Goal: Task Accomplishment & Management: Manage account settings

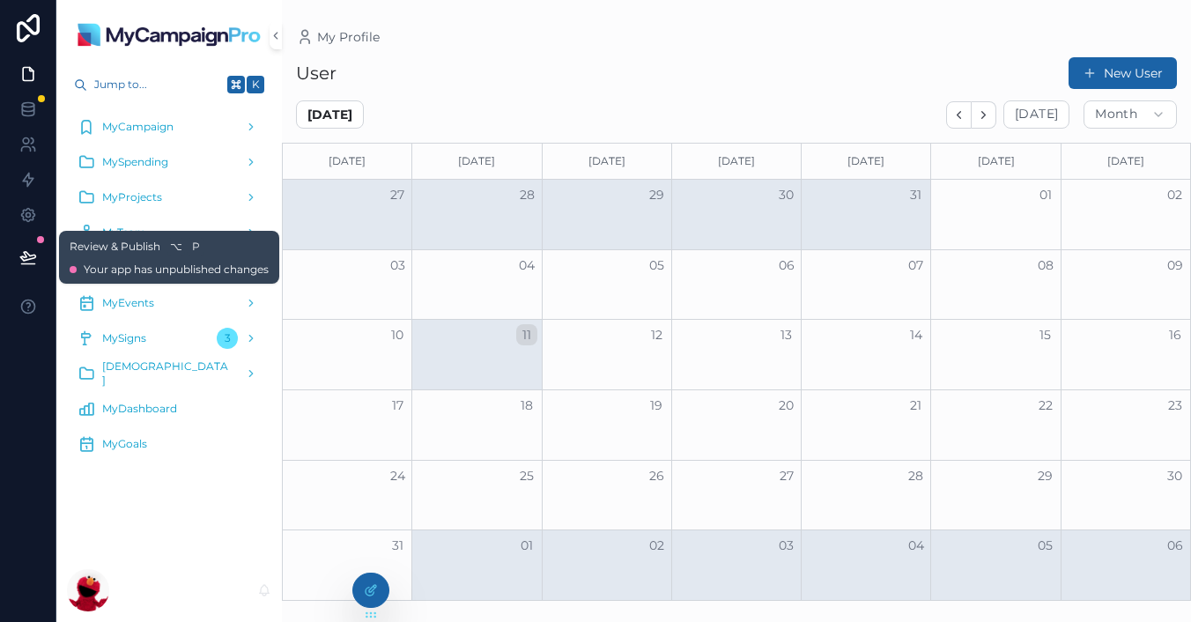
click at [26, 256] on icon at bounding box center [27, 256] width 15 height 9
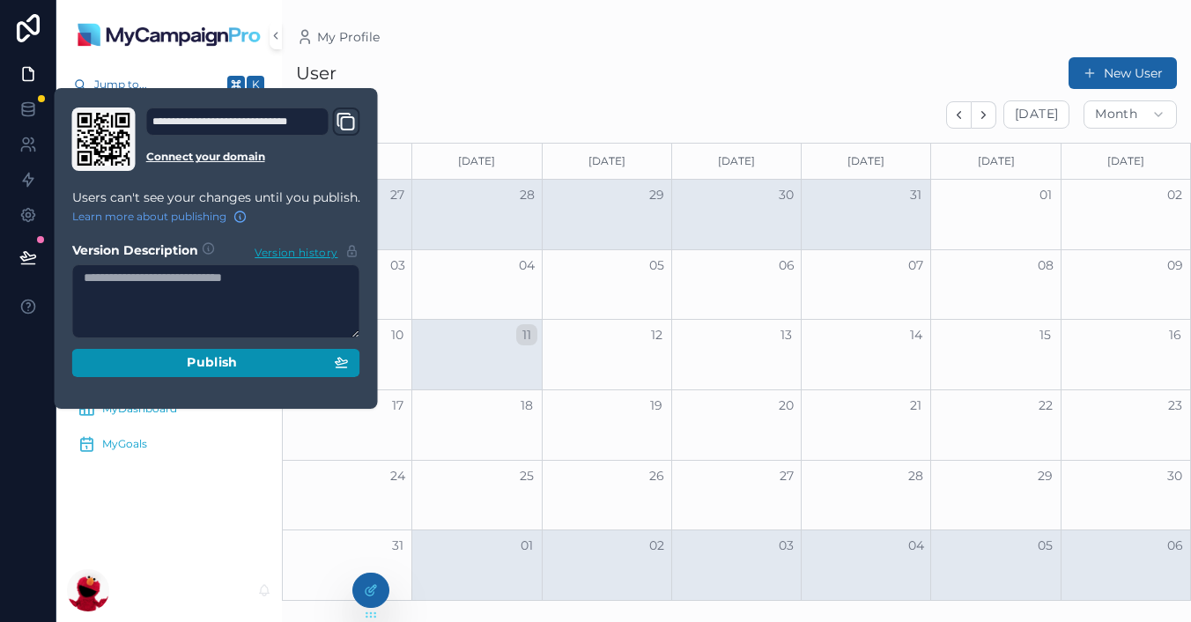
click at [183, 356] on div "Publish" at bounding box center [216, 363] width 265 height 16
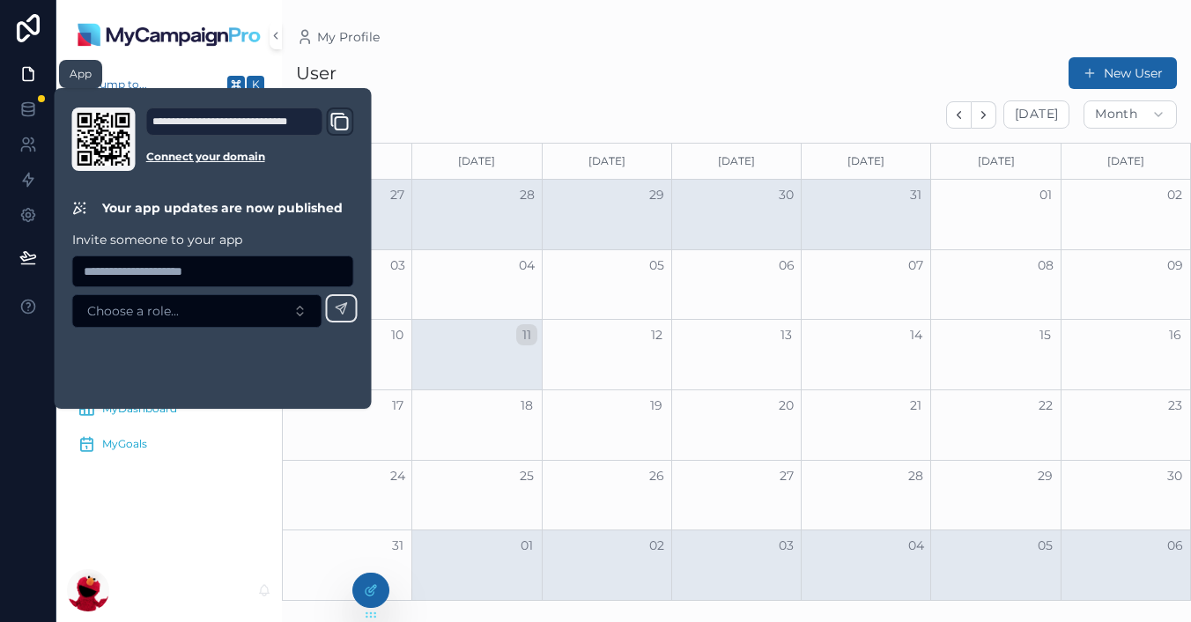
click at [27, 78] on icon at bounding box center [28, 74] width 18 height 18
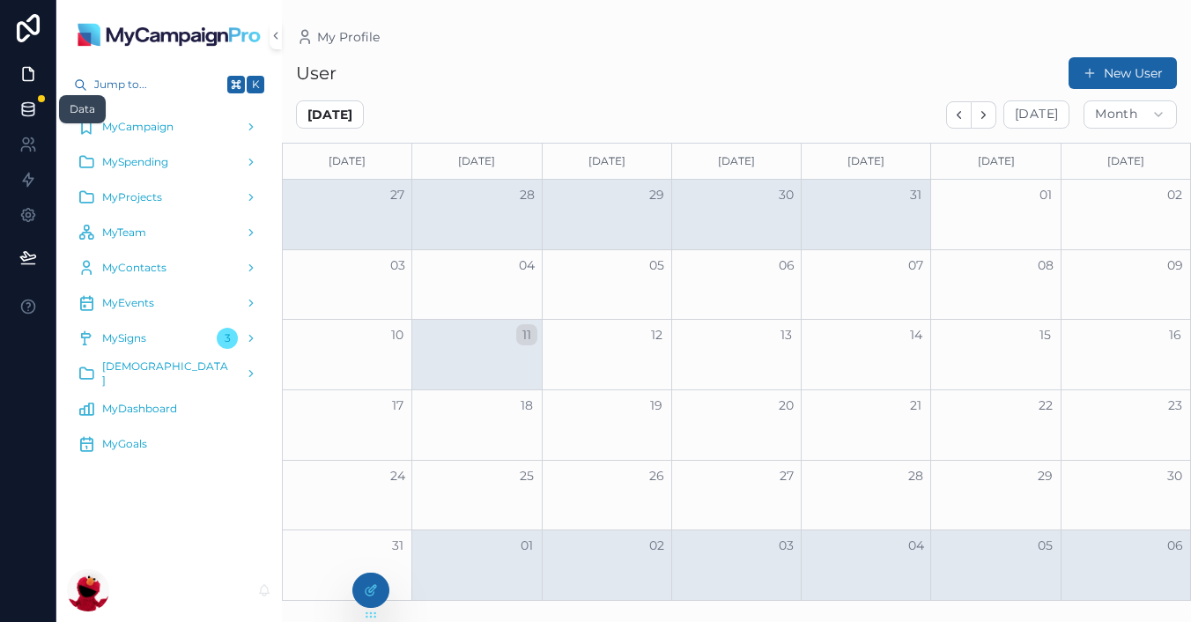
click at [29, 103] on icon at bounding box center [27, 105] width 11 height 4
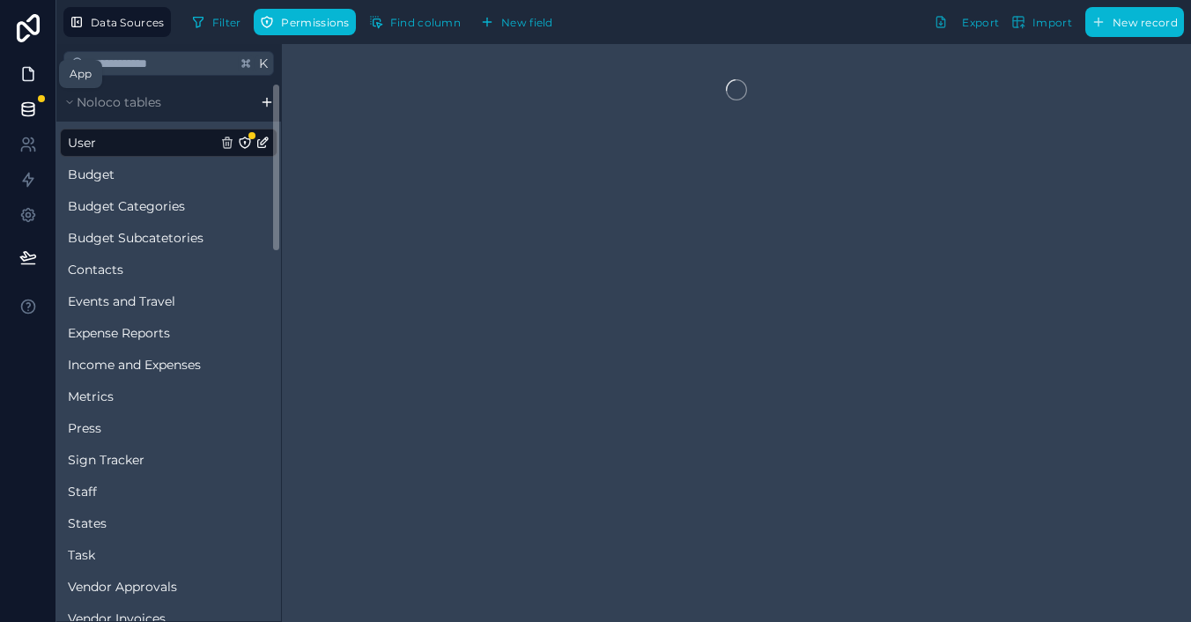
click at [19, 85] on link at bounding box center [28, 73] width 56 height 35
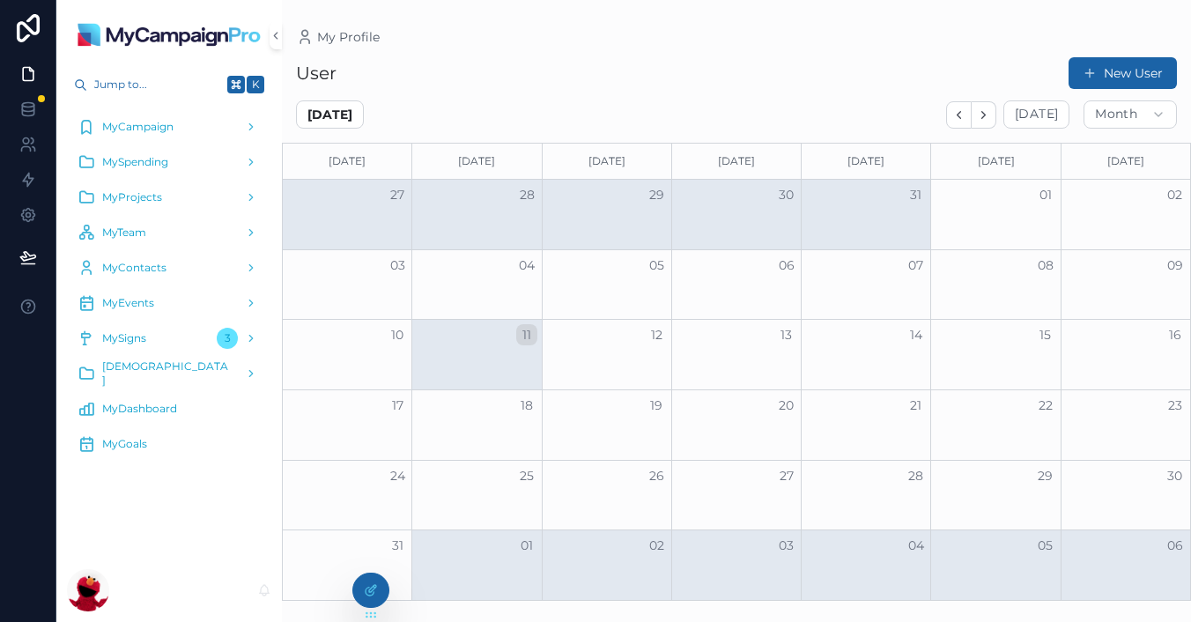
click at [144, 400] on div "MyDashboard" at bounding box center [169, 409] width 183 height 28
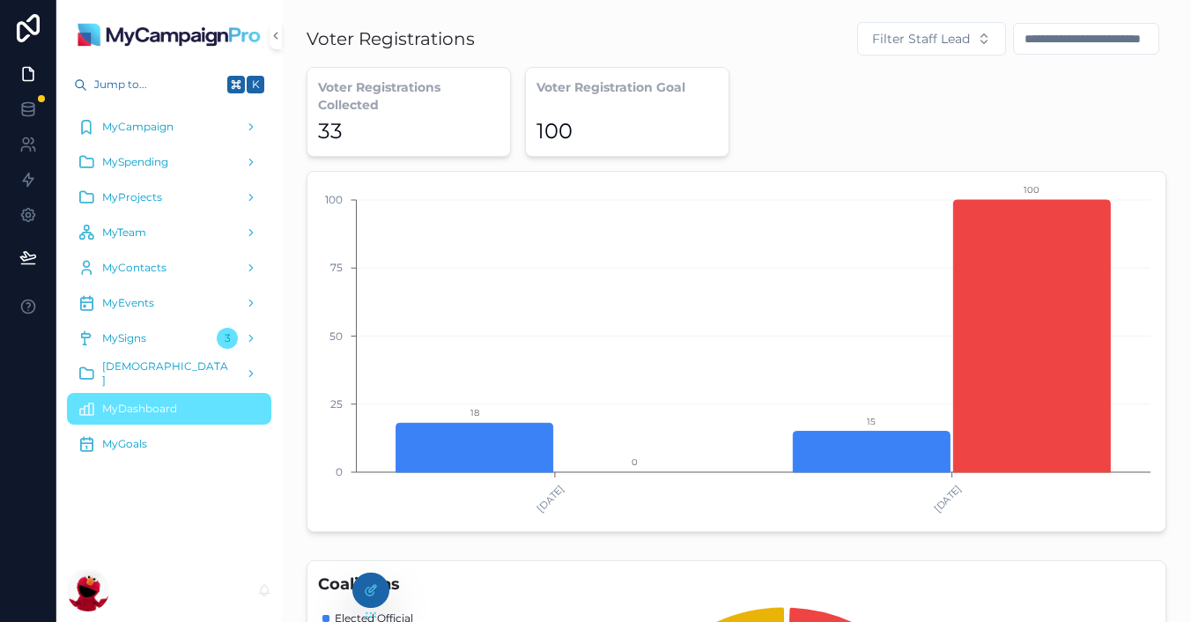
click at [851, 95] on div "Voter Registrations Collected 33 Voter Registration Goal 100 [DATE] [DATE] 0 25…" at bounding box center [737, 299] width 860 height 465
click at [794, 124] on div "Voter Registrations Collected 33 Voter Registration Goal 100 [DATE] [DATE] 0 25…" at bounding box center [737, 299] width 860 height 465
drag, startPoint x: 310, startPoint y: 35, endPoint x: 538, endPoint y: 40, distance: 228.2
click at [538, 40] on div "Voter Registrations Filter Staff Lead" at bounding box center [737, 38] width 860 height 35
drag, startPoint x: 324, startPoint y: 93, endPoint x: 369, endPoint y: 139, distance: 64.8
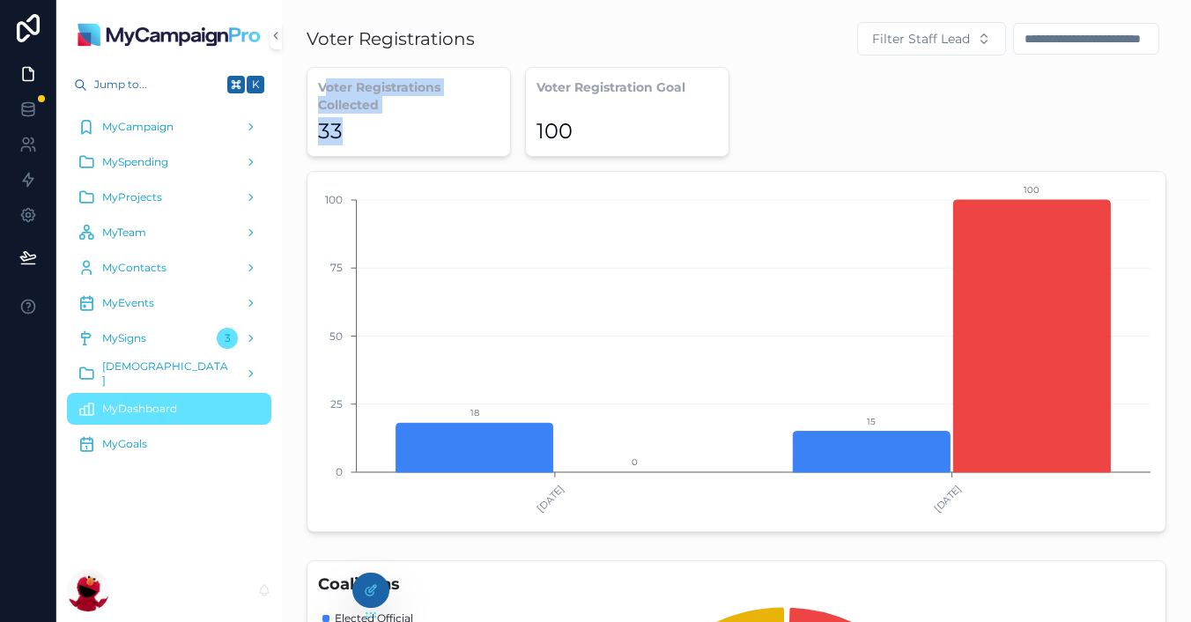
click at [369, 139] on div "Voter Registrations Collected 33" at bounding box center [409, 112] width 204 height 90
drag, startPoint x: 546, startPoint y: 84, endPoint x: 741, endPoint y: 85, distance: 194.7
click at [741, 85] on div "Voter Registrations Collected 33 Voter Registration Goal 100 [DATE] [DATE] 0 25…" at bounding box center [737, 299] width 860 height 465
drag, startPoint x: 364, startPoint y: 586, endPoint x: 464, endPoint y: 480, distance: 145.8
click at [364, 586] on icon at bounding box center [371, 590] width 14 height 14
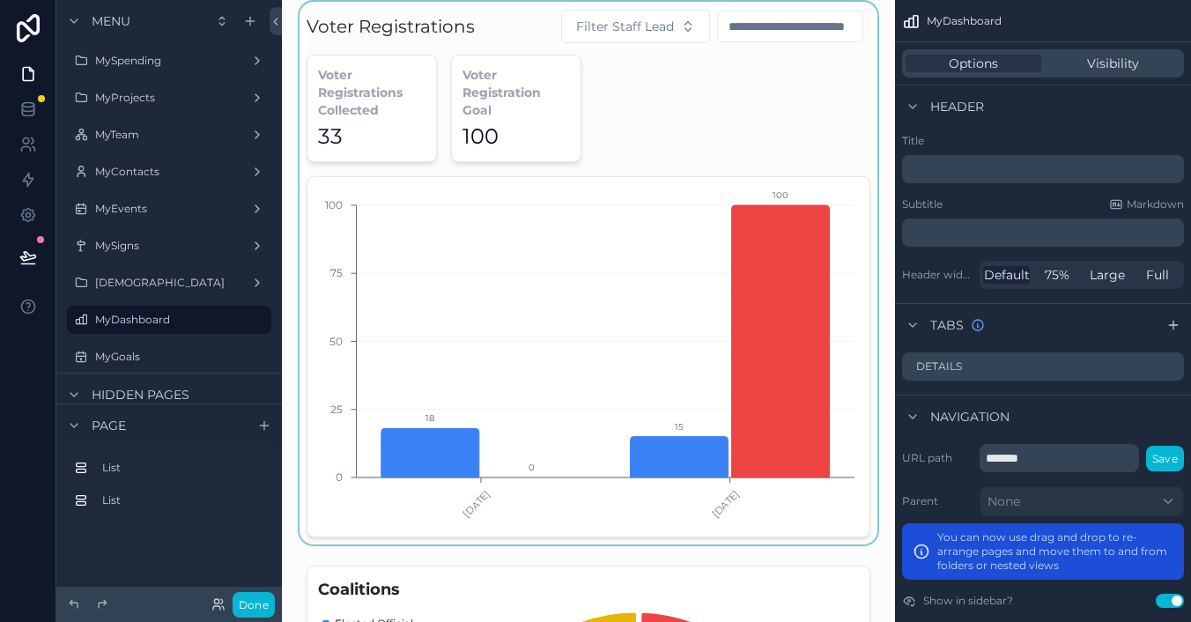
scroll to position [9, 0]
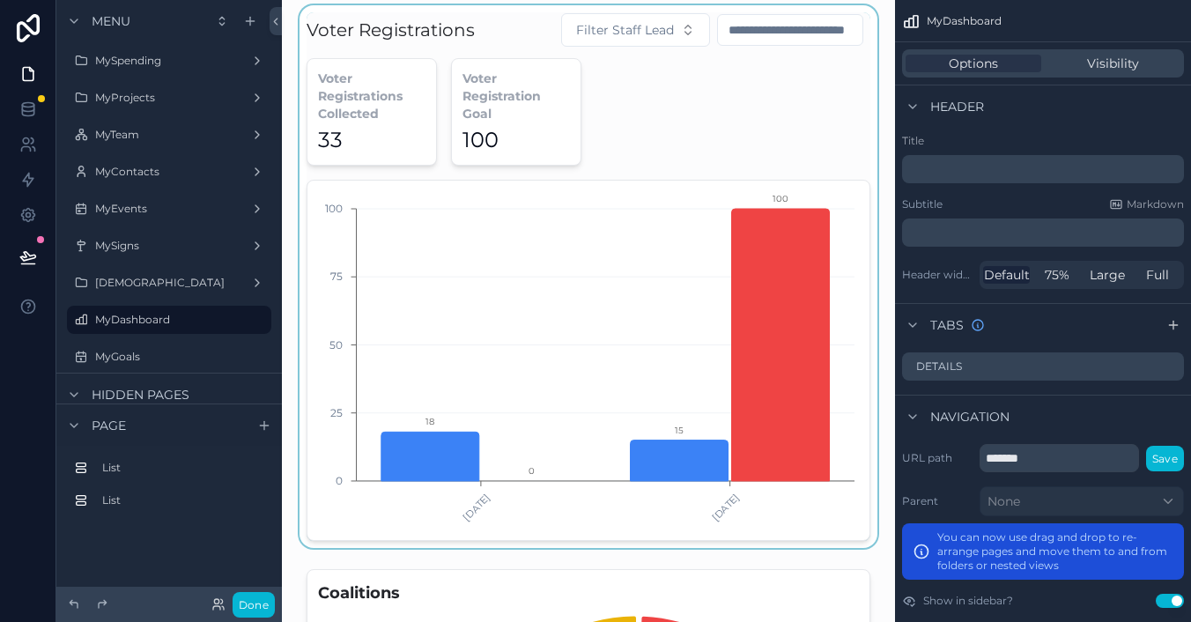
click at [670, 108] on div "scrollable content" at bounding box center [588, 276] width 585 height 543
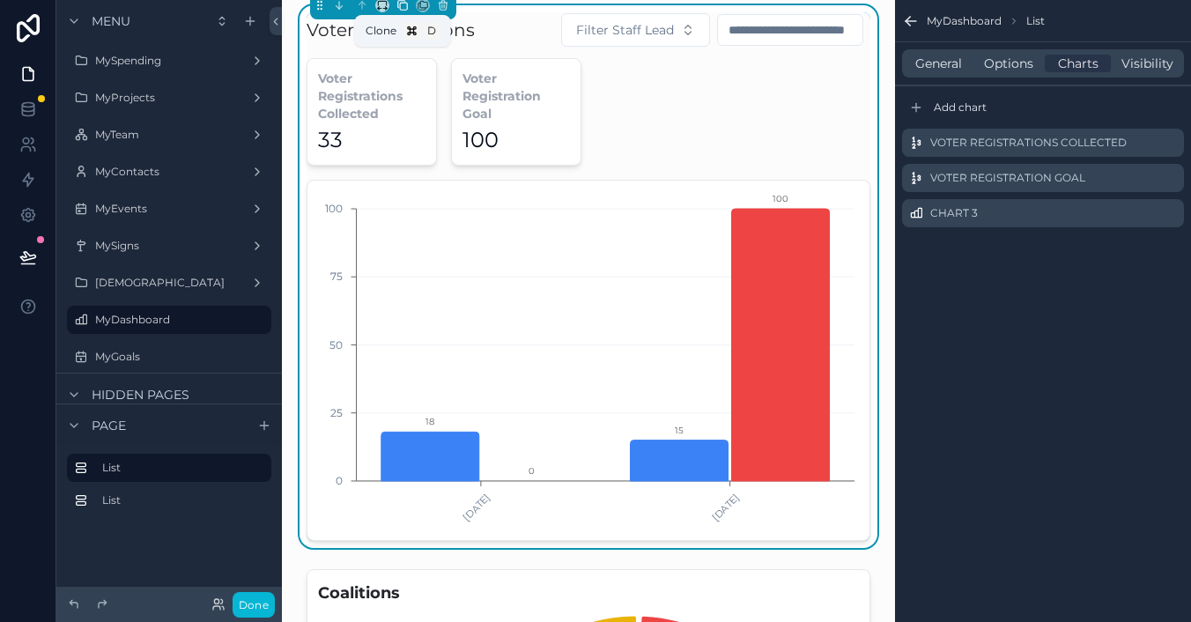
click at [404, 7] on icon "scrollable content" at bounding box center [402, 5] width 12 height 12
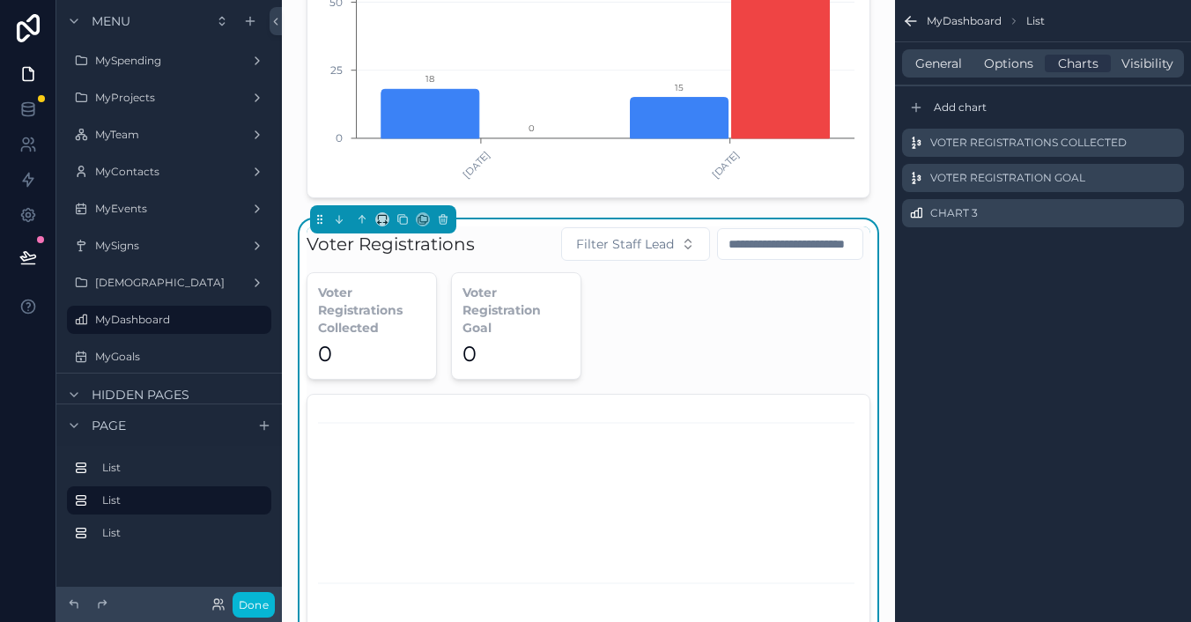
click at [611, 414] on icon "chart" at bounding box center [588, 574] width 541 height 338
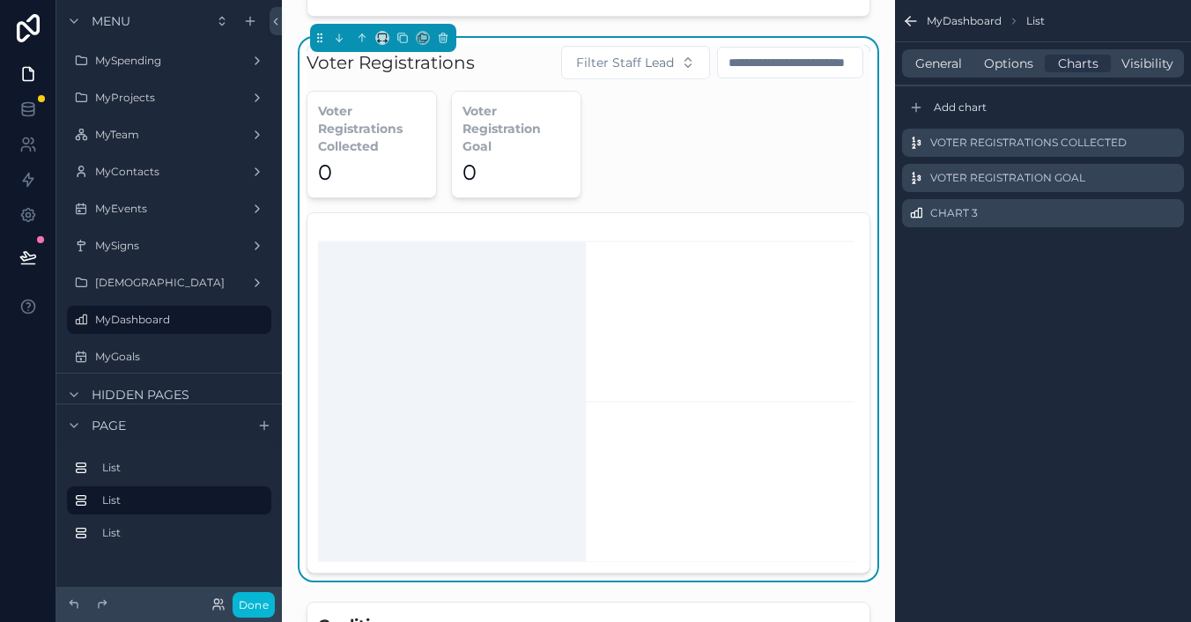
scroll to position [532, 0]
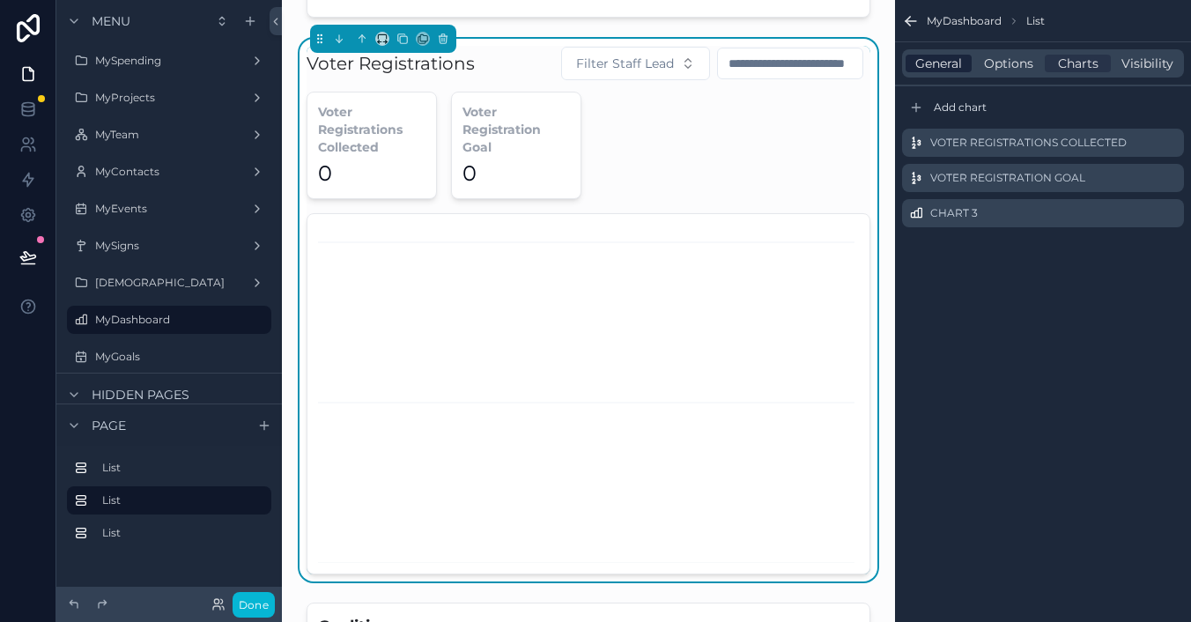
click at [943, 62] on span "General" at bounding box center [938, 64] width 47 height 18
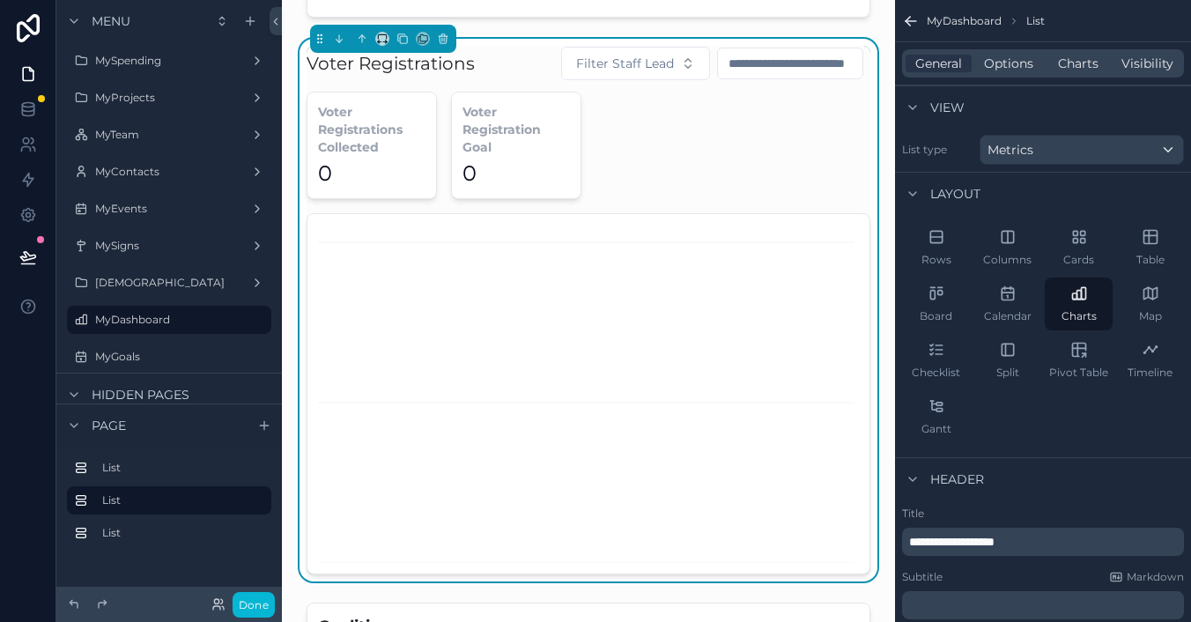
scroll to position [89, 0]
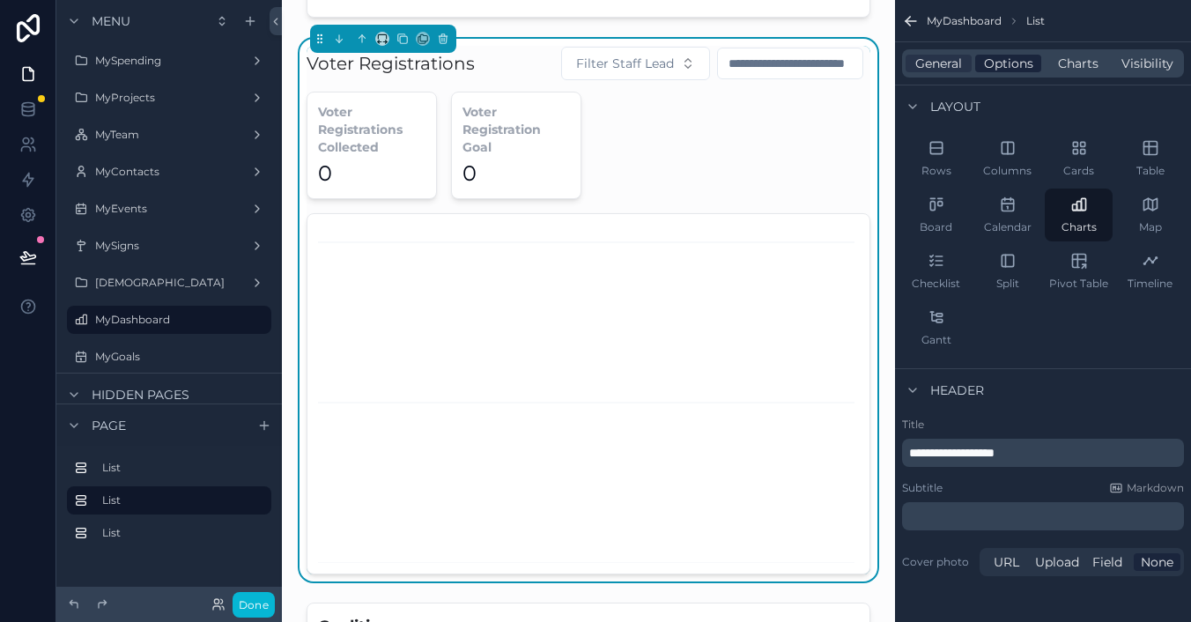
click at [998, 61] on span "Options" at bounding box center [1008, 64] width 49 height 18
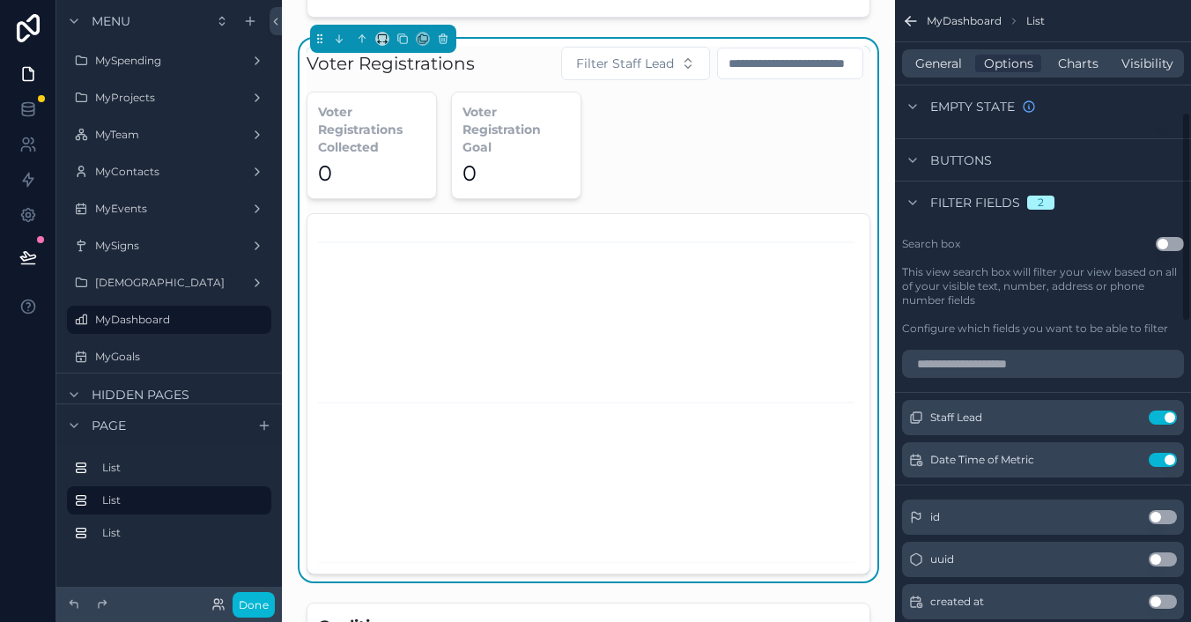
scroll to position [337, 0]
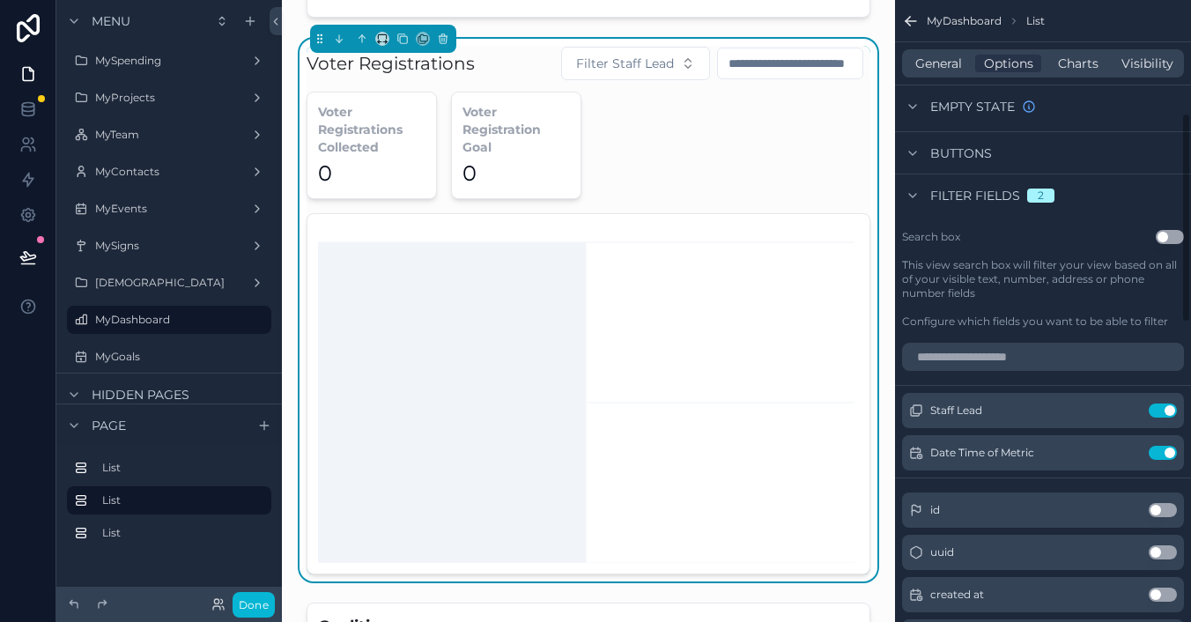
click at [764, 337] on icon "chart" at bounding box center [588, 394] width 541 height 338
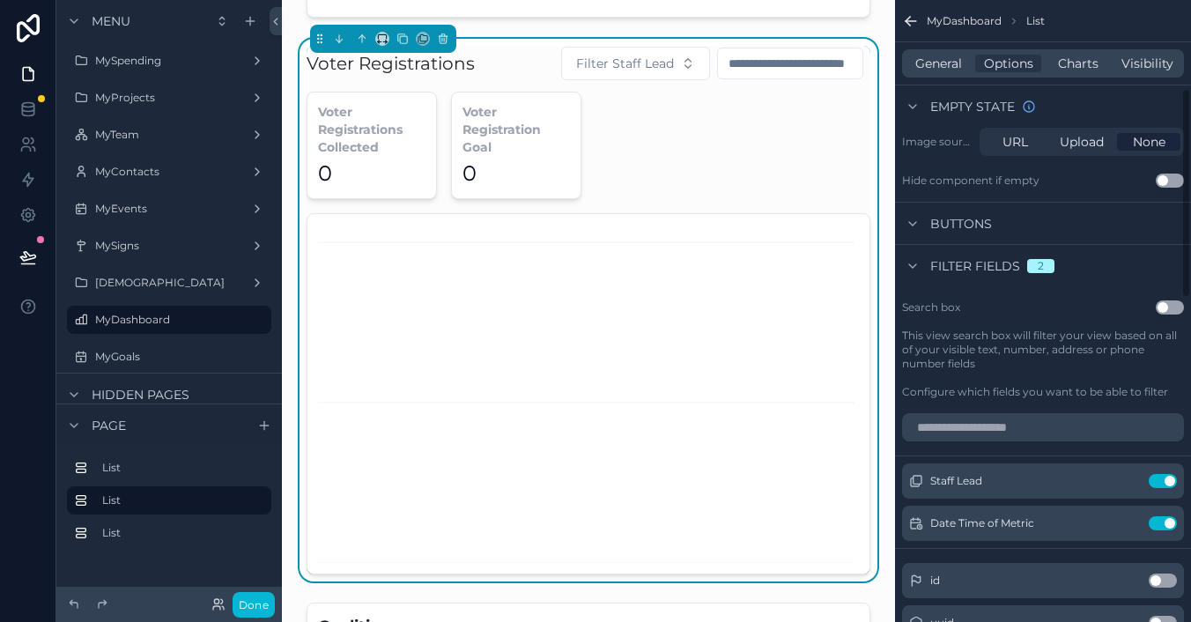
scroll to position [269, 0]
click at [1083, 64] on span "Charts" at bounding box center [1078, 64] width 41 height 18
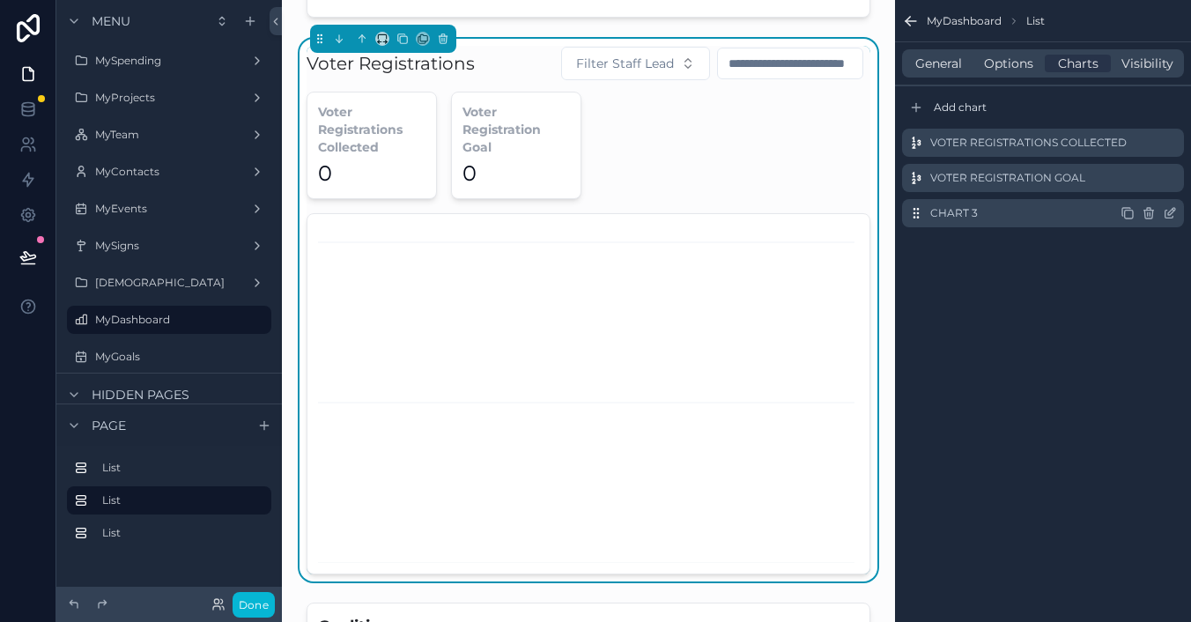
click at [1166, 209] on icon "scrollable content" at bounding box center [1170, 213] width 14 height 14
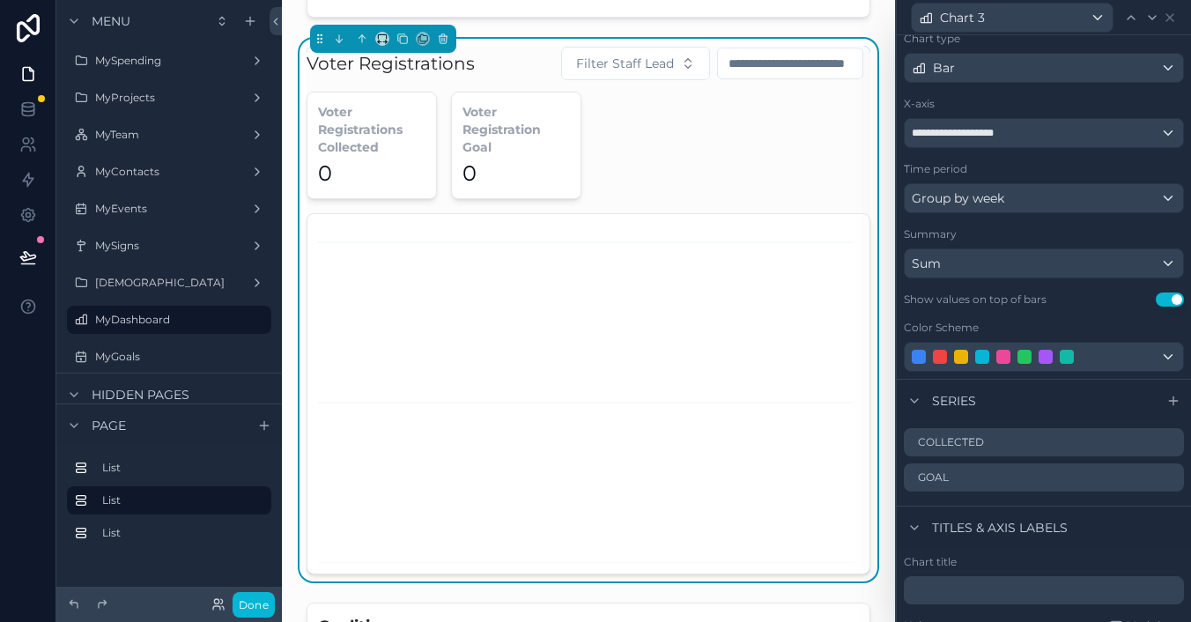
scroll to position [107, 0]
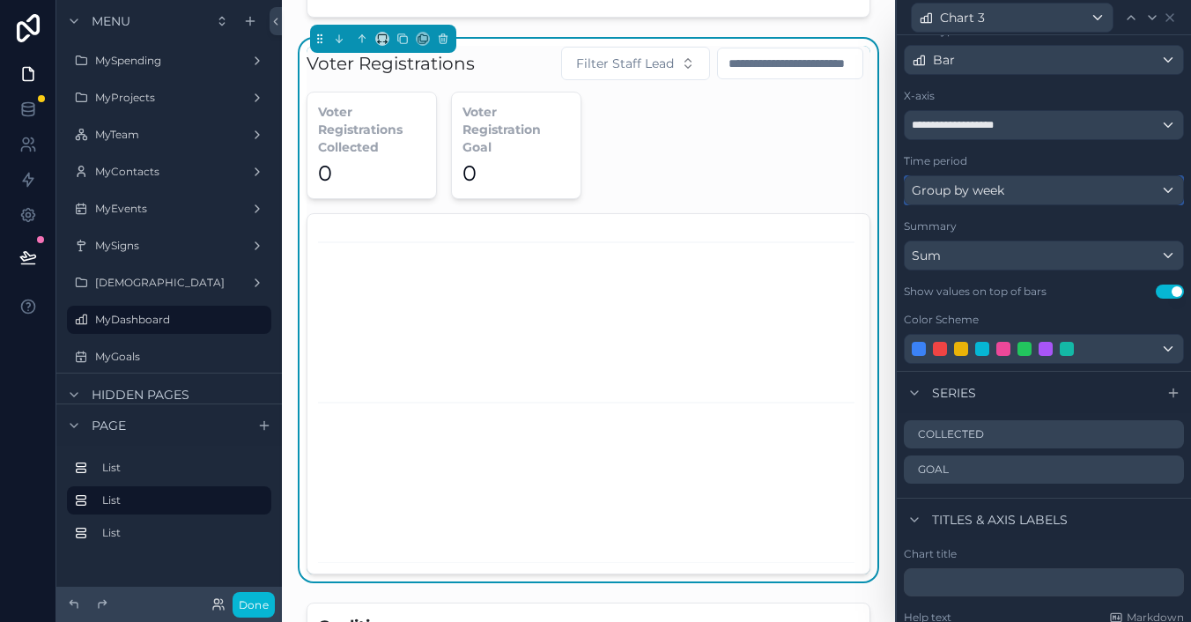
click at [971, 182] on span "Group by week" at bounding box center [958, 190] width 93 height 18
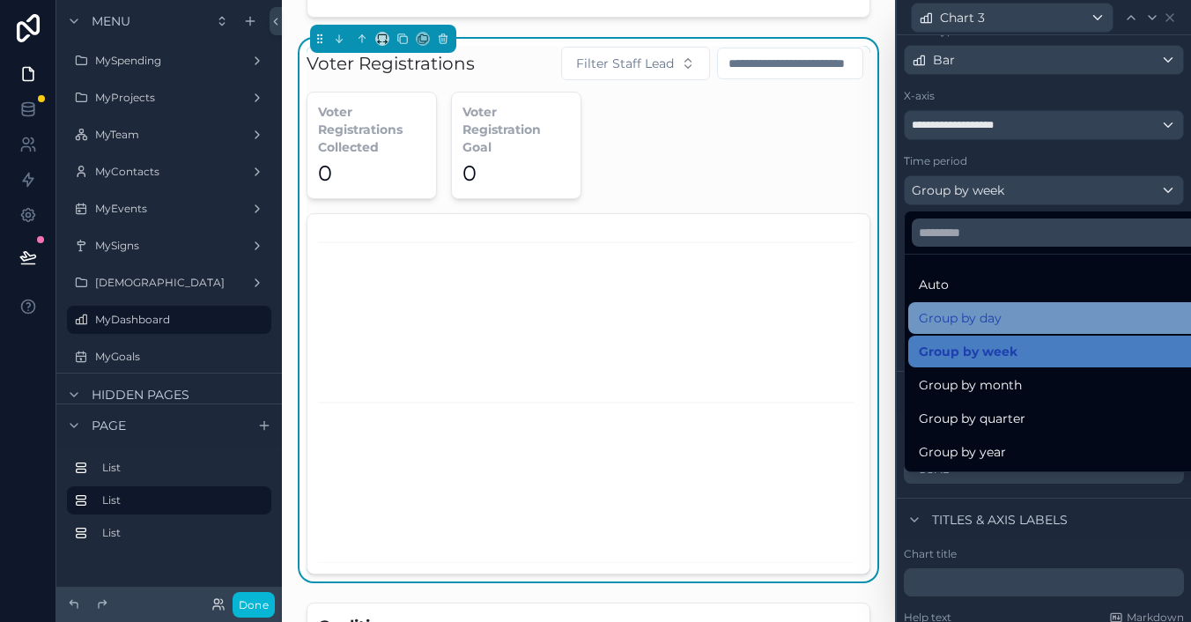
click at [1005, 324] on div "Group by day" at bounding box center [1064, 317] width 291 height 21
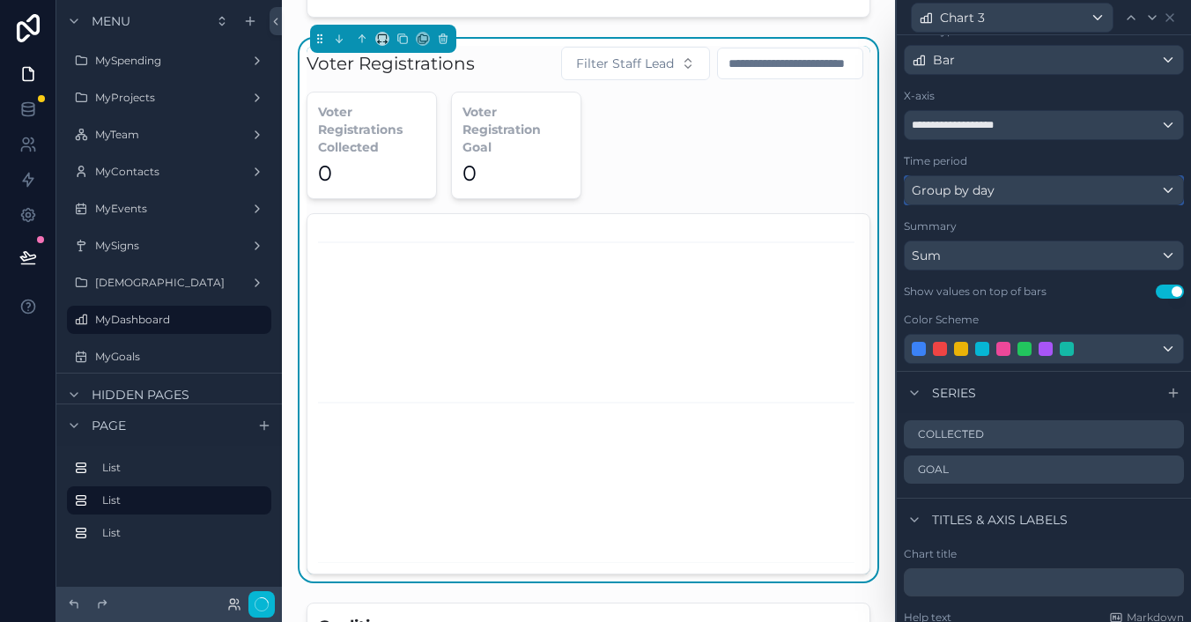
click at [979, 186] on span "Group by day" at bounding box center [953, 190] width 83 height 18
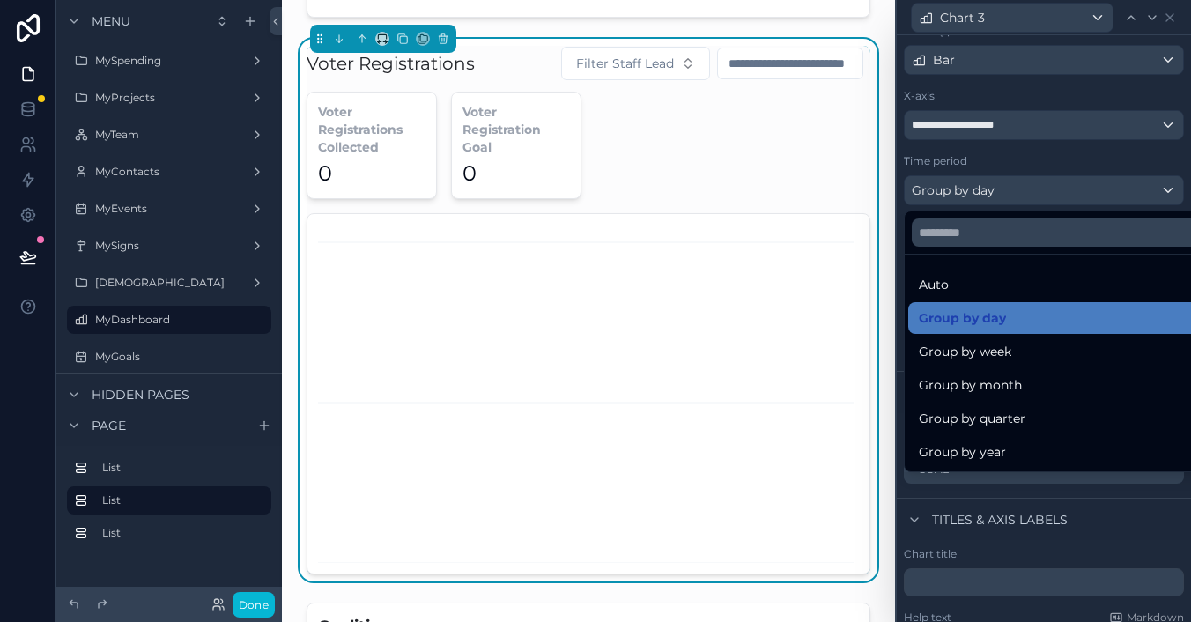
click at [1046, 168] on div at bounding box center [1044, 311] width 294 height 622
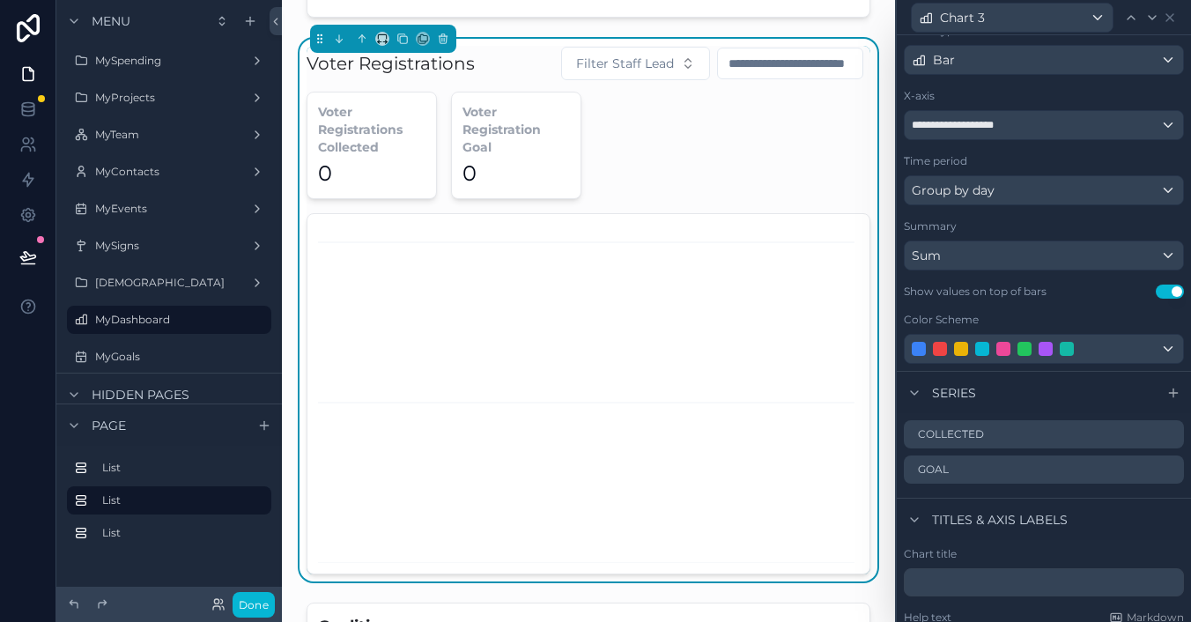
click at [801, 70] on input "scrollable content" at bounding box center [790, 63] width 144 height 25
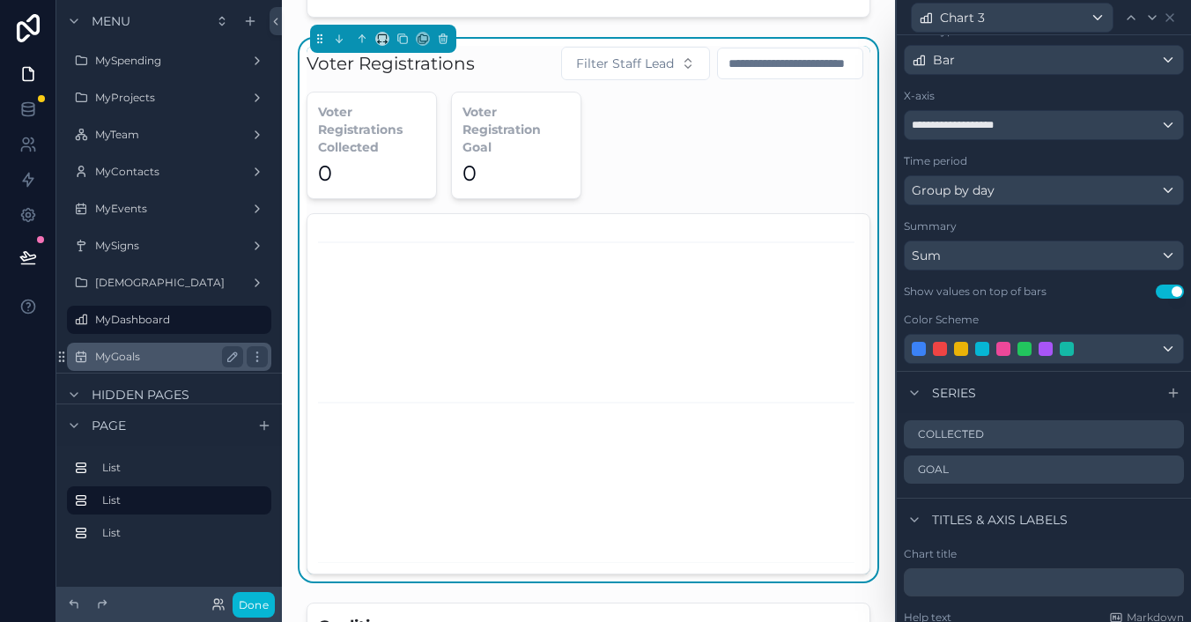
click at [93, 354] on div "MyGoals" at bounding box center [168, 357] width 197 height 28
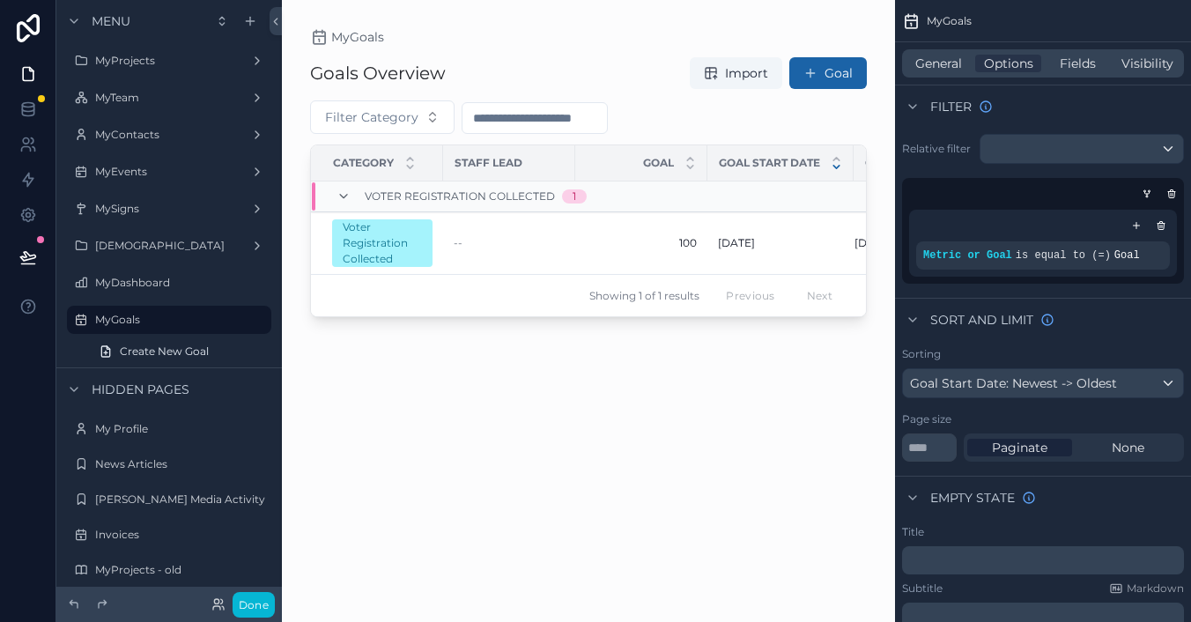
click at [827, 32] on div "scrollable content" at bounding box center [588, 300] width 613 height 601
click at [835, 71] on button "Goal" at bounding box center [828, 73] width 78 height 32
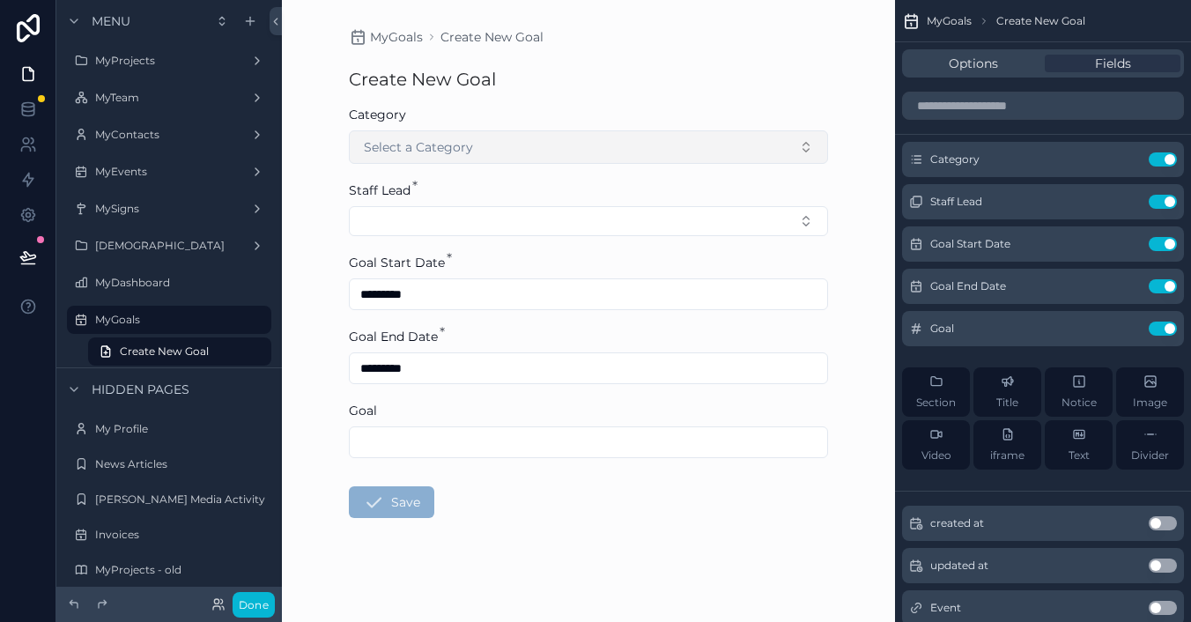
click at [464, 162] on button "Select a Category" at bounding box center [588, 146] width 479 height 33
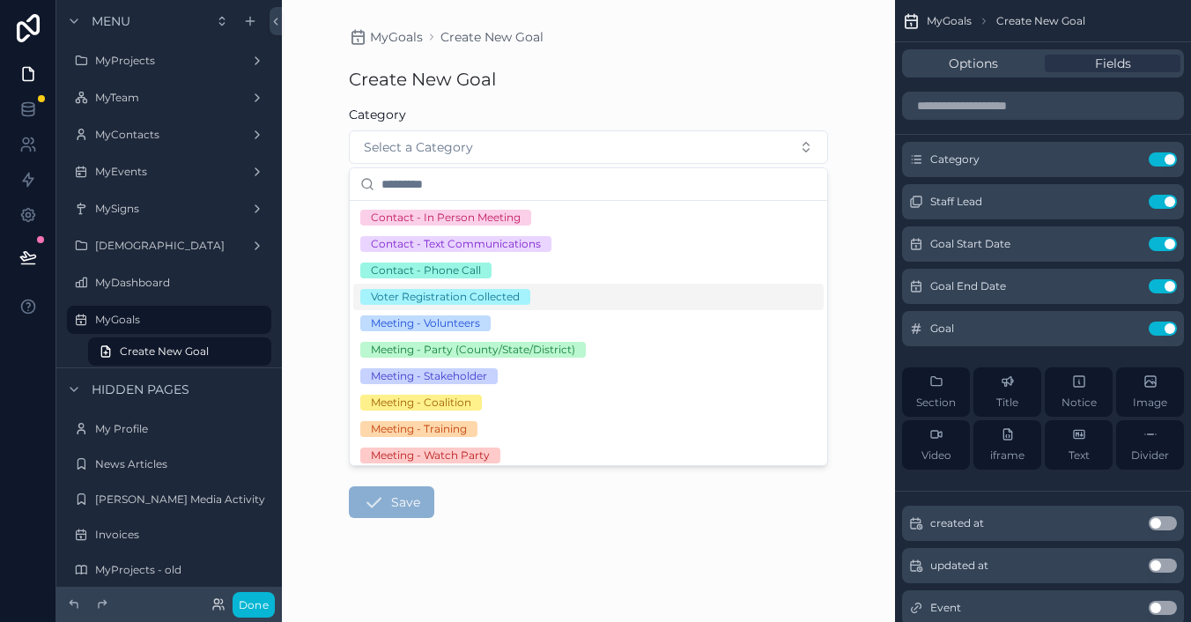
click at [463, 295] on div "Voter Registration Collected" at bounding box center [445, 297] width 149 height 16
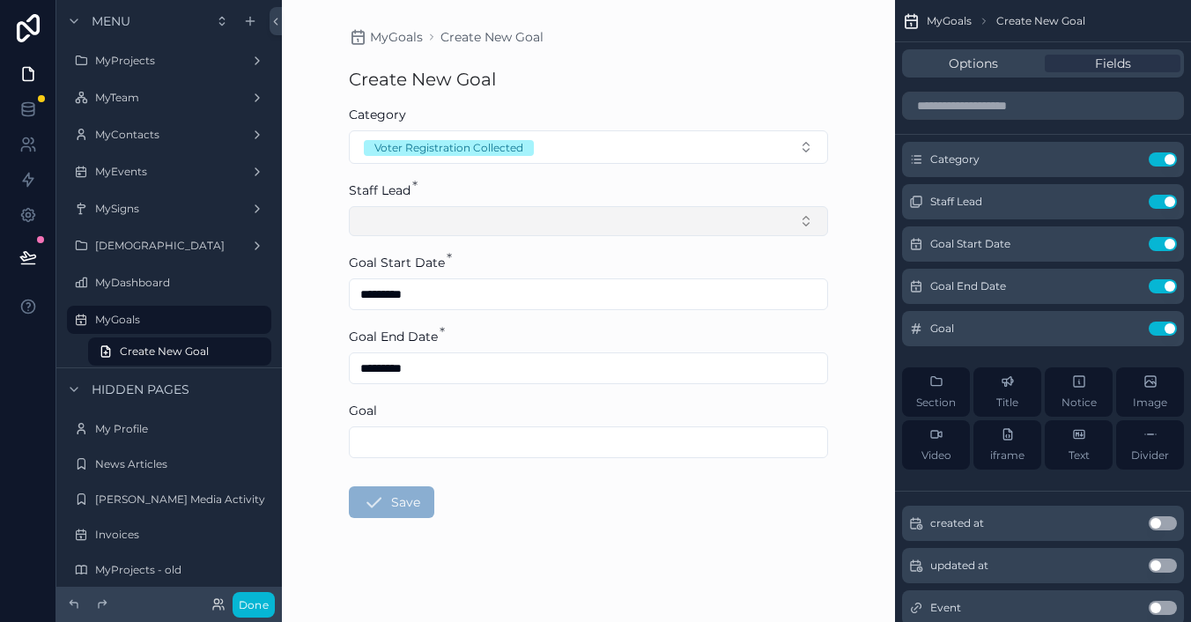
click at [452, 226] on button "Select Button" at bounding box center [588, 221] width 479 height 30
click at [328, 278] on div "MyGoals Create New Goal Create New Goal Category Voter Registration Collected S…" at bounding box center [588, 311] width 613 height 622
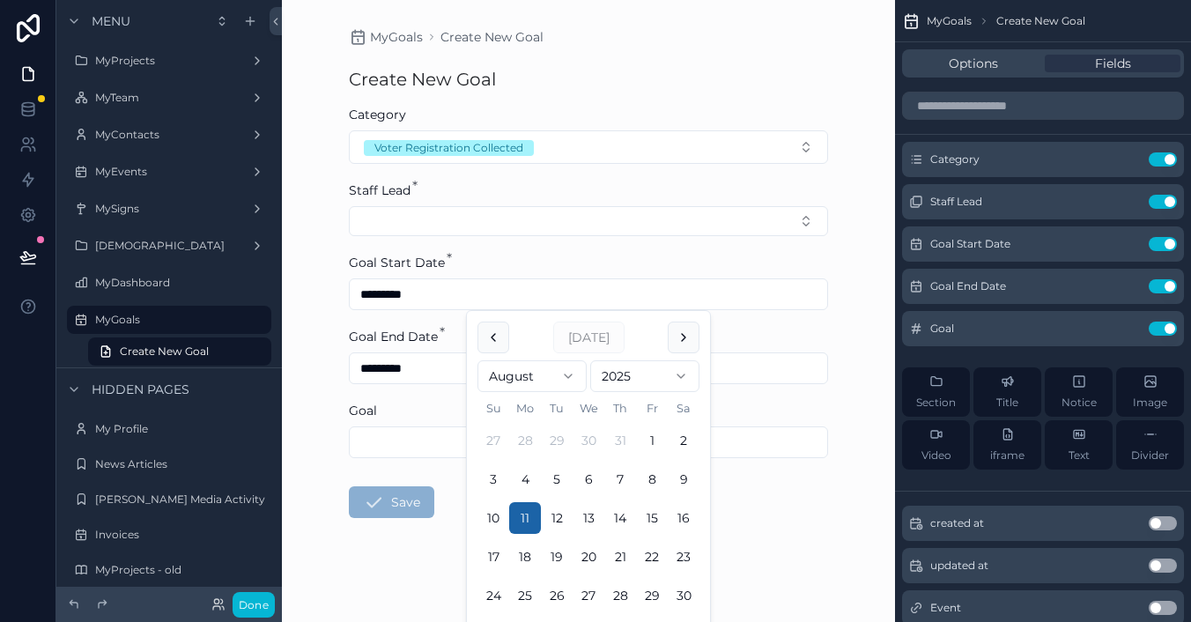
click at [477, 297] on input "*********" at bounding box center [588, 294] width 477 height 25
click at [492, 517] on button "10" at bounding box center [493, 518] width 32 height 32
type input "*********"
click at [429, 365] on input "*********" at bounding box center [588, 368] width 477 height 25
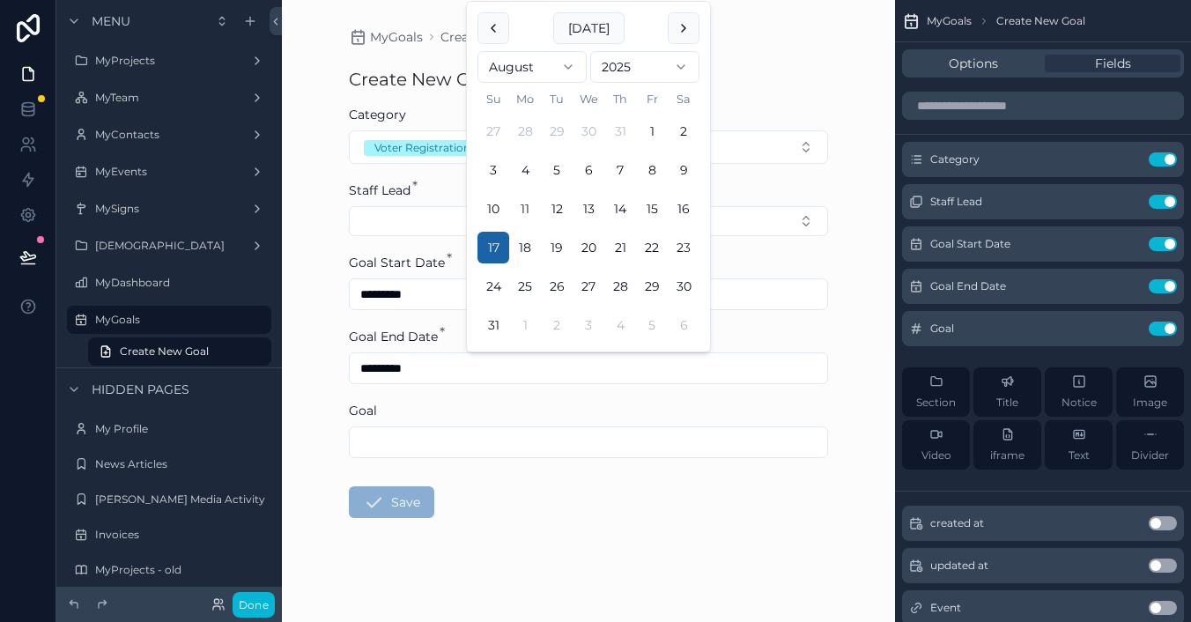
click at [685, 254] on button "23" at bounding box center [684, 248] width 32 height 32
type input "*********"
click at [495, 571] on form "Category Voter Registration Collected Staff Lead * Goal Start Date * ********* …" at bounding box center [588, 368] width 479 height 525
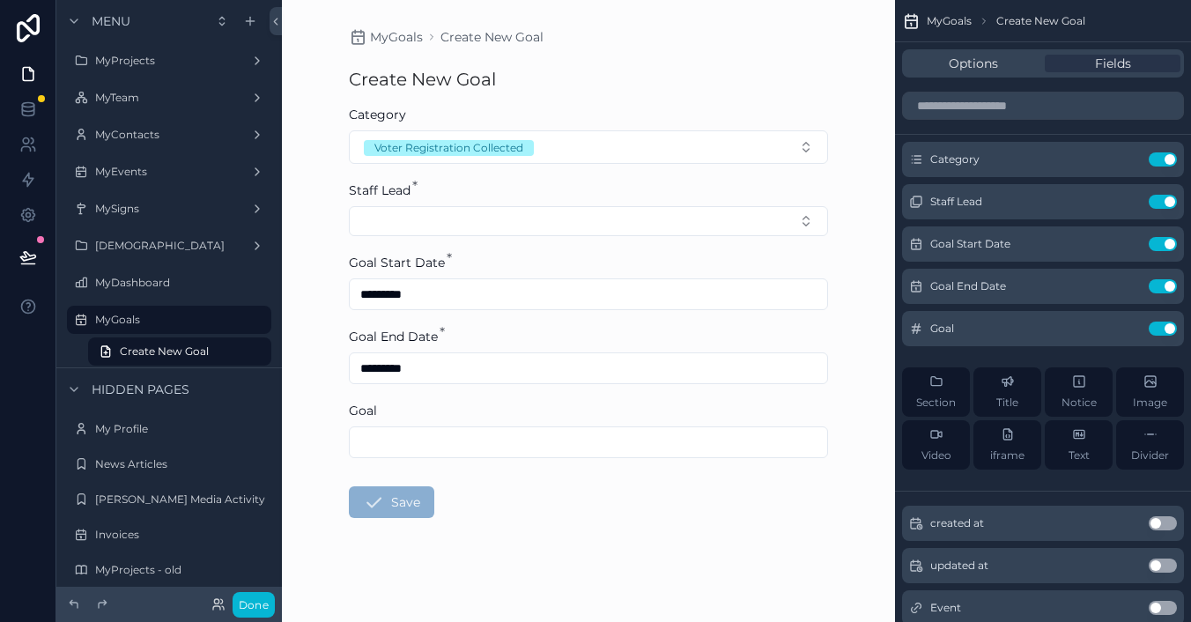
click at [400, 434] on input "scrollable content" at bounding box center [588, 442] width 477 height 25
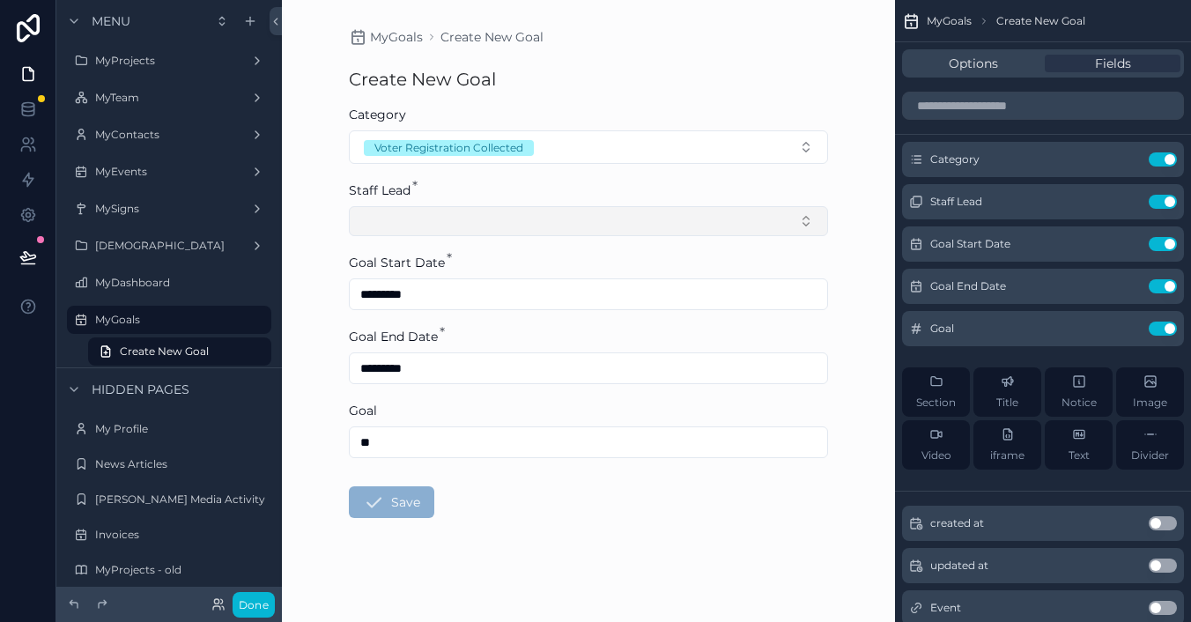
type input "**"
click at [420, 224] on button "Select Button" at bounding box center [588, 221] width 479 height 30
click at [1133, 204] on icon "scrollable content" at bounding box center [1128, 202] width 14 height 14
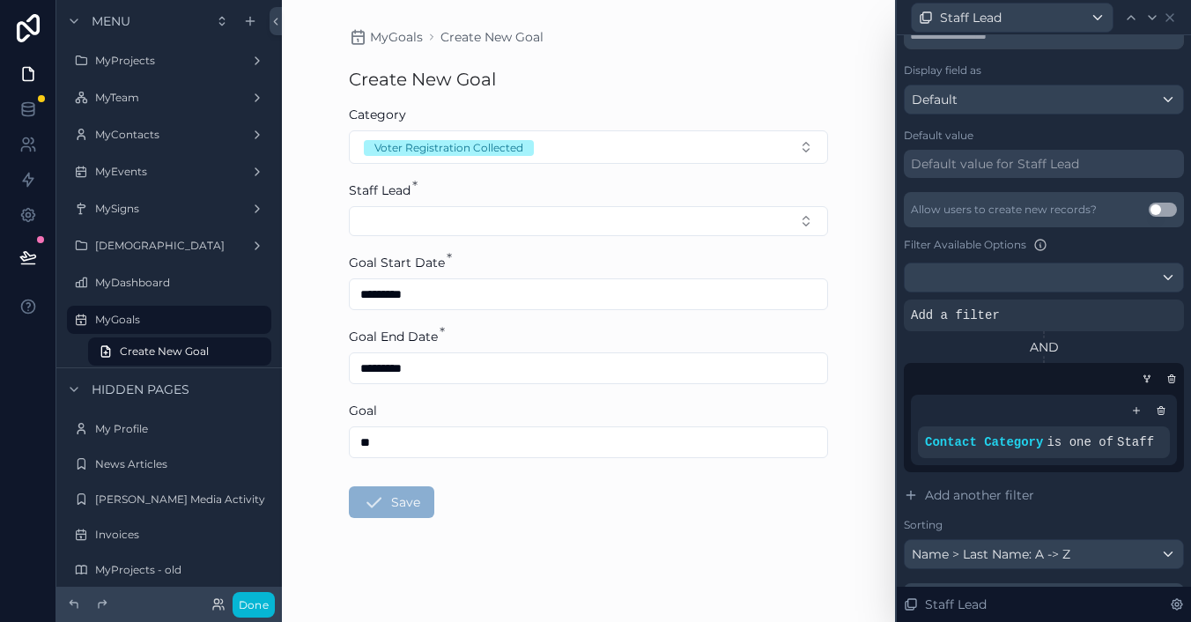
scroll to position [280, 0]
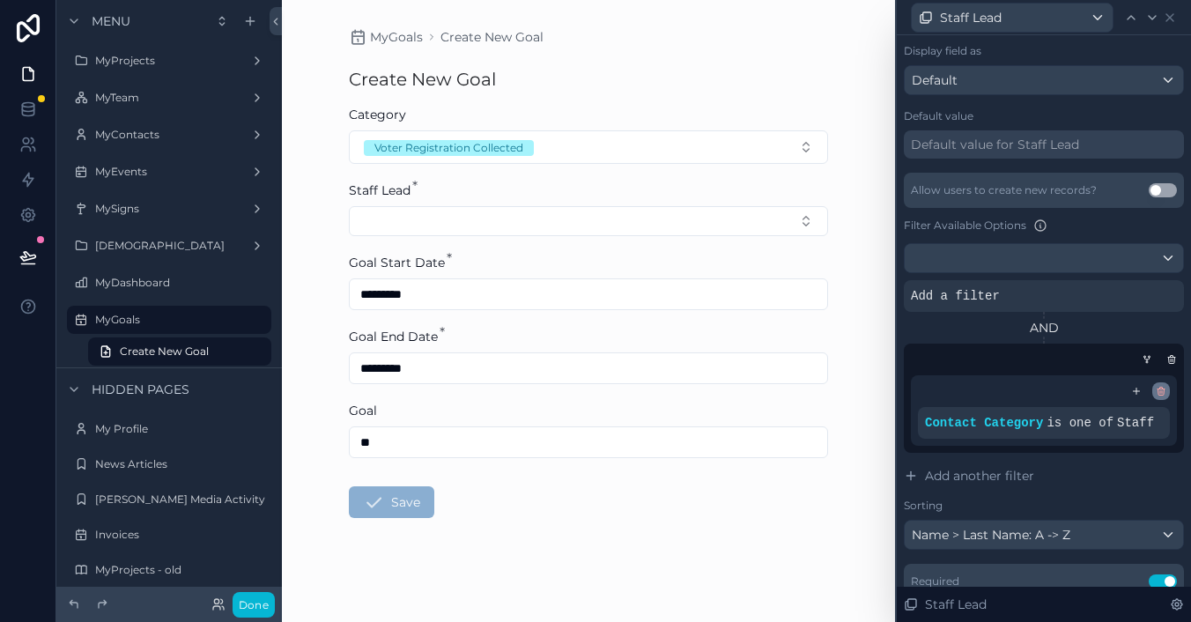
click at [1162, 392] on icon at bounding box center [1162, 392] width 0 height 3
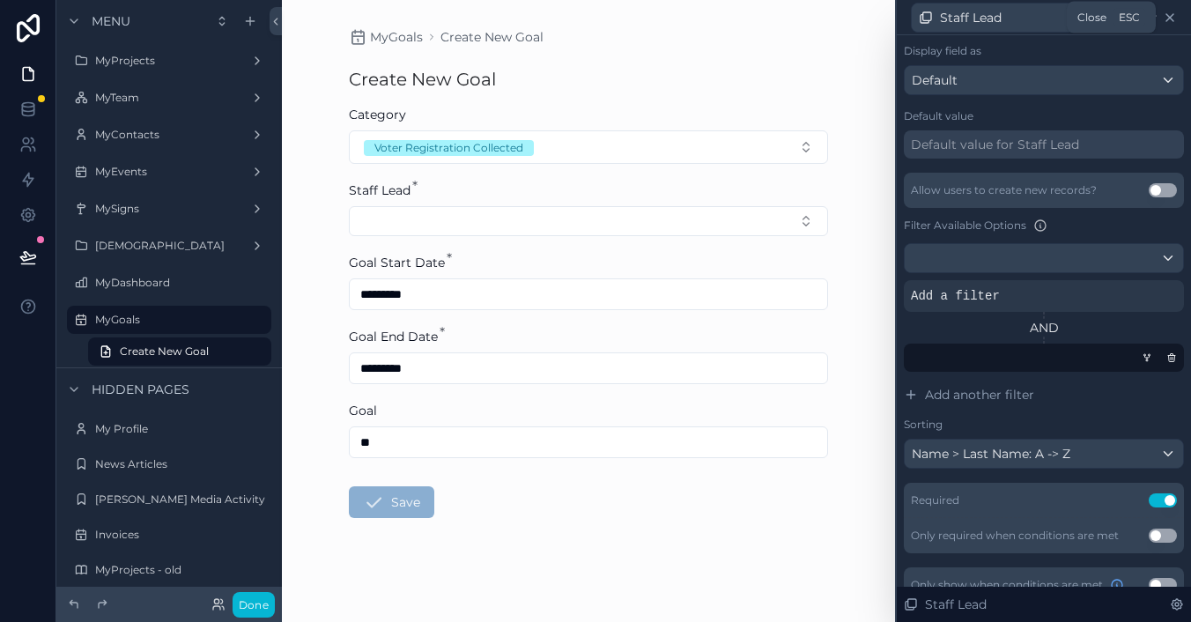
click at [1166, 14] on icon at bounding box center [1169, 17] width 7 height 7
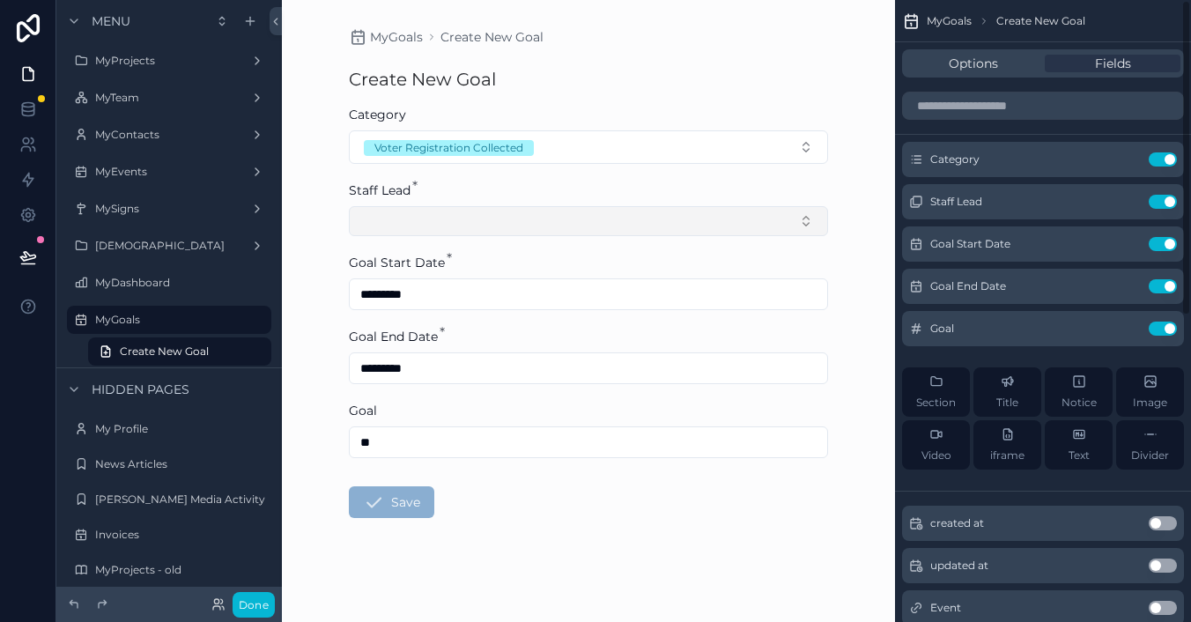
click at [541, 222] on button "Select Button" at bounding box center [588, 221] width 479 height 30
click at [477, 522] on form "Category Voter Registration Collected Staff Lead * Goal Start Date * ********* …" at bounding box center [588, 368] width 479 height 525
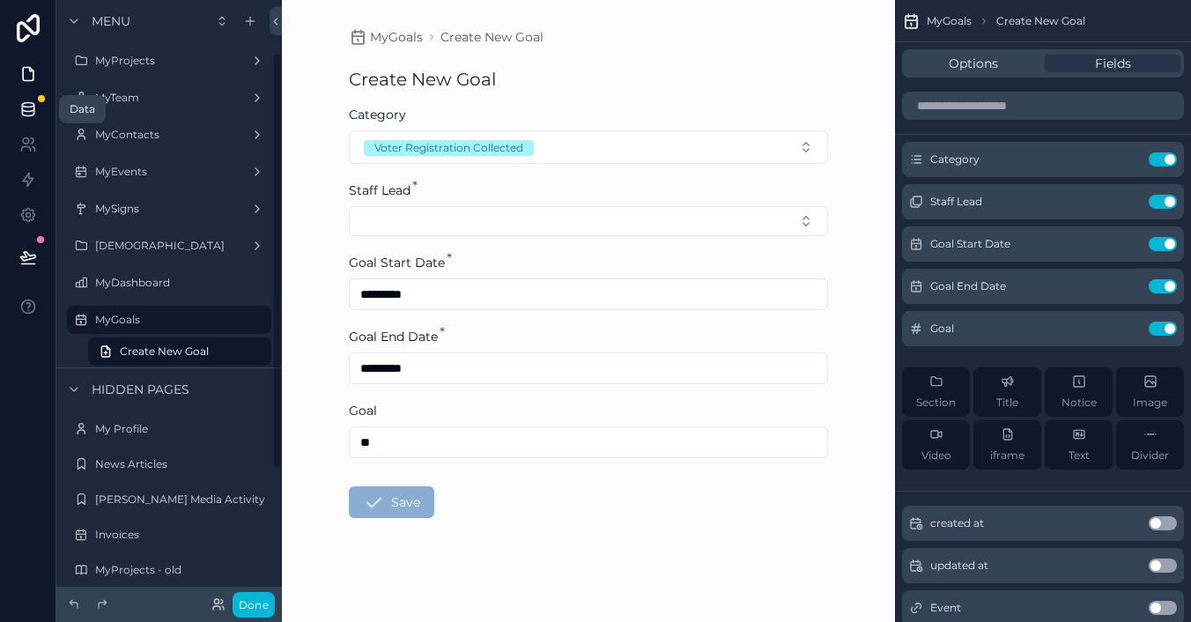
click at [34, 108] on icon at bounding box center [28, 109] width 18 height 18
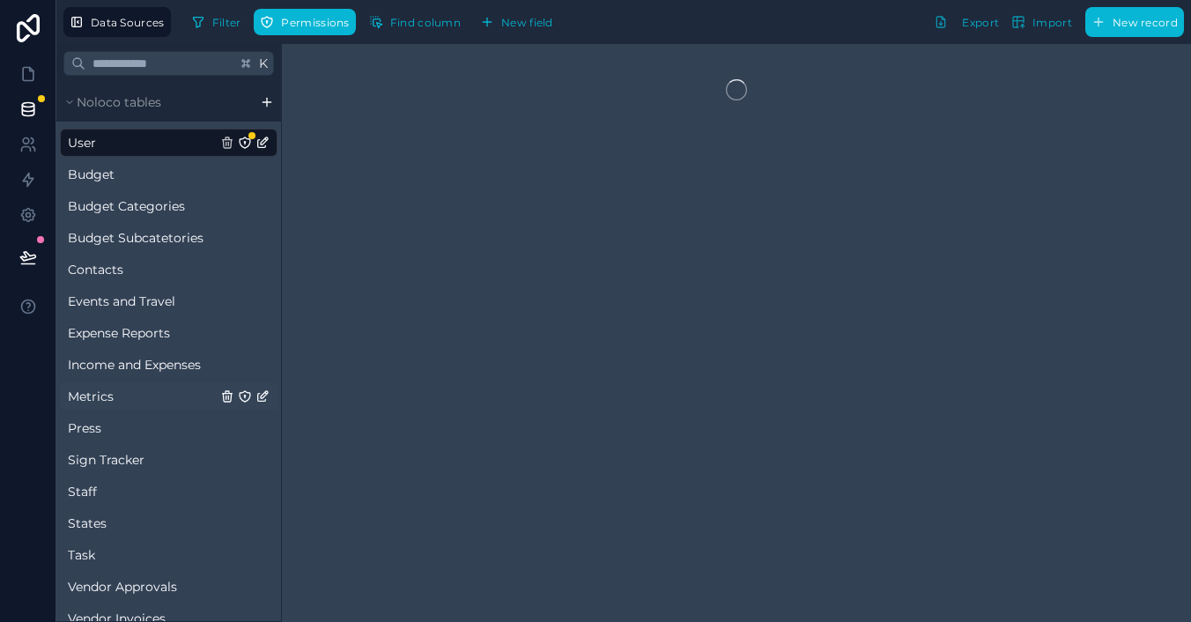
click at [107, 396] on span "Metrics" at bounding box center [91, 397] width 46 height 18
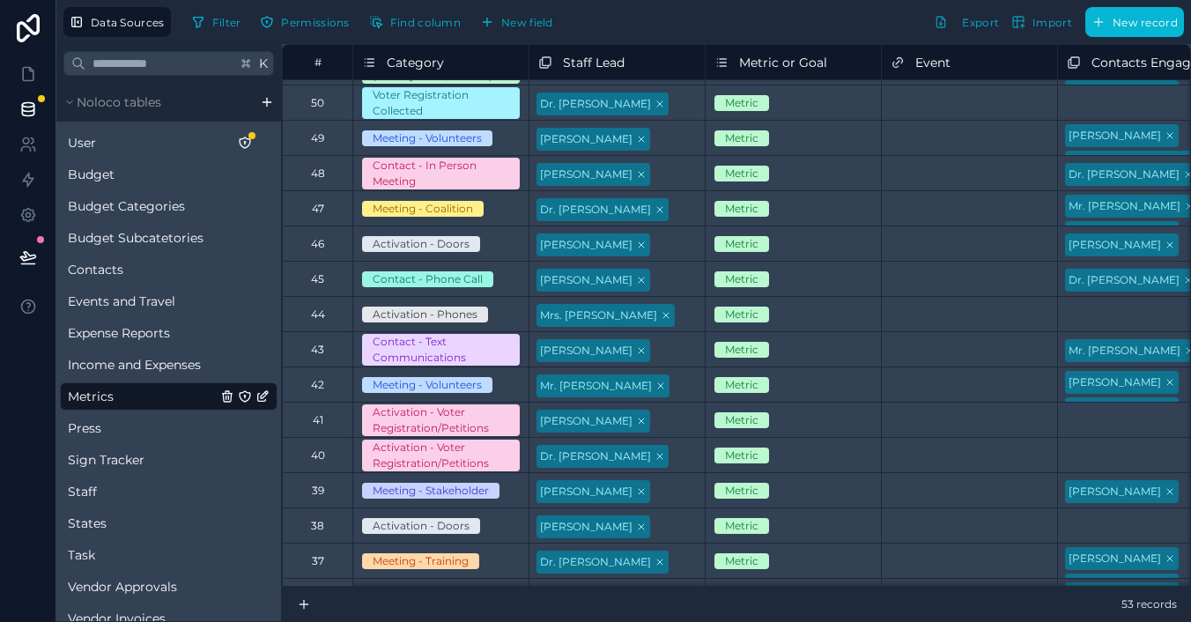
scroll to position [108, 0]
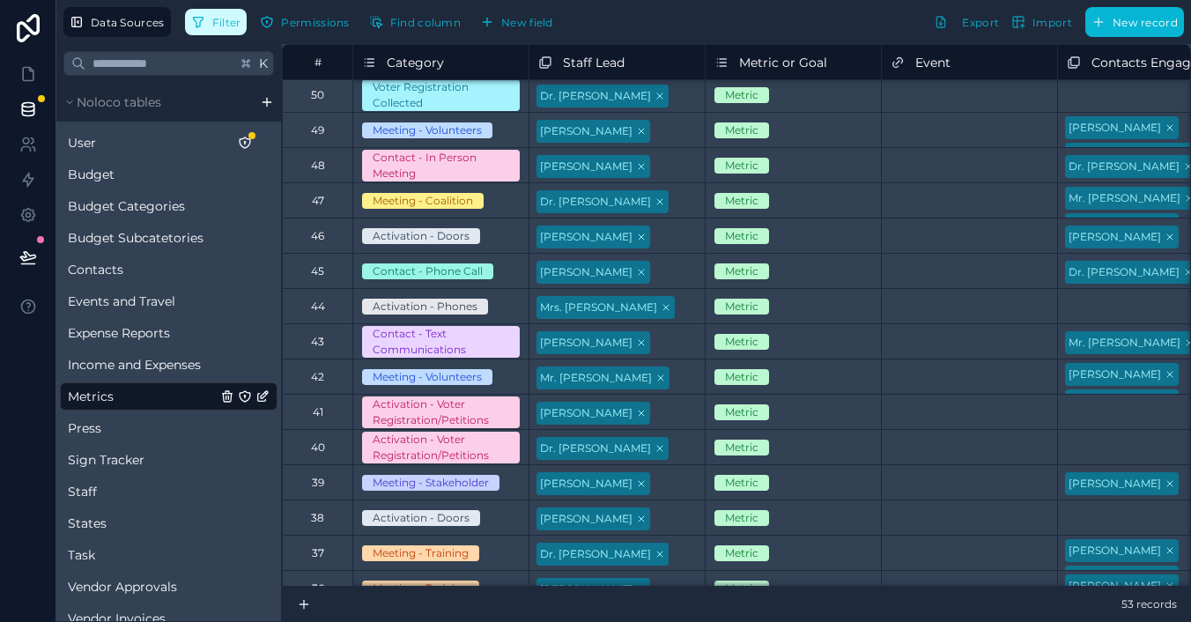
click at [201, 23] on icon "button" at bounding box center [198, 22] width 14 height 14
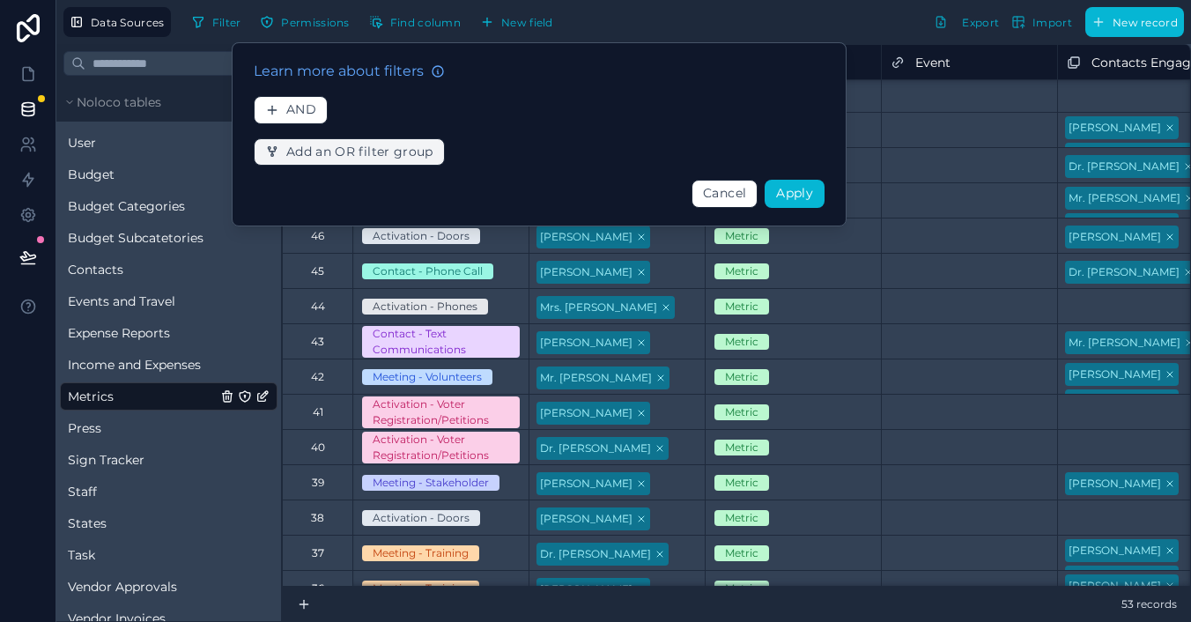
click at [370, 152] on span "Add an OR filter group" at bounding box center [359, 152] width 147 height 16
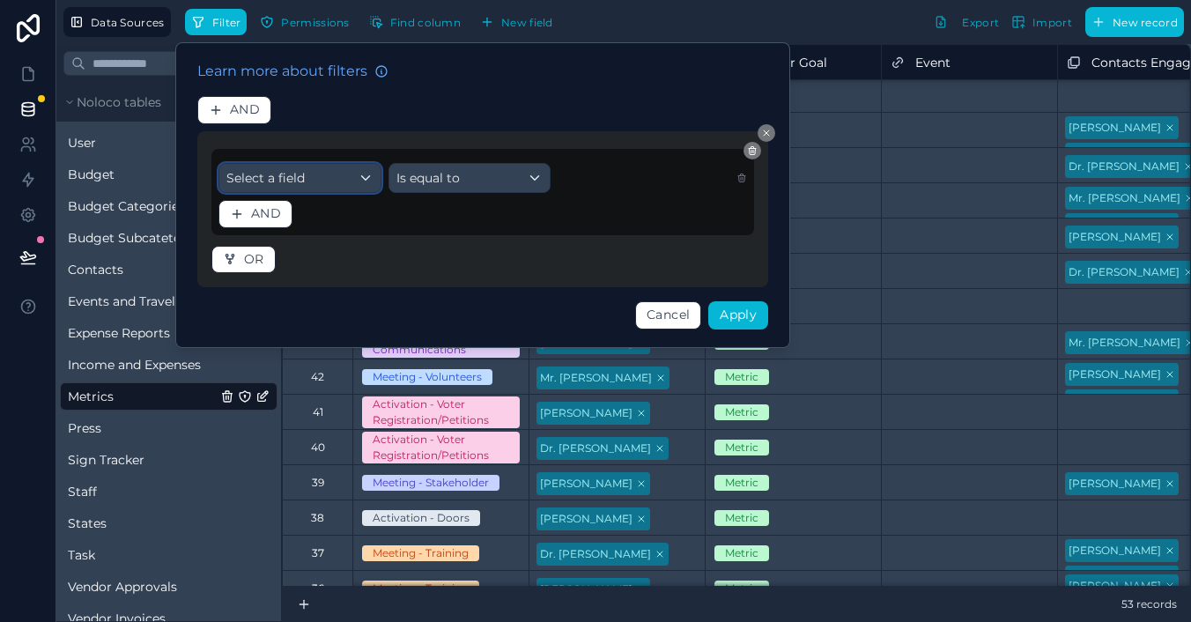
click at [325, 179] on div "Select a field" at bounding box center [299, 178] width 161 height 28
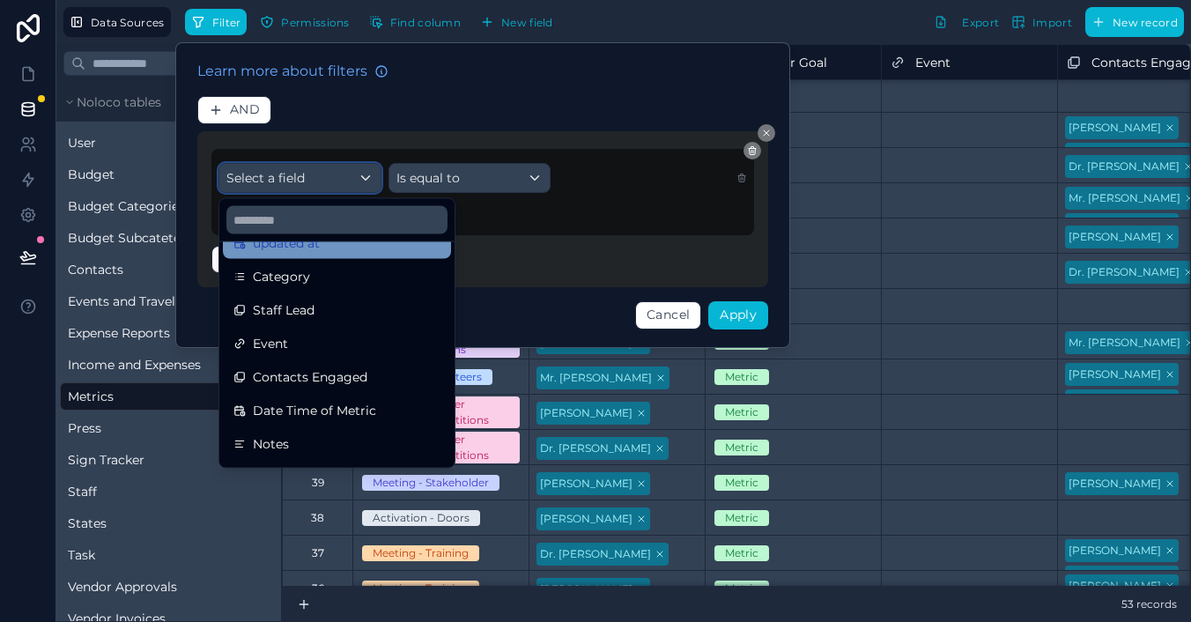
scroll to position [144, 0]
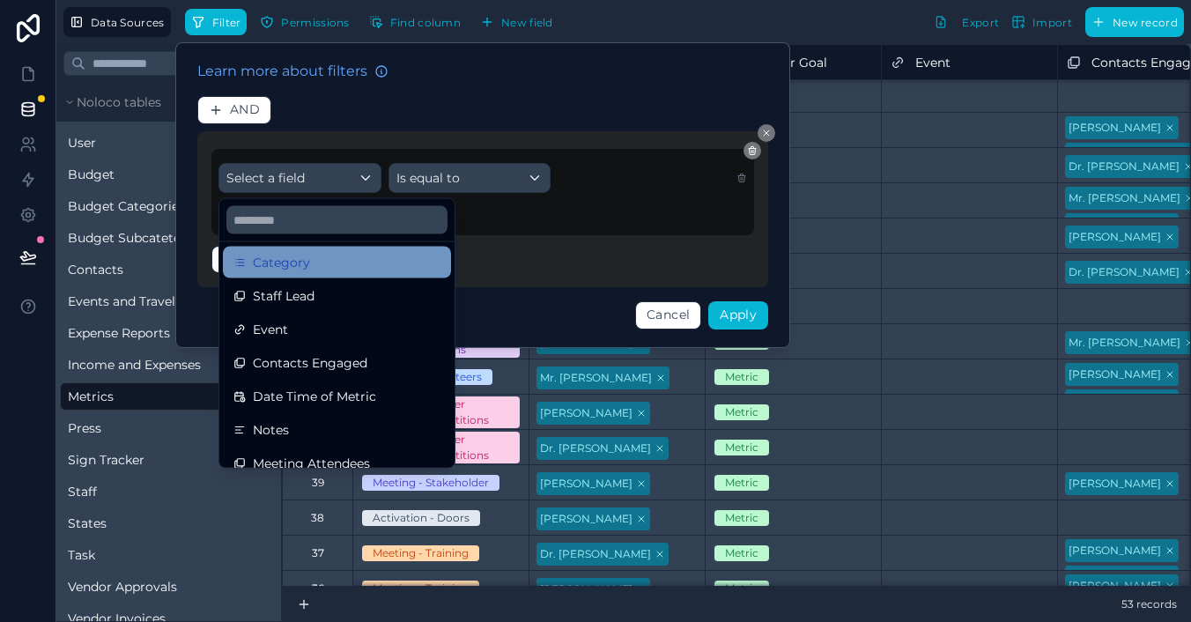
click at [319, 256] on div "Category" at bounding box center [336, 262] width 207 height 21
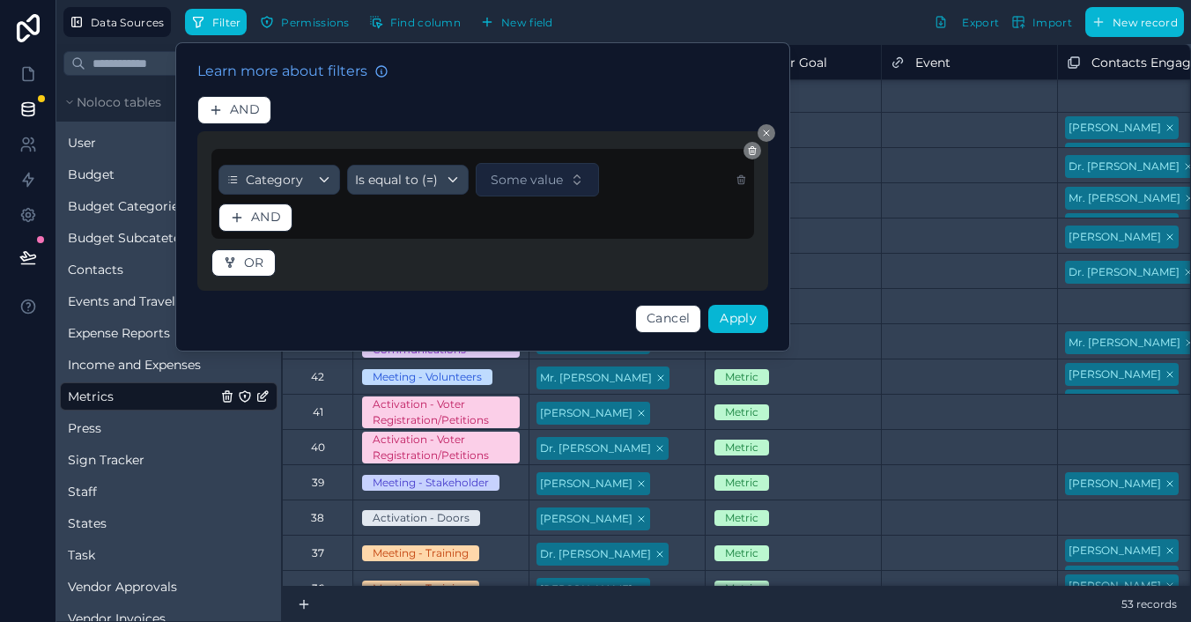
click at [571, 172] on button "Some value" at bounding box center [537, 179] width 123 height 33
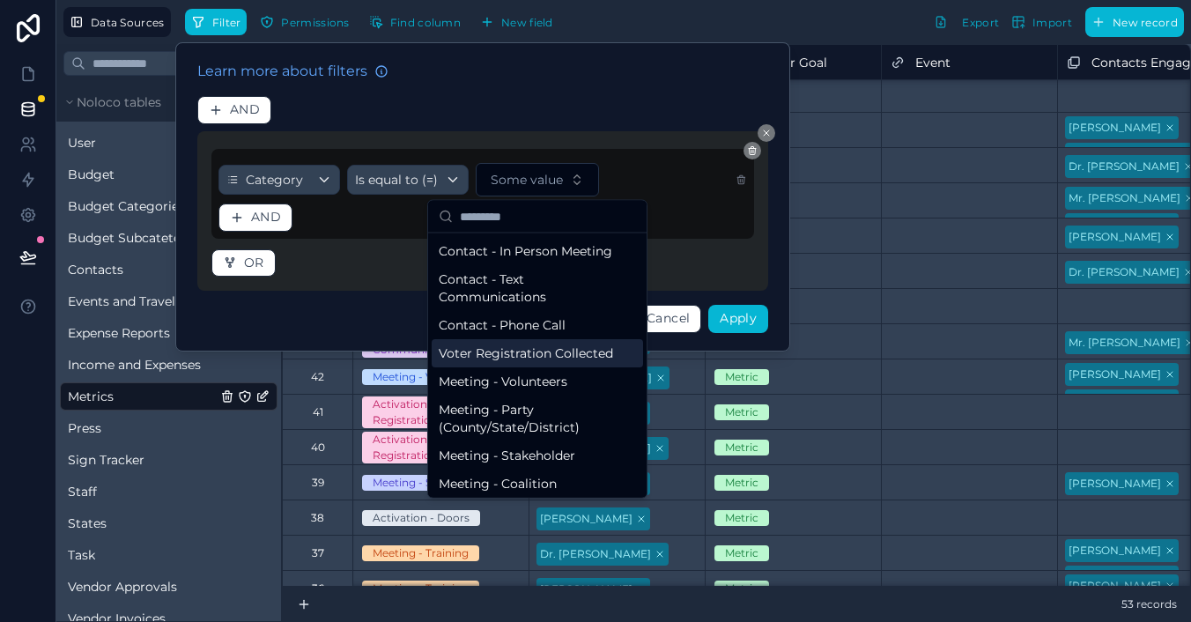
click at [557, 345] on div "Voter Registration Collected" at bounding box center [537, 353] width 211 height 28
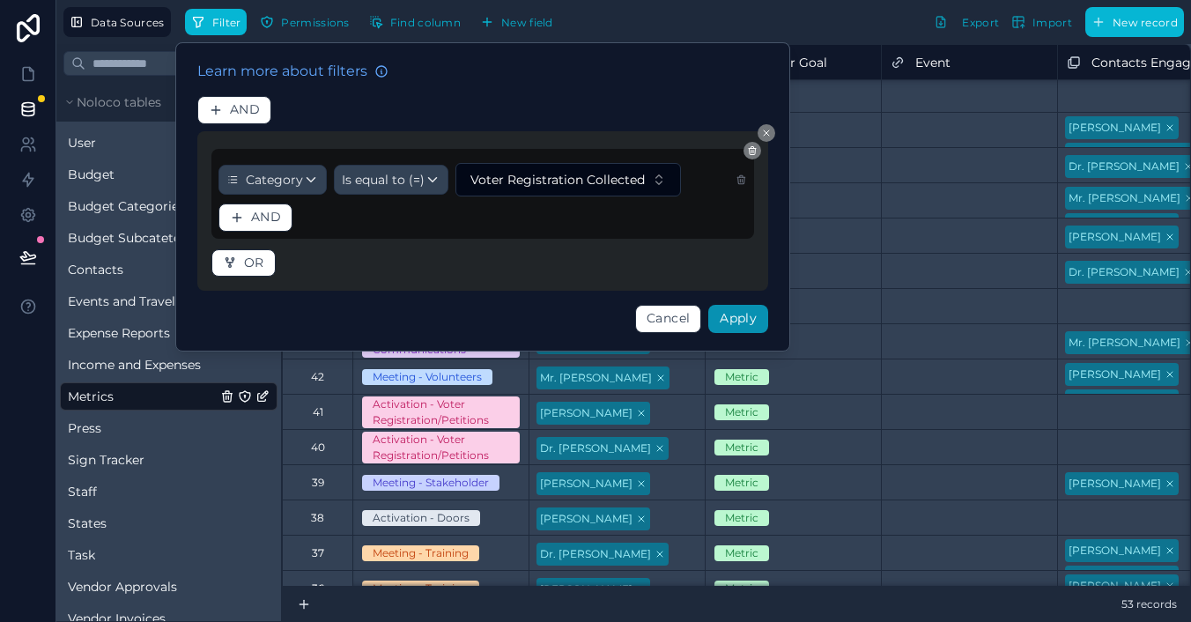
click at [760, 311] on button "Apply" at bounding box center [738, 319] width 60 height 28
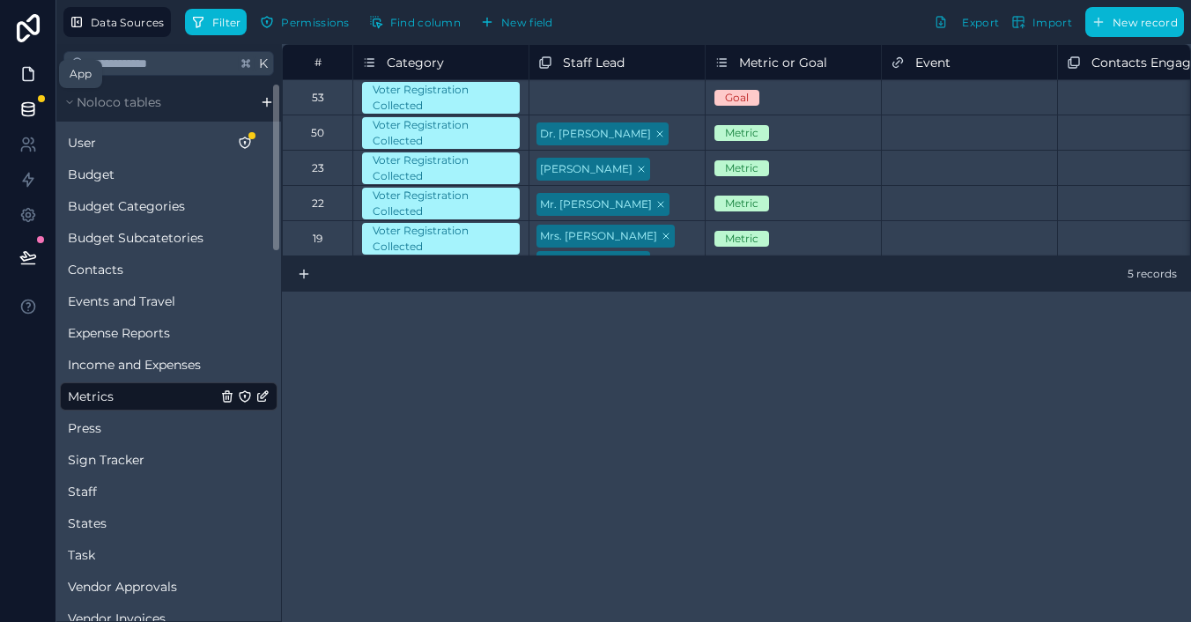
click at [23, 74] on icon at bounding box center [28, 74] width 11 height 13
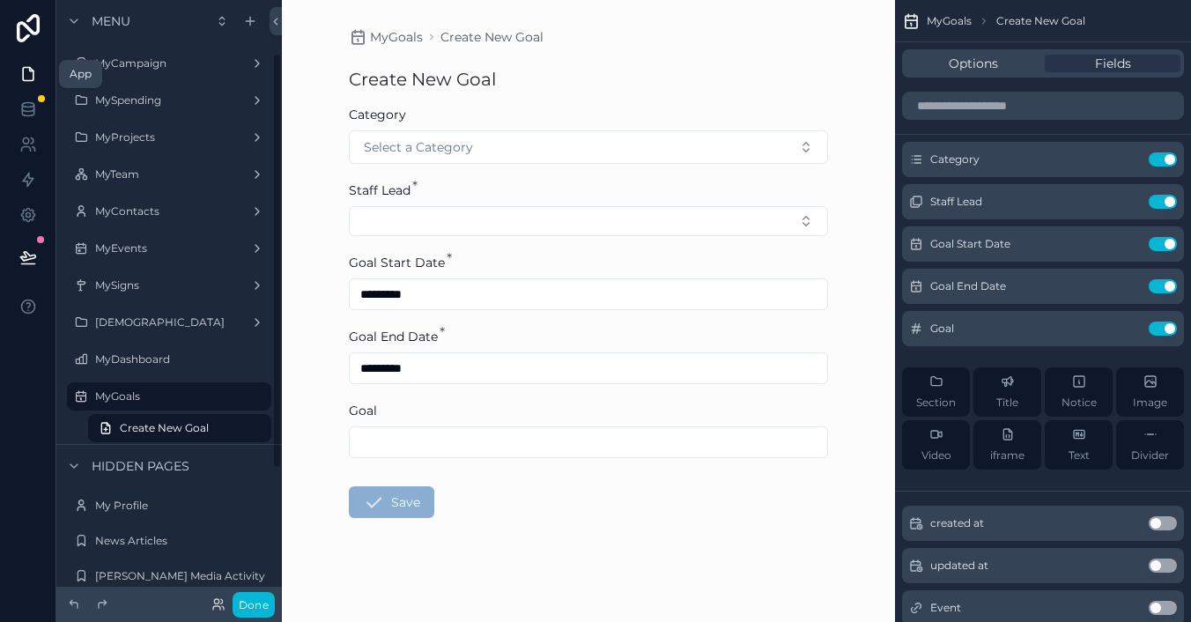
scroll to position [77, 0]
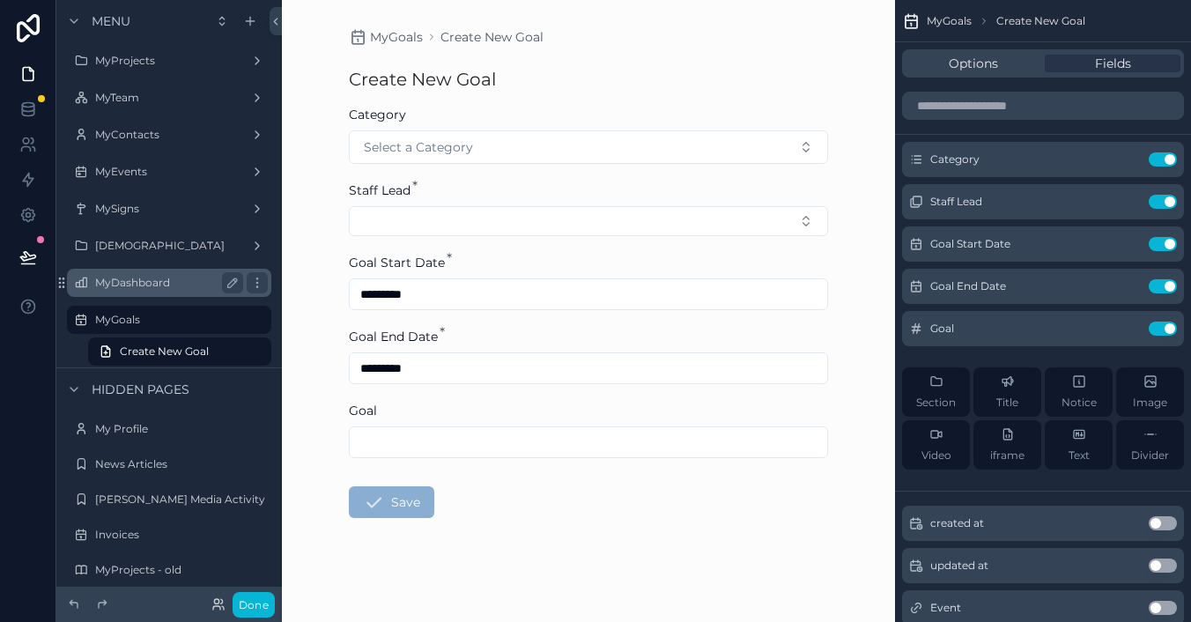
click at [159, 283] on label "MyDashboard" at bounding box center [165, 283] width 141 height 14
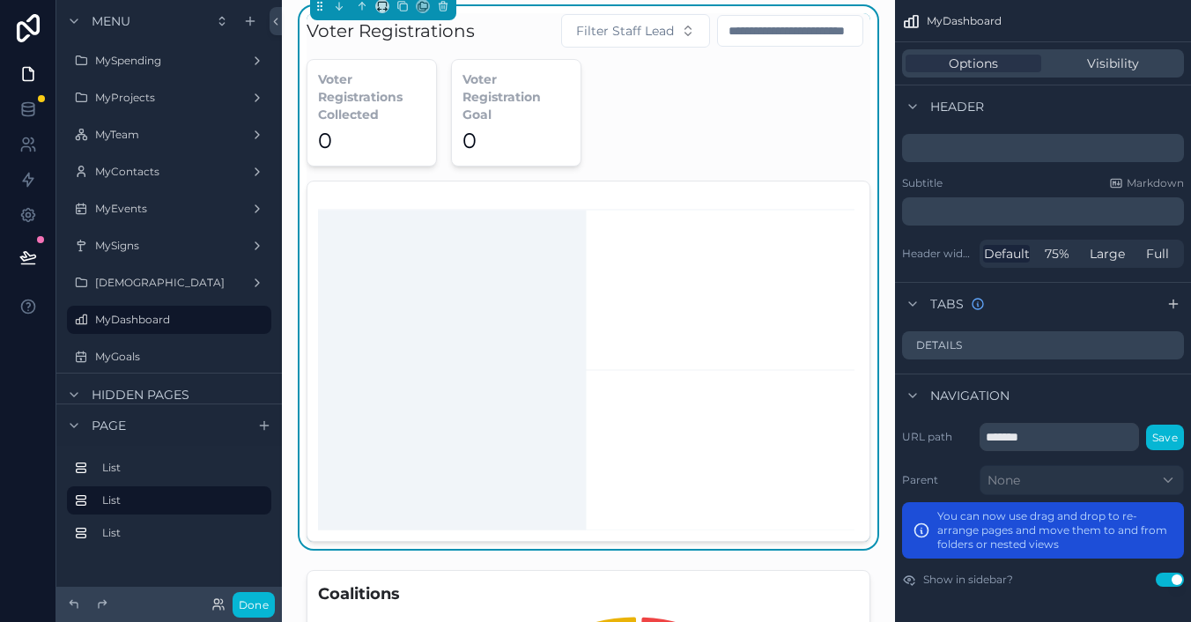
scroll to position [559, 0]
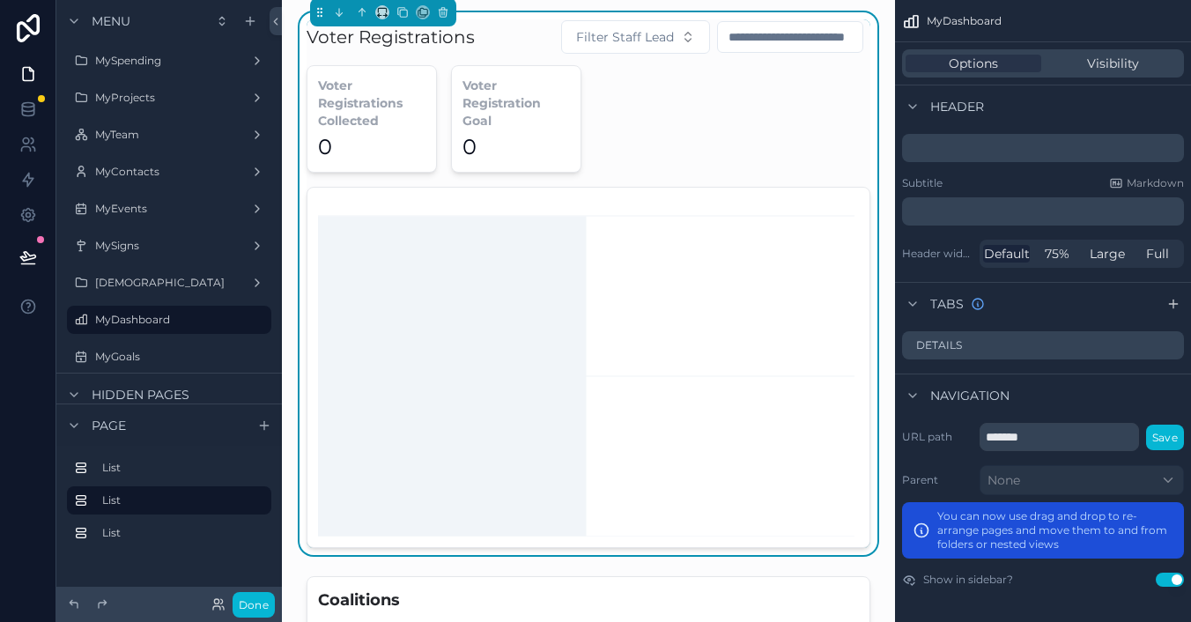
drag, startPoint x: 568, startPoint y: 233, endPoint x: 589, endPoint y: 239, distance: 21.8
click at [589, 239] on icon "chart" at bounding box center [588, 367] width 541 height 338
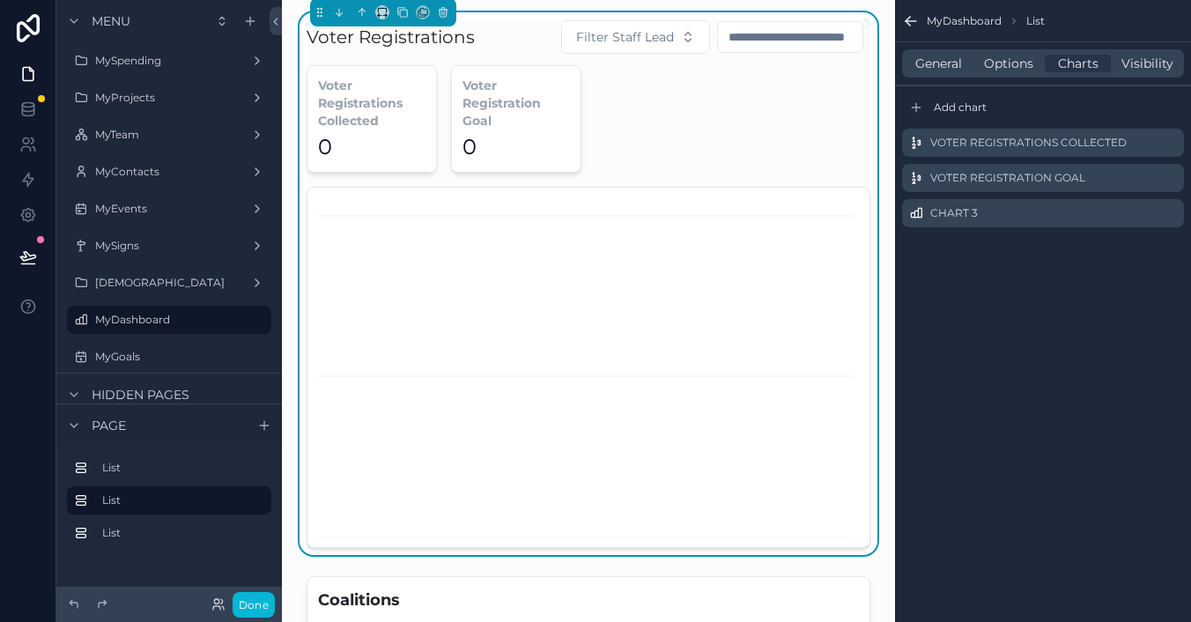
scroll to position [0, 0]
click at [1179, 215] on div "Chart 3" at bounding box center [1043, 213] width 282 height 28
click at [1173, 215] on icon "scrollable content" at bounding box center [1170, 213] width 14 height 14
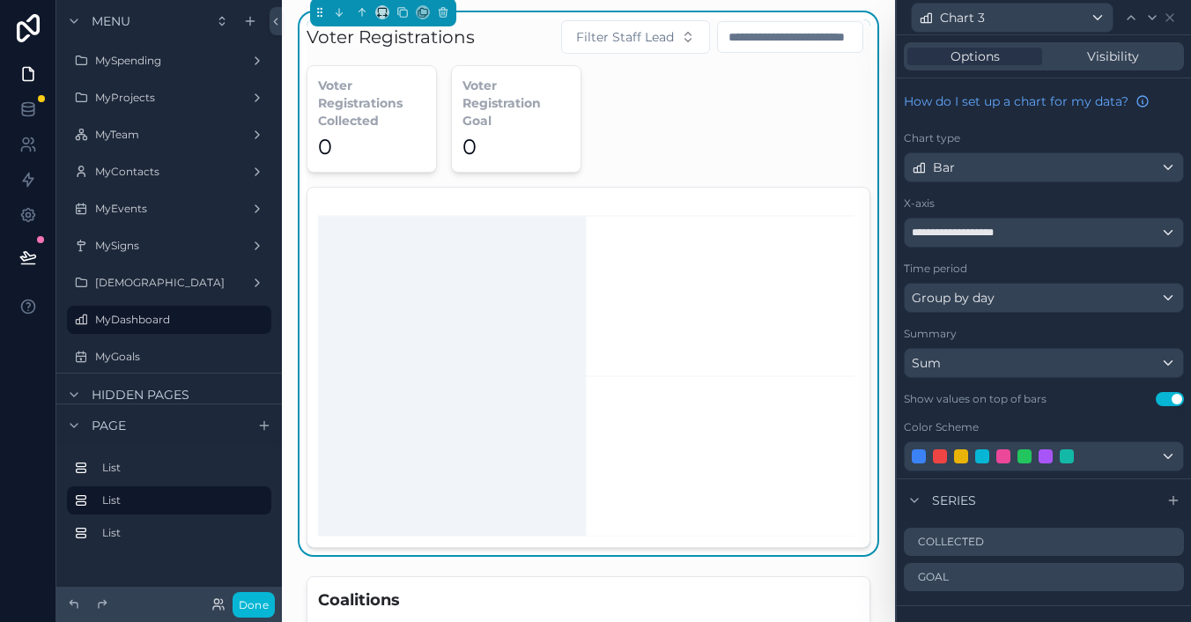
drag, startPoint x: 564, startPoint y: 318, endPoint x: 588, endPoint y: 313, distance: 24.4
click at [565, 318] on icon "chart" at bounding box center [588, 367] width 541 height 338
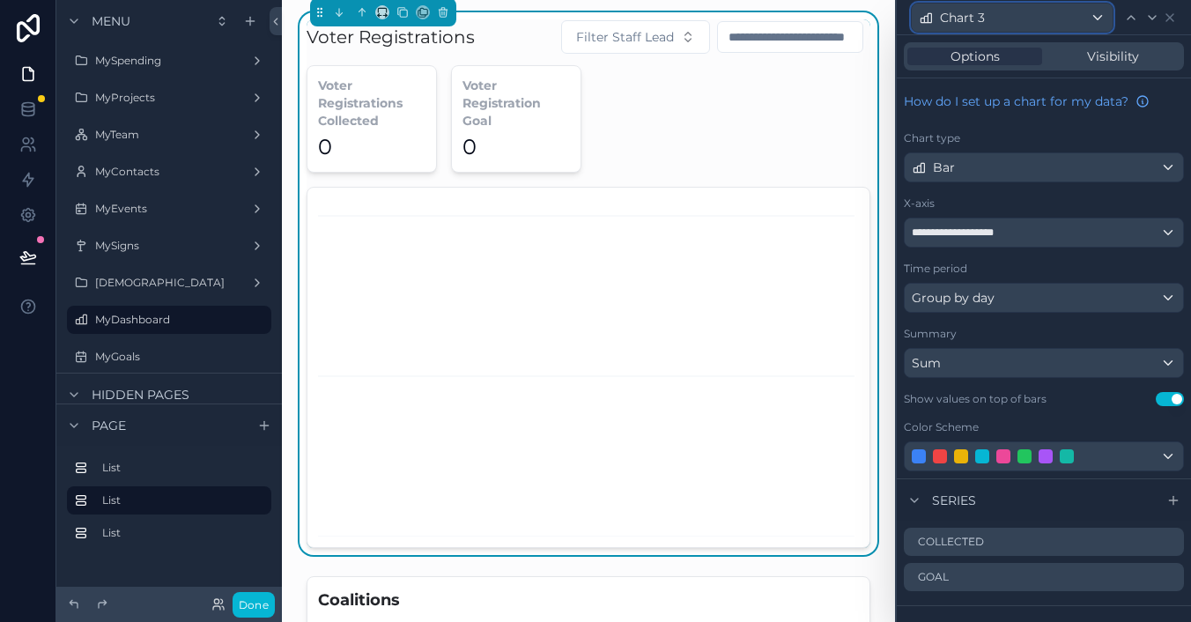
click at [1096, 18] on div "Chart 3" at bounding box center [1012, 18] width 201 height 28
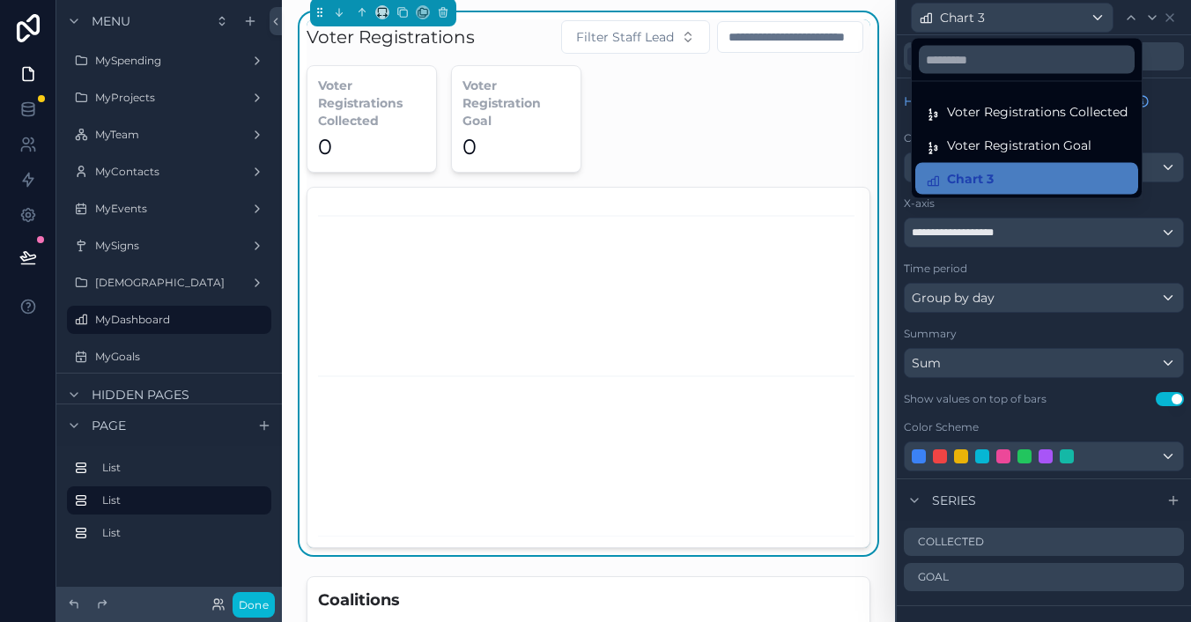
click at [1096, 18] on div at bounding box center [1044, 311] width 294 height 622
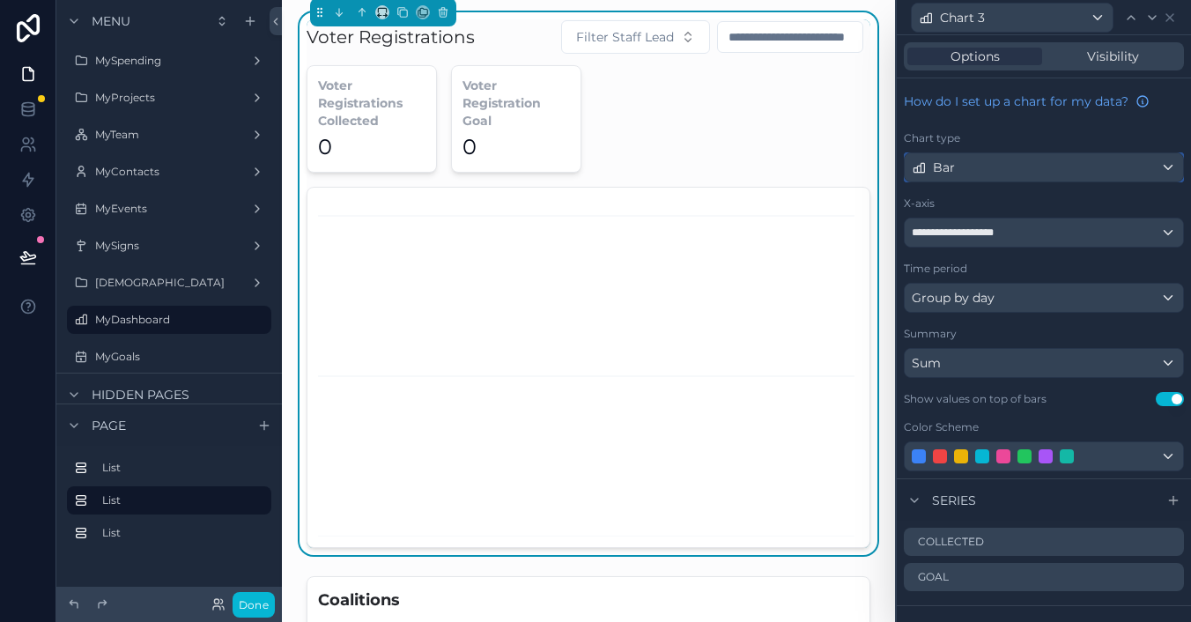
click at [1028, 174] on div "Bar" at bounding box center [1044, 167] width 278 height 28
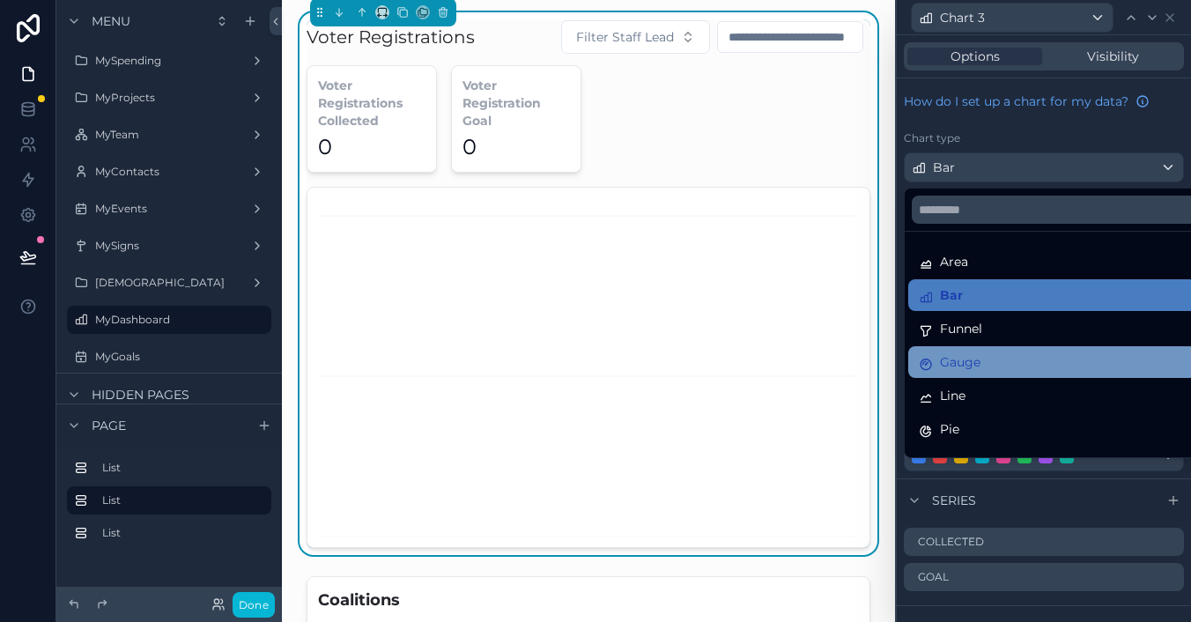
scroll to position [8, 0]
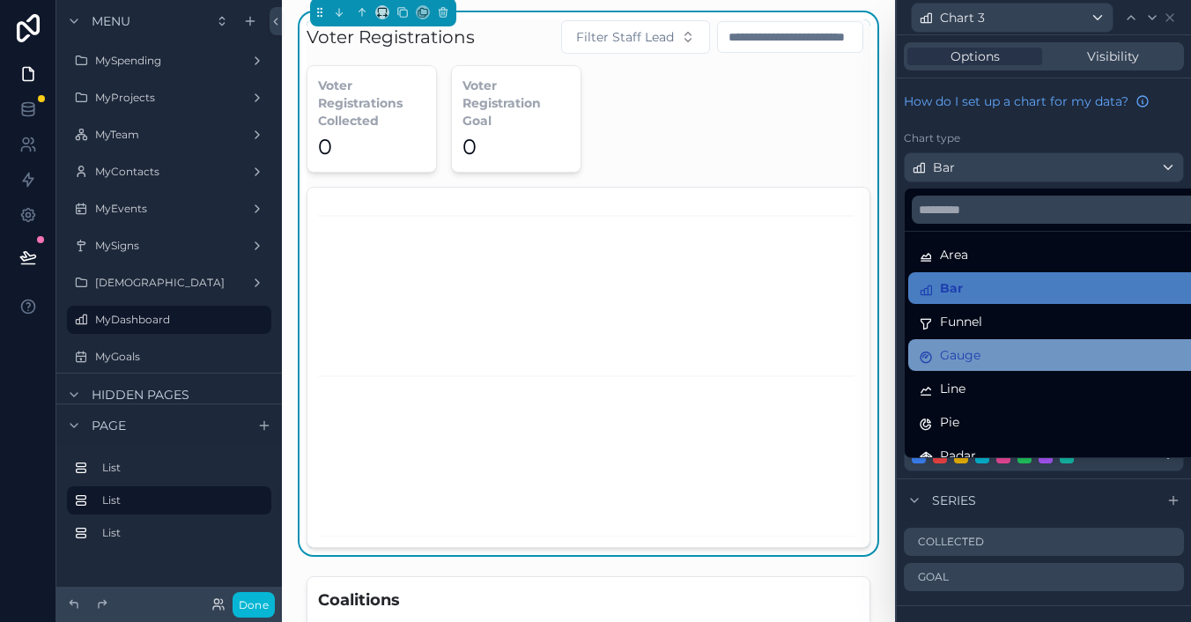
click at [1020, 370] on ul "Area Bar Funnel Gauge Line Pie Radar Scatter Statistic Stacked Bar" at bounding box center [1064, 345] width 319 height 226
click at [967, 354] on span "Gauge" at bounding box center [960, 354] width 41 height 21
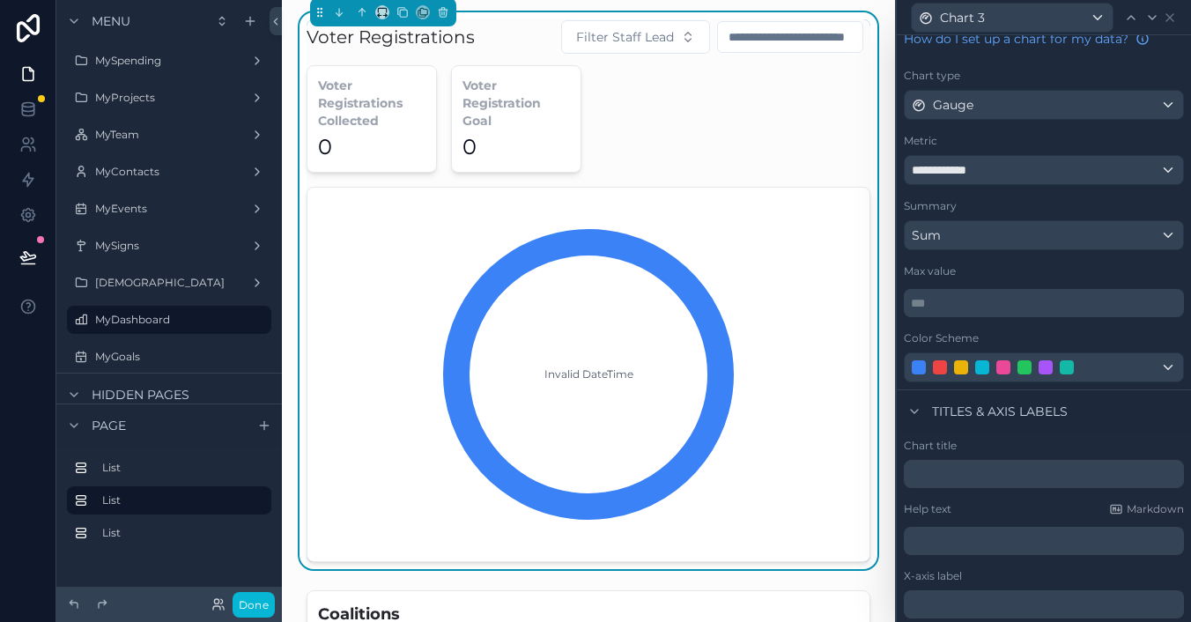
scroll to position [68, 0]
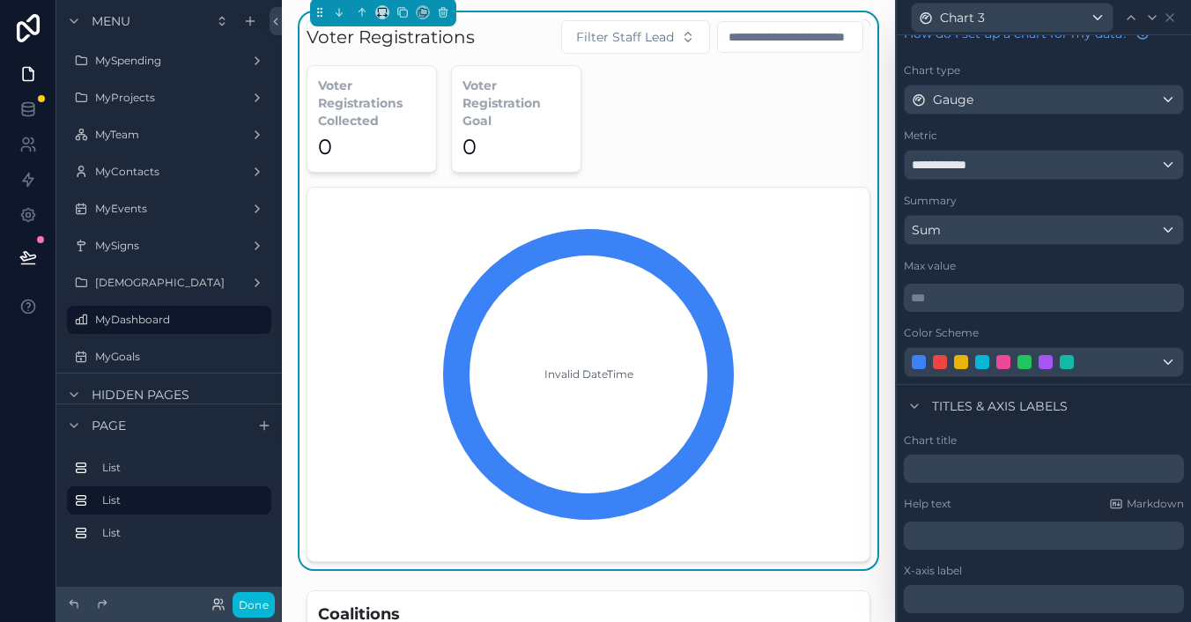
click at [944, 292] on p "*** ﻿" at bounding box center [1046, 298] width 270 height 18
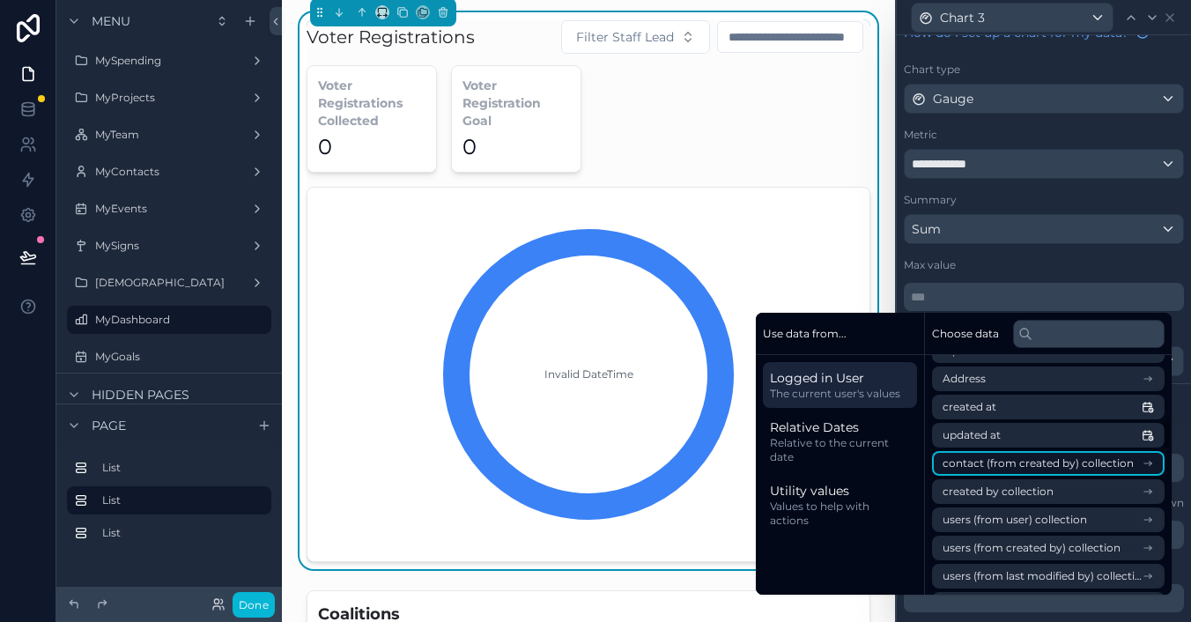
scroll to position [505, 0]
click at [937, 298] on p "*** ﻿" at bounding box center [1046, 297] width 270 height 18
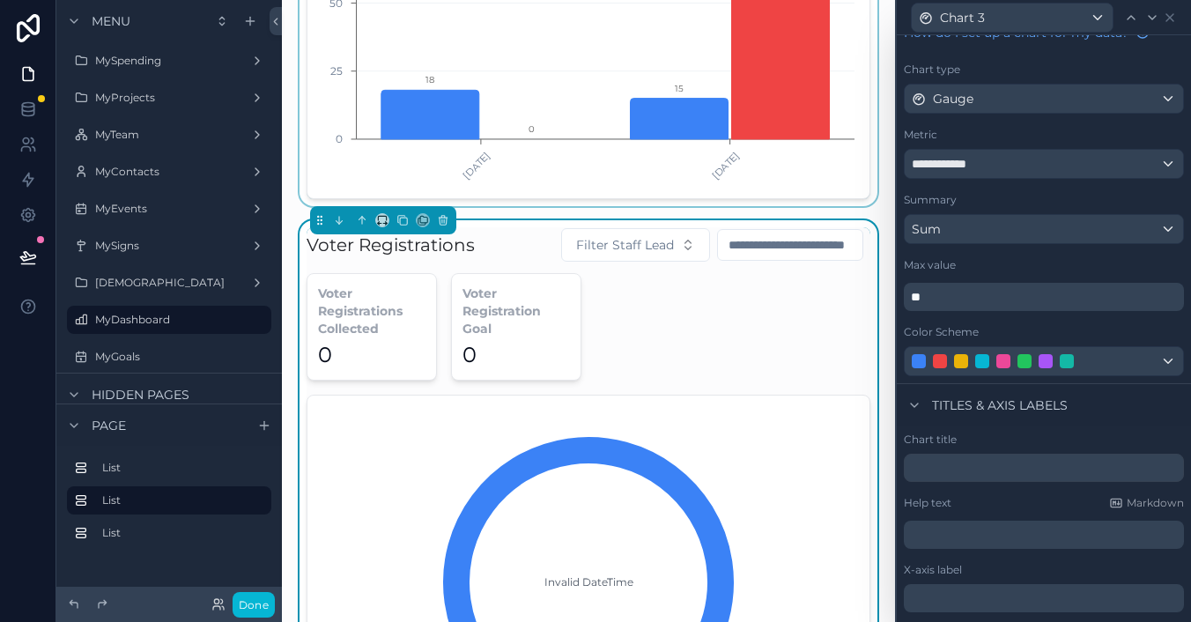
scroll to position [0, 0]
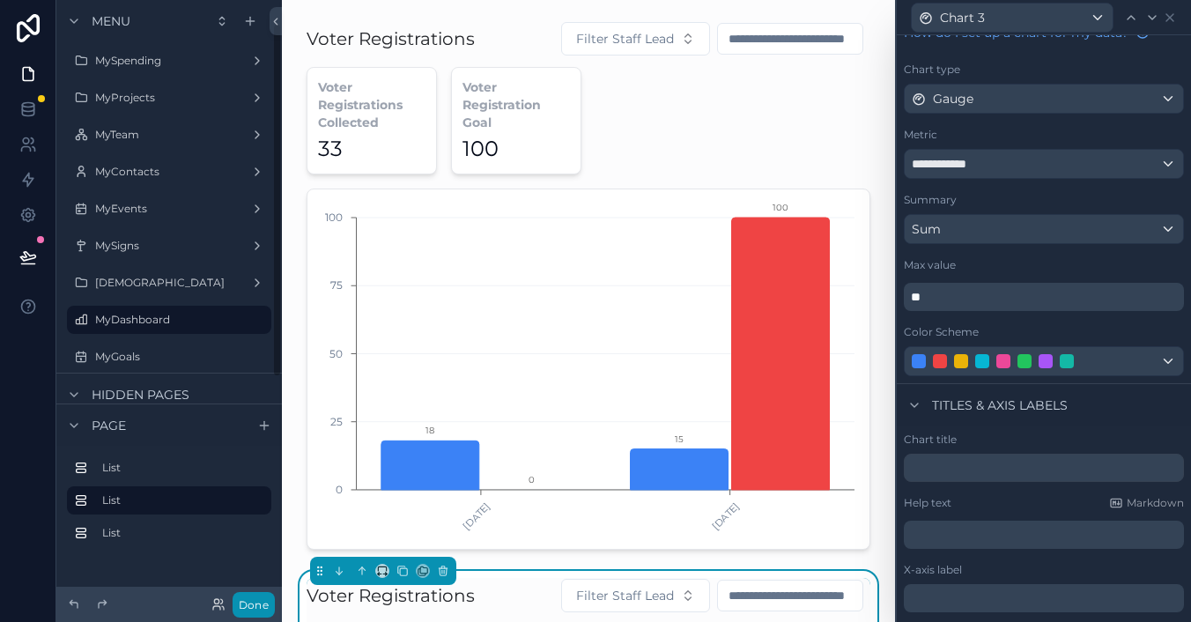
click at [267, 601] on button "Done" at bounding box center [254, 605] width 42 height 26
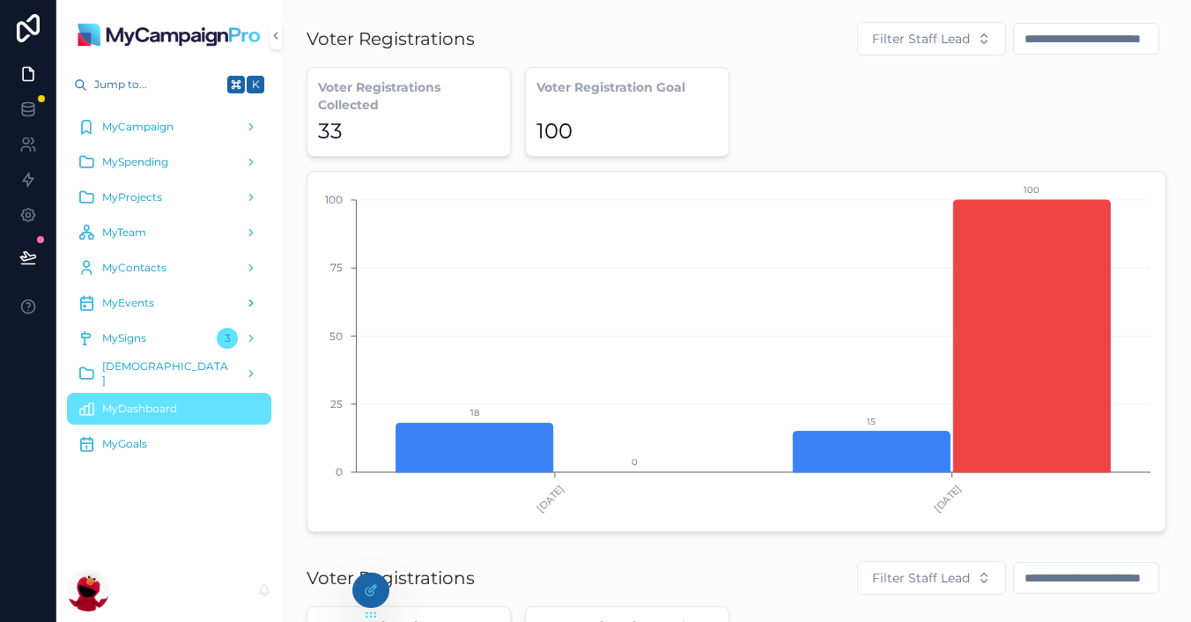
click at [151, 292] on div "MyEvents" at bounding box center [169, 303] width 183 height 28
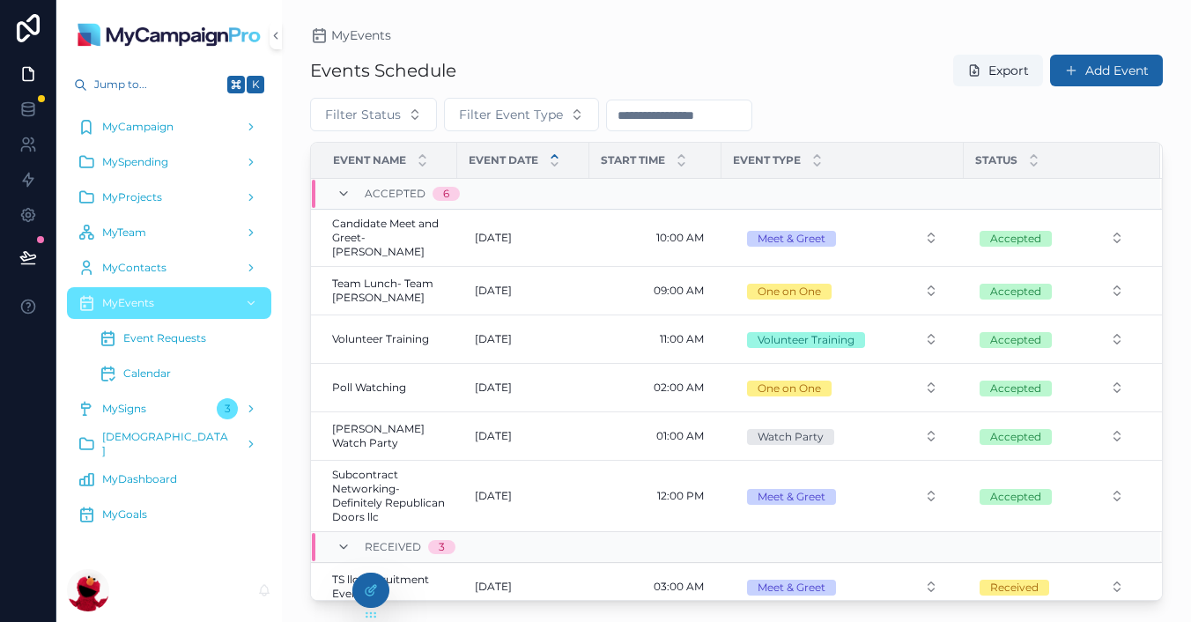
click at [668, 119] on input "scrollable content" at bounding box center [679, 115] width 144 height 25
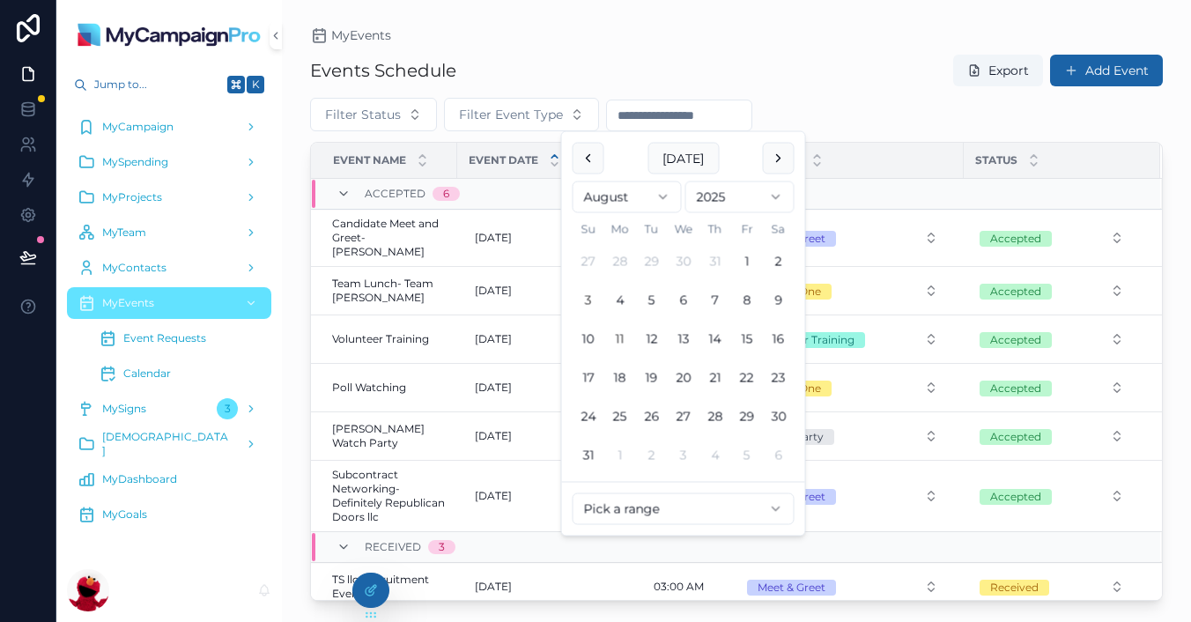
click at [592, 296] on button "3" at bounding box center [589, 301] width 32 height 32
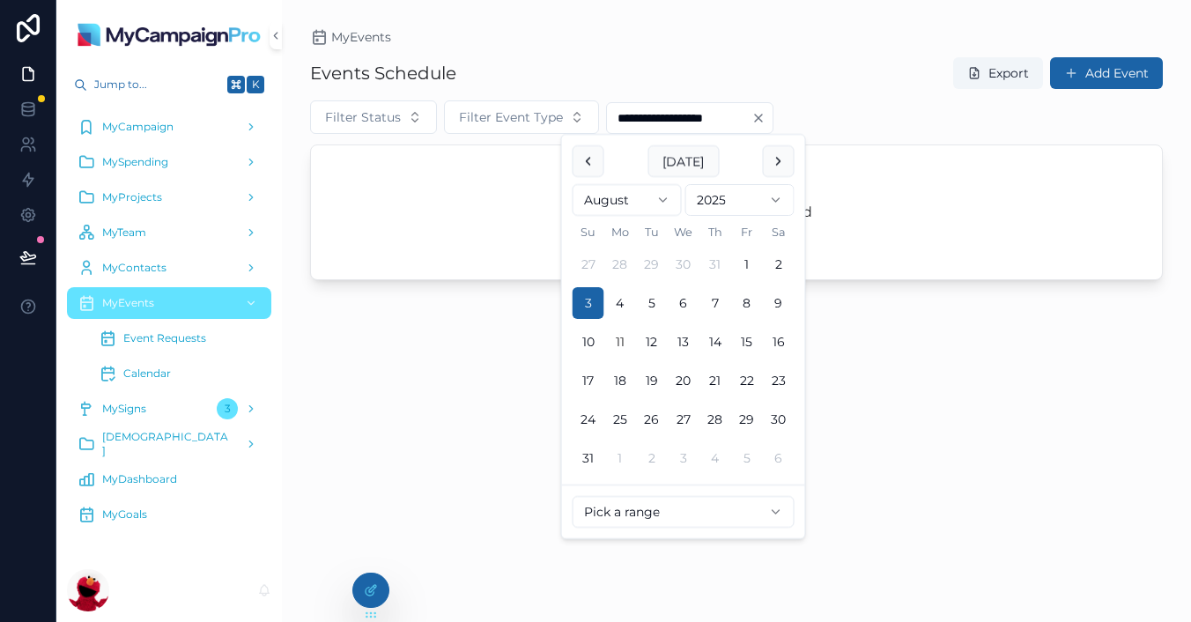
click at [619, 529] on div "Pick a range" at bounding box center [683, 512] width 243 height 54
click at [649, 525] on html "**********" at bounding box center [595, 311] width 1191 height 622
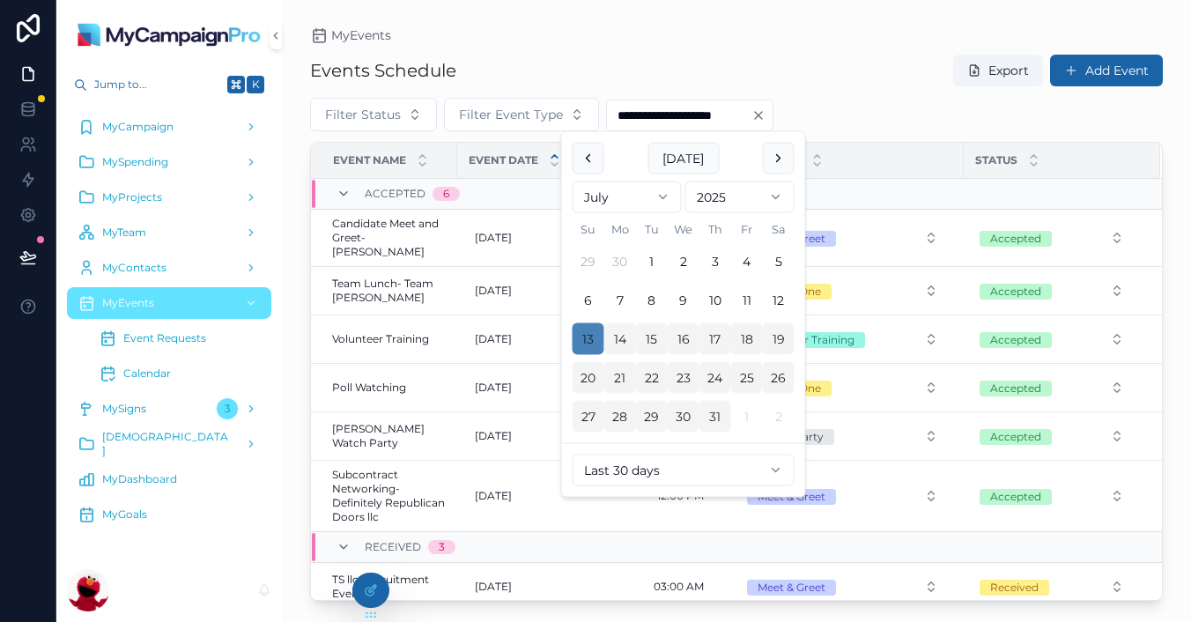
click at [596, 339] on button "13" at bounding box center [589, 339] width 32 height 32
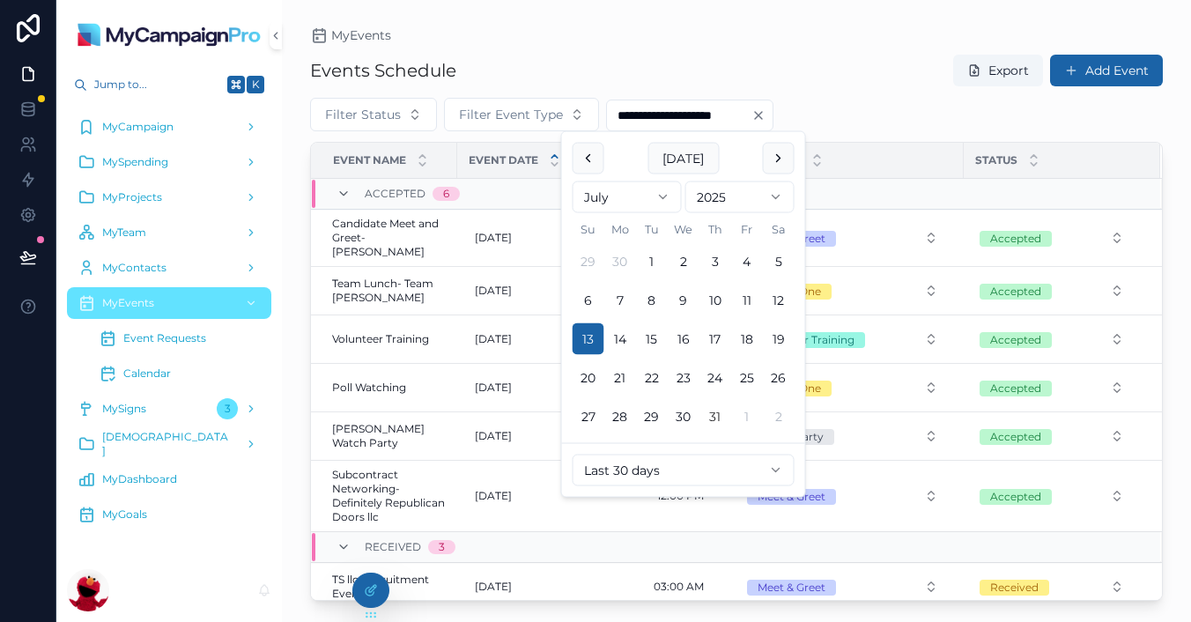
click at [723, 417] on button "31" at bounding box center [716, 417] width 32 height 32
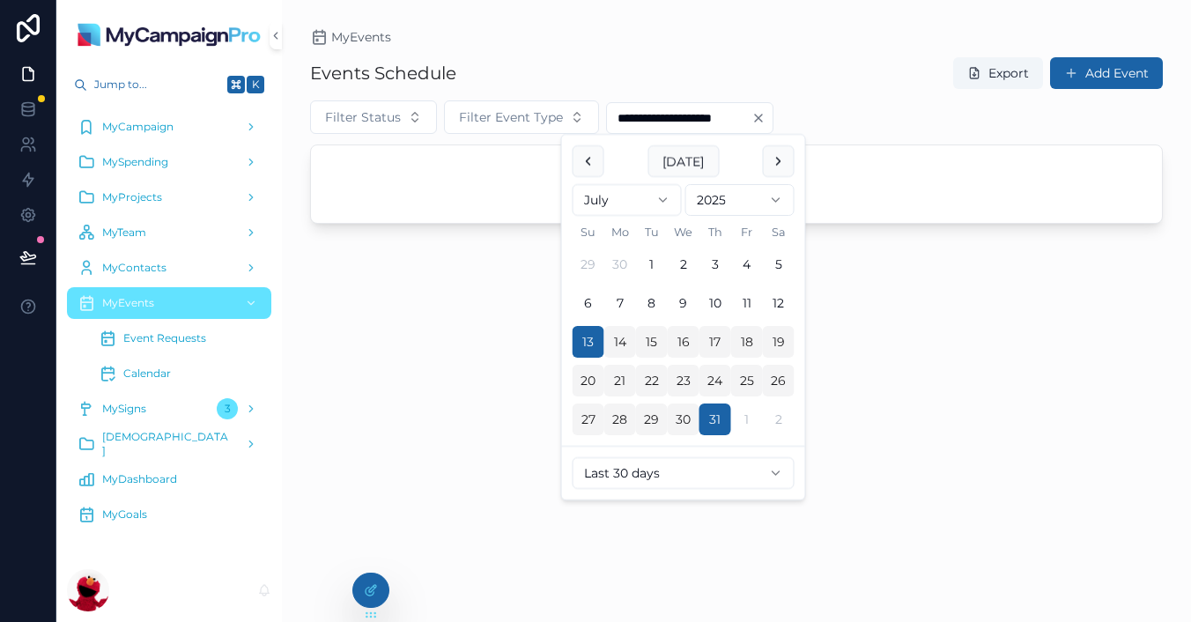
click at [876, 112] on div "**********" at bounding box center [736, 116] width 853 height 33
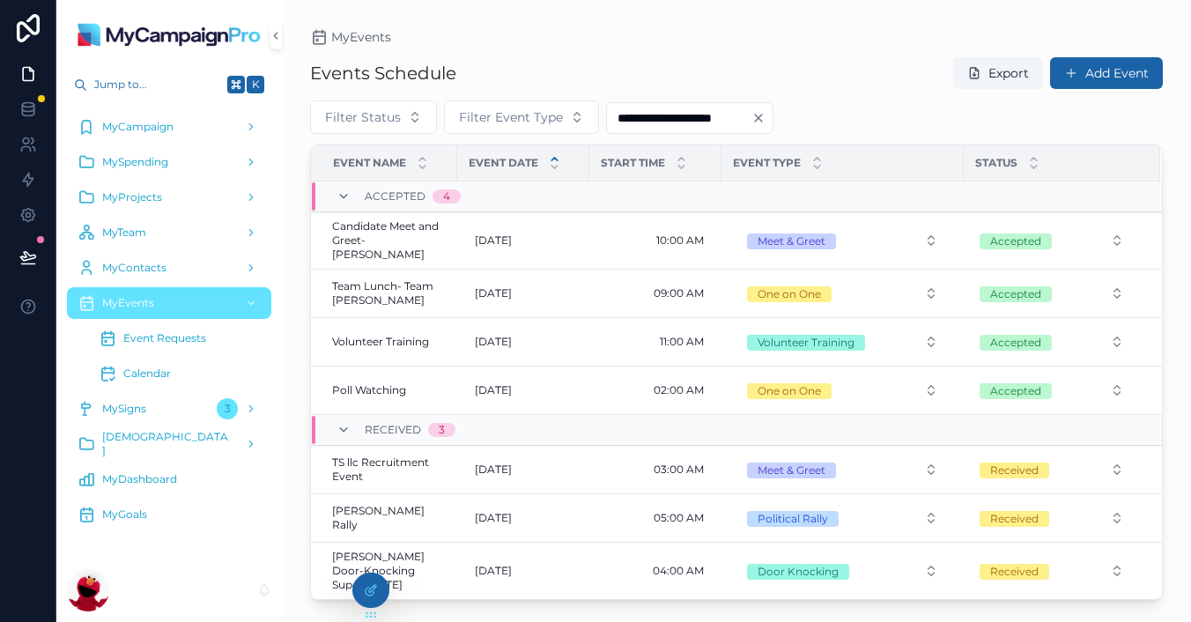
click at [700, 115] on input "**********" at bounding box center [679, 118] width 144 height 25
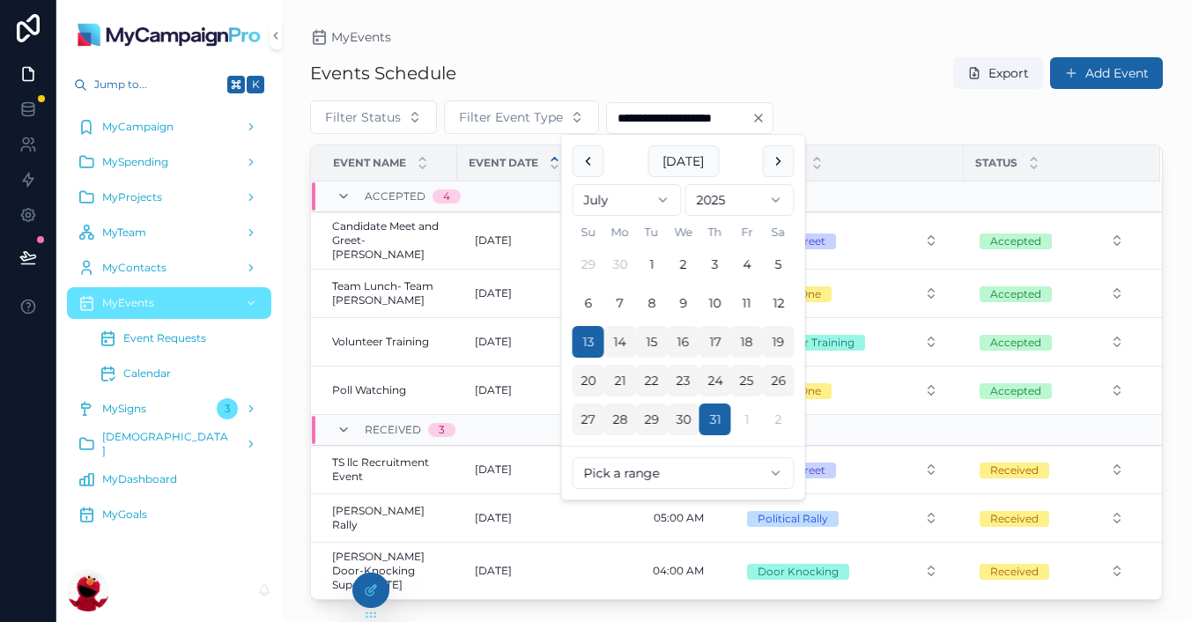
click at [607, 477] on html "**********" at bounding box center [595, 311] width 1191 height 622
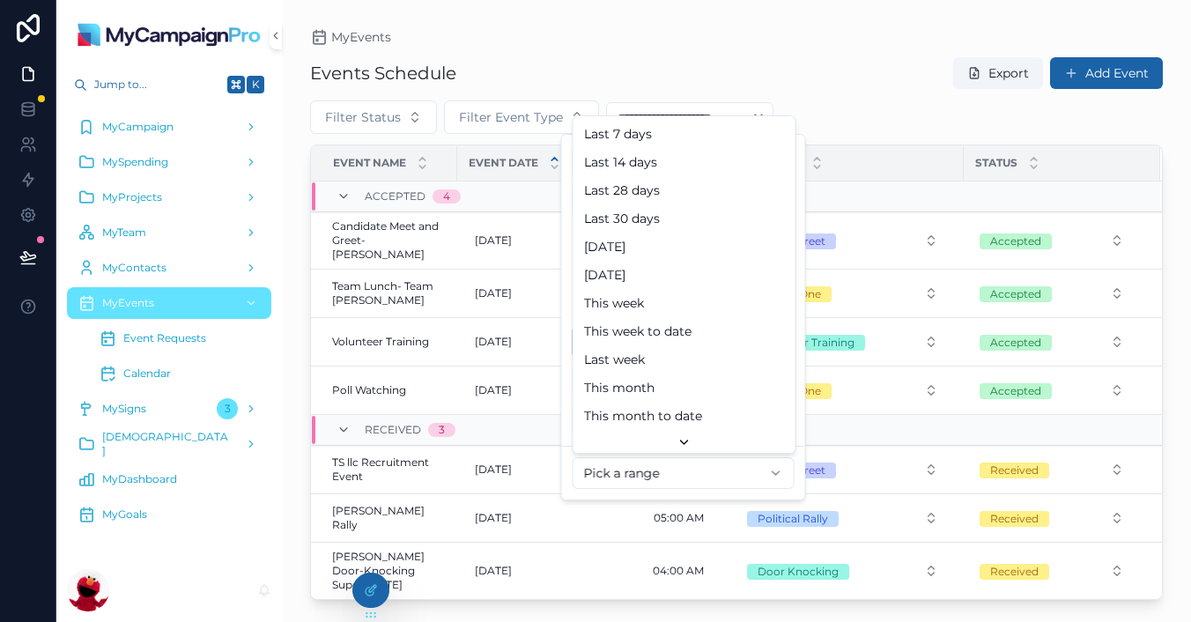
click at [629, 485] on html "**********" at bounding box center [595, 311] width 1191 height 622
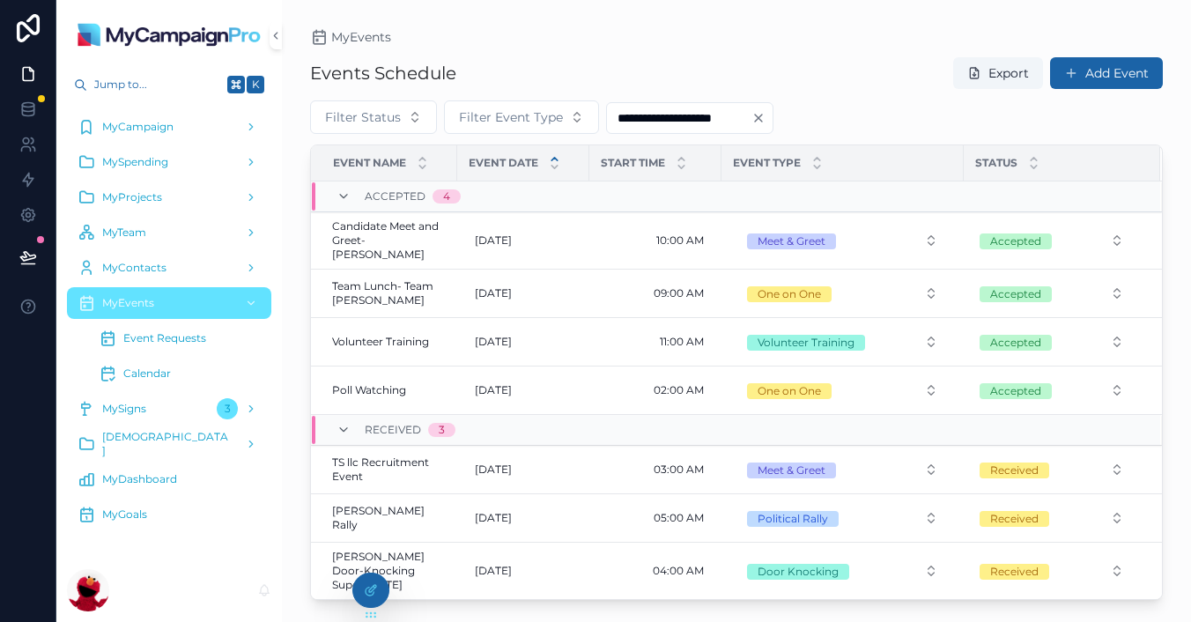
click at [697, 112] on input "**********" at bounding box center [679, 118] width 144 height 25
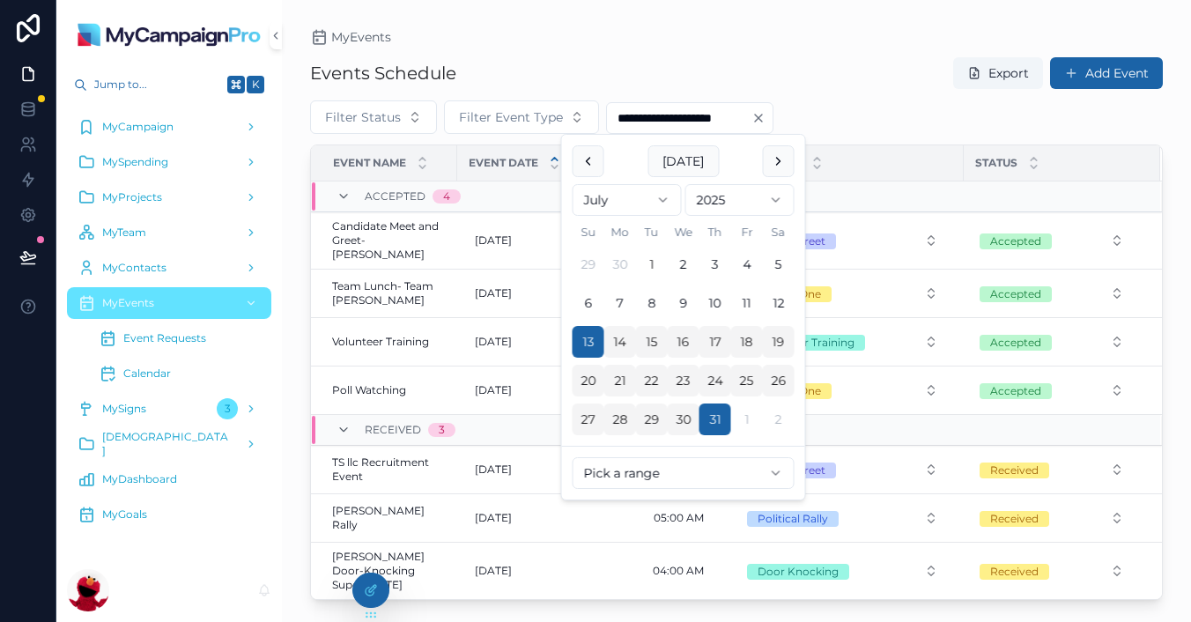
click at [650, 253] on button "1" at bounding box center [652, 264] width 32 height 32
type input "**********"
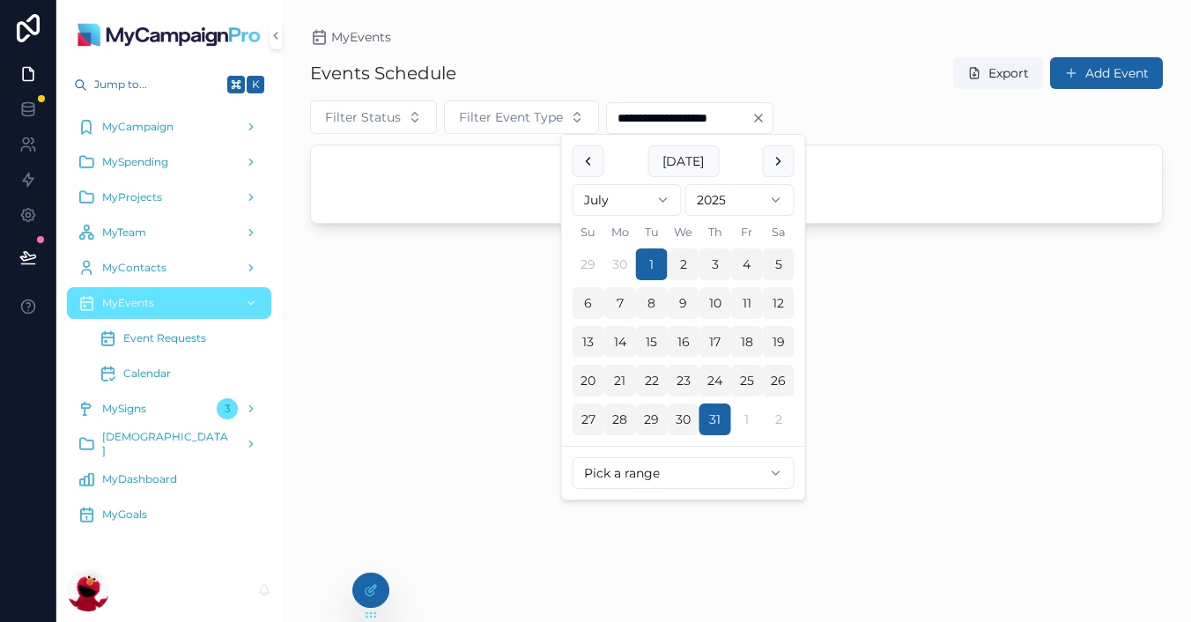
click at [897, 60] on div "Events Schedule Export Add Event" at bounding box center [736, 72] width 853 height 33
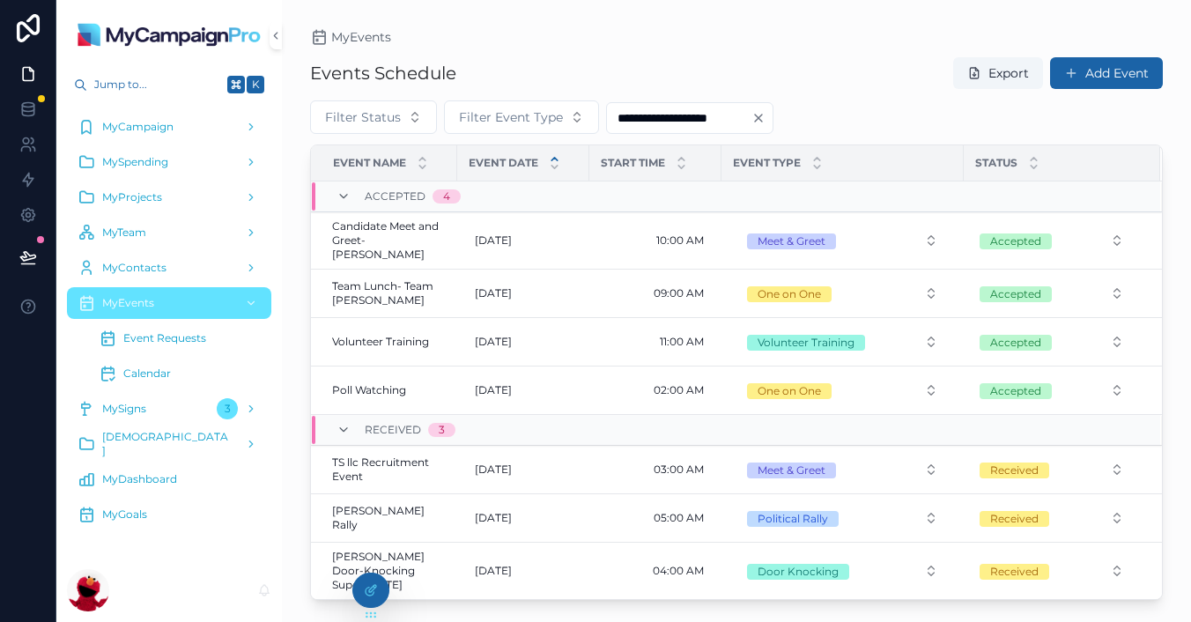
click at [166, 483] on span "MyDashboard" at bounding box center [139, 479] width 75 height 14
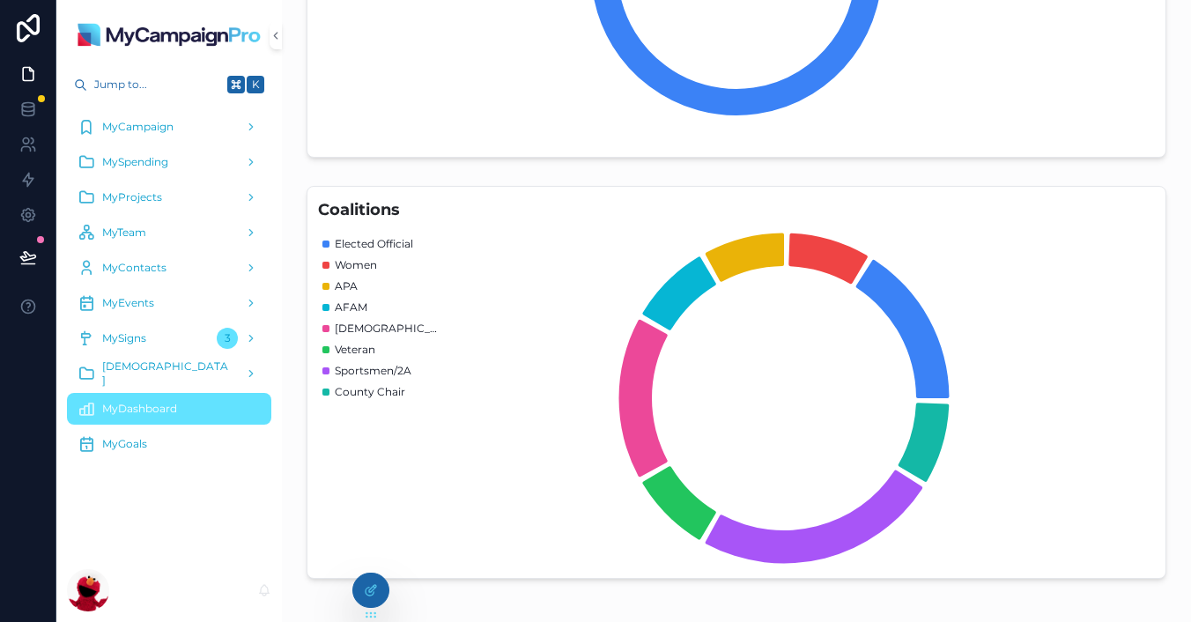
scroll to position [930, 0]
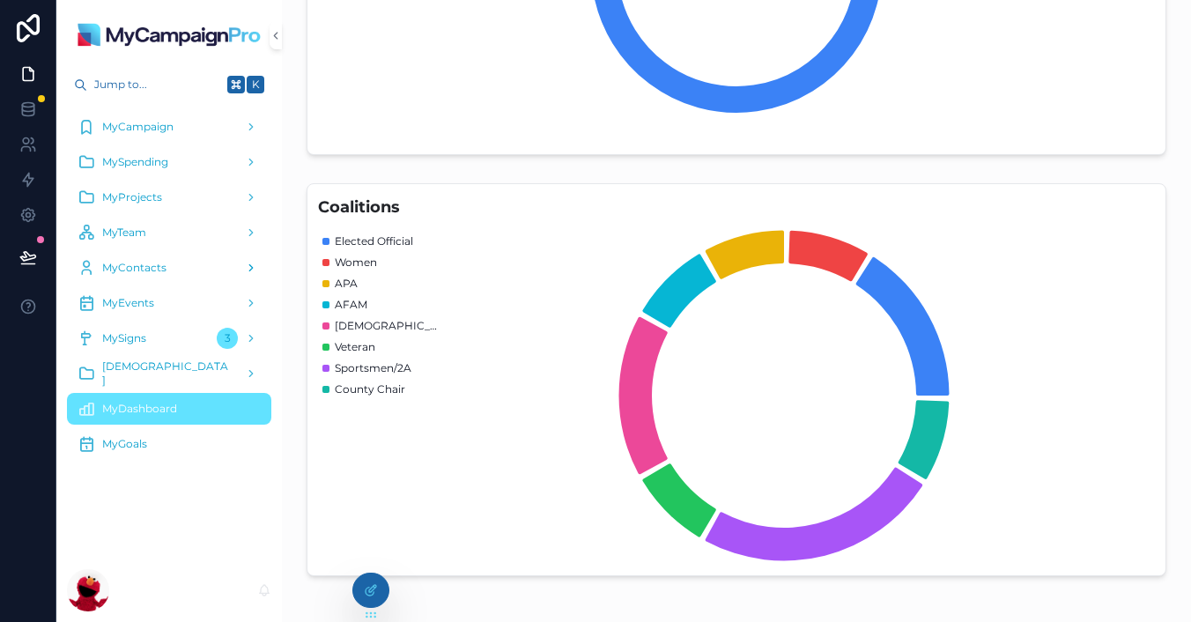
click at [134, 264] on span "MyContacts" at bounding box center [134, 268] width 64 height 14
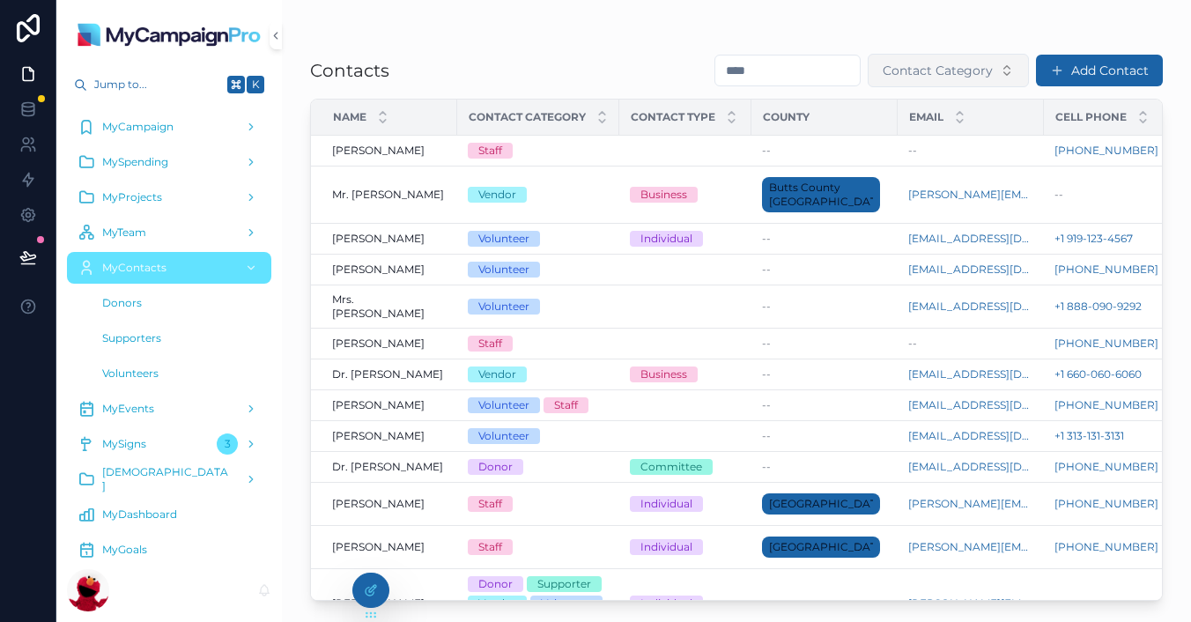
click at [975, 80] on button "Contact Category" at bounding box center [948, 70] width 161 height 33
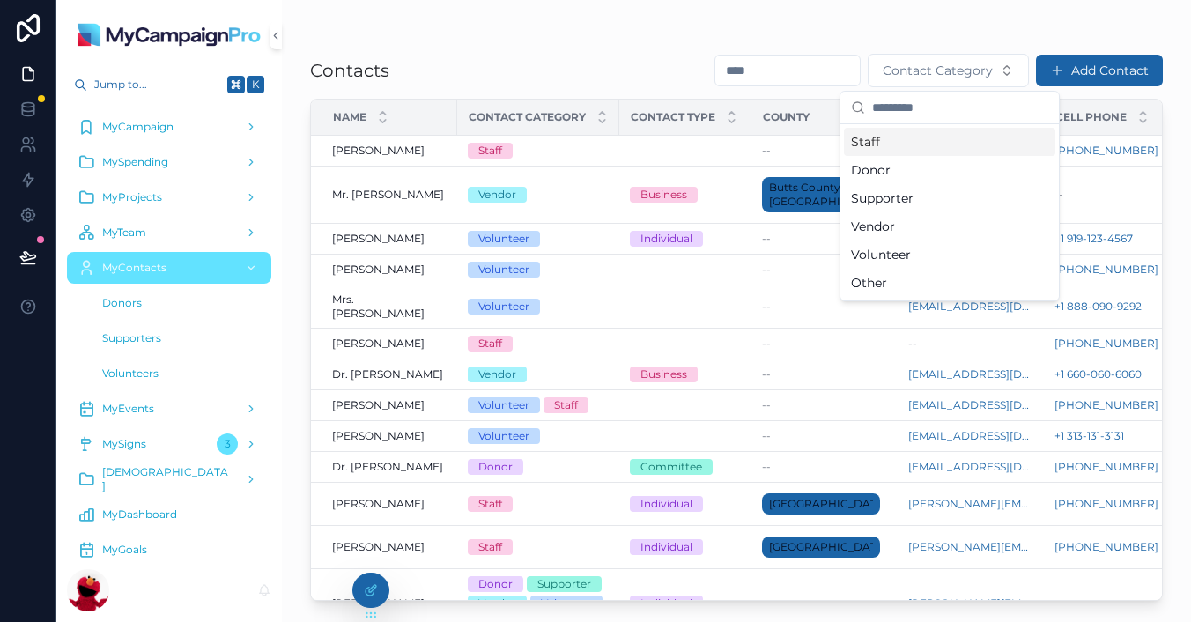
click at [880, 23] on div "Contacts Contact Category Add Contact Name Contact Category Contact Type County…" at bounding box center [736, 300] width 909 height 601
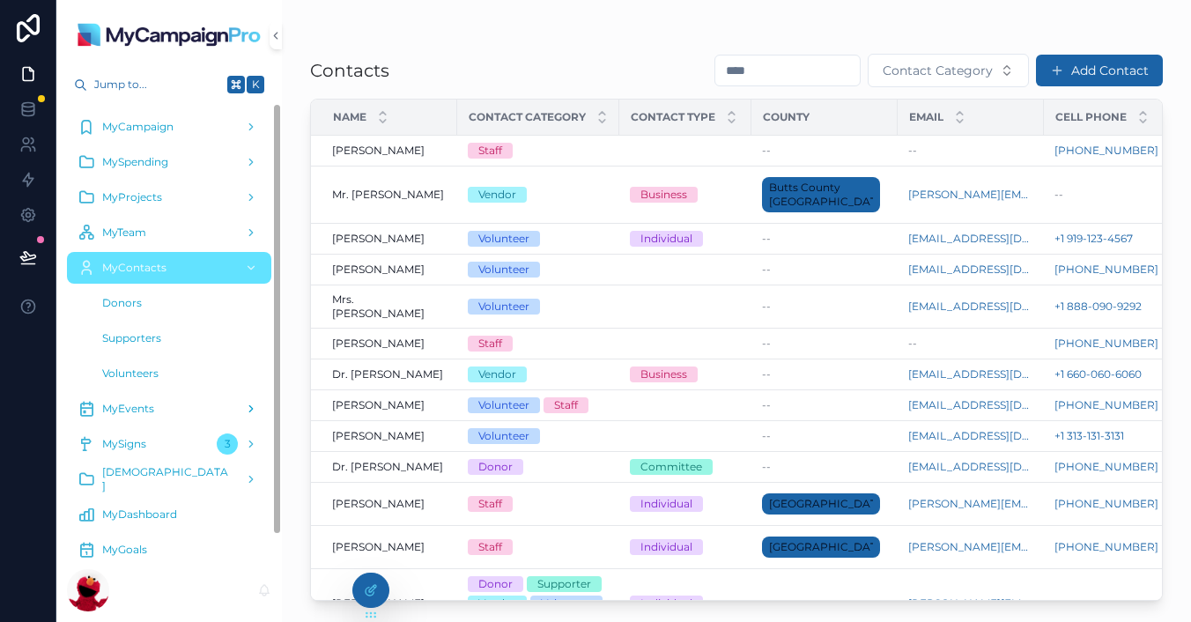
scroll to position [30, 0]
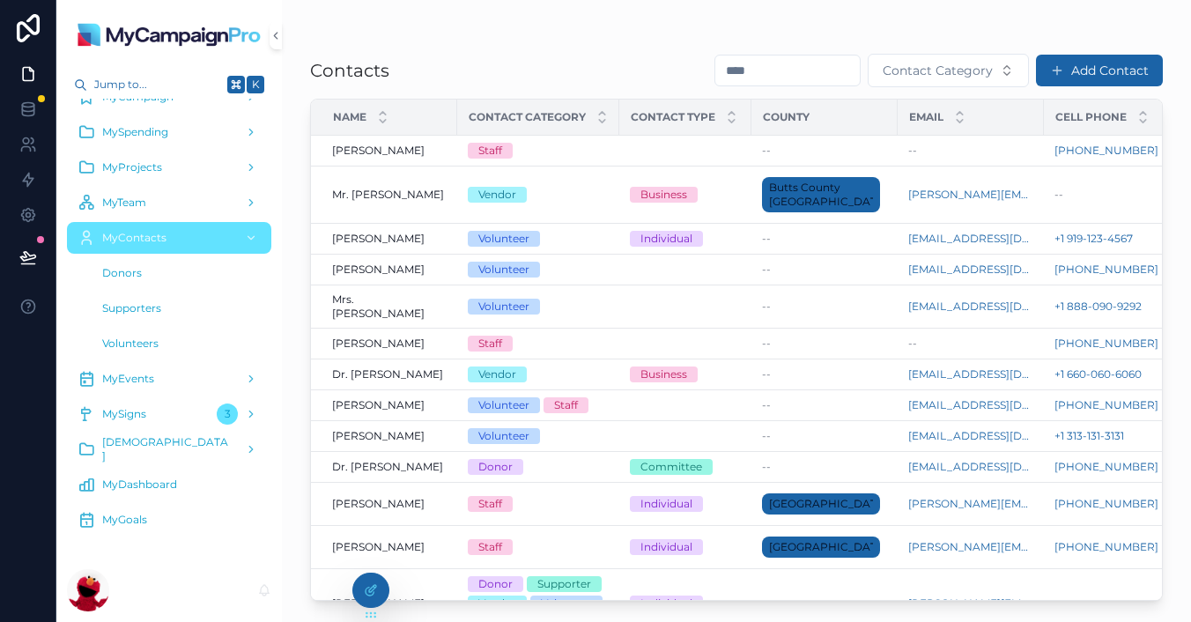
click at [129, 527] on div "MyGoals" at bounding box center [169, 520] width 183 height 28
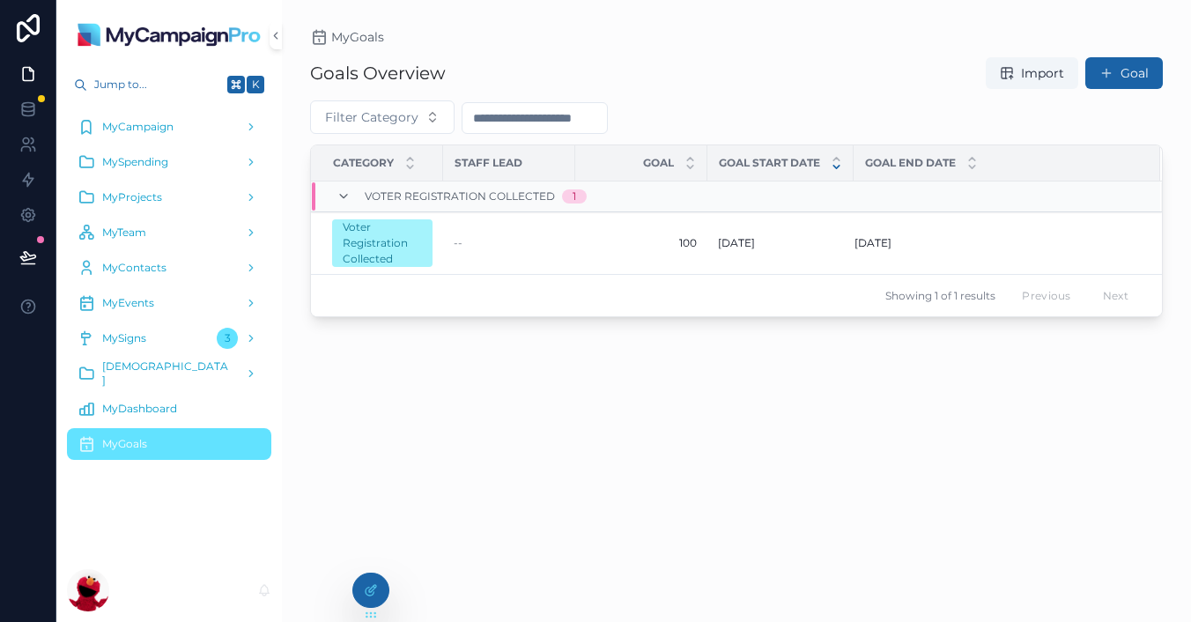
click at [142, 411] on span "MyDashboard" at bounding box center [139, 409] width 75 height 14
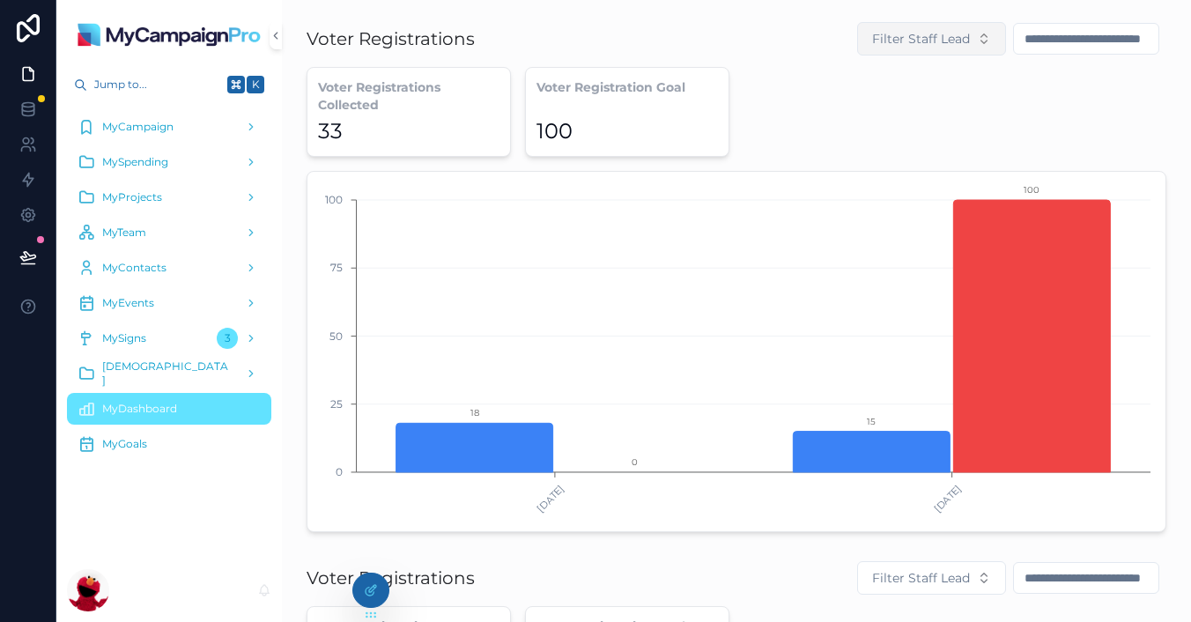
click at [914, 39] on span "Filter Staff Lead" at bounding box center [921, 39] width 98 height 18
click at [746, 33] on div "Voter Registrations Filter Staff Lead" at bounding box center [737, 38] width 860 height 35
drag, startPoint x: 307, startPoint y: 40, endPoint x: 500, endPoint y: 41, distance: 193.8
click at [500, 41] on div "Voter Registrations Filter Staff Lead" at bounding box center [737, 38] width 860 height 35
click at [961, 47] on button "Filter Staff Lead" at bounding box center [931, 38] width 149 height 33
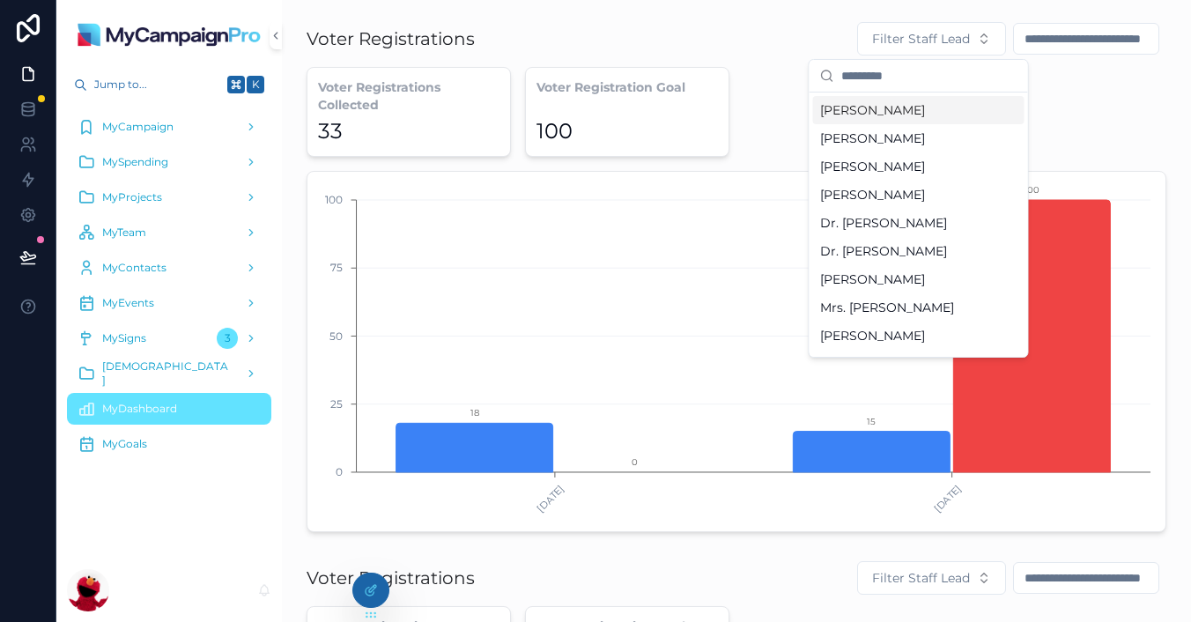
click at [878, 169] on span "[PERSON_NAME]" at bounding box center [872, 167] width 105 height 18
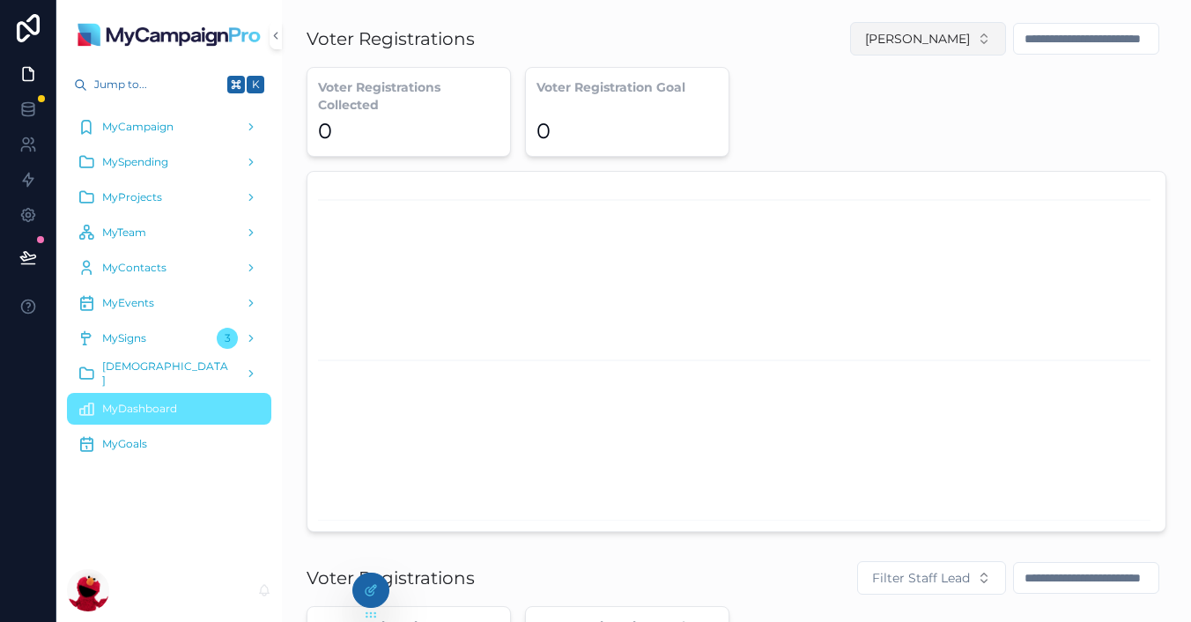
click at [975, 41] on button "[PERSON_NAME]" at bounding box center [928, 38] width 156 height 33
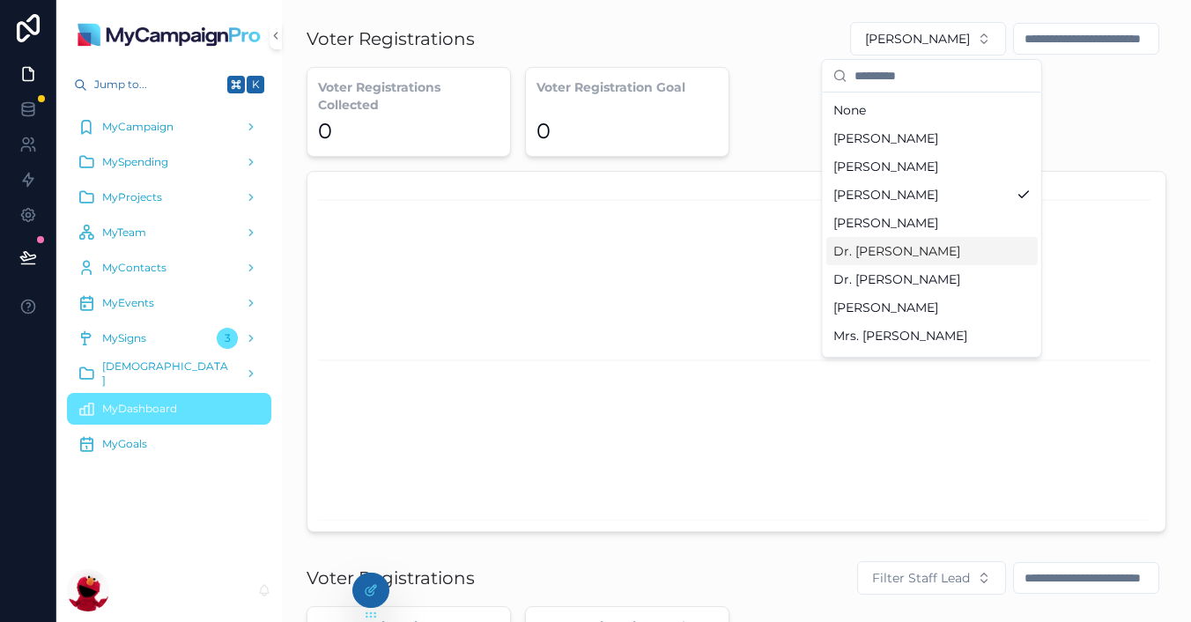
click at [915, 277] on span "Dr. [PERSON_NAME]" at bounding box center [896, 279] width 127 height 18
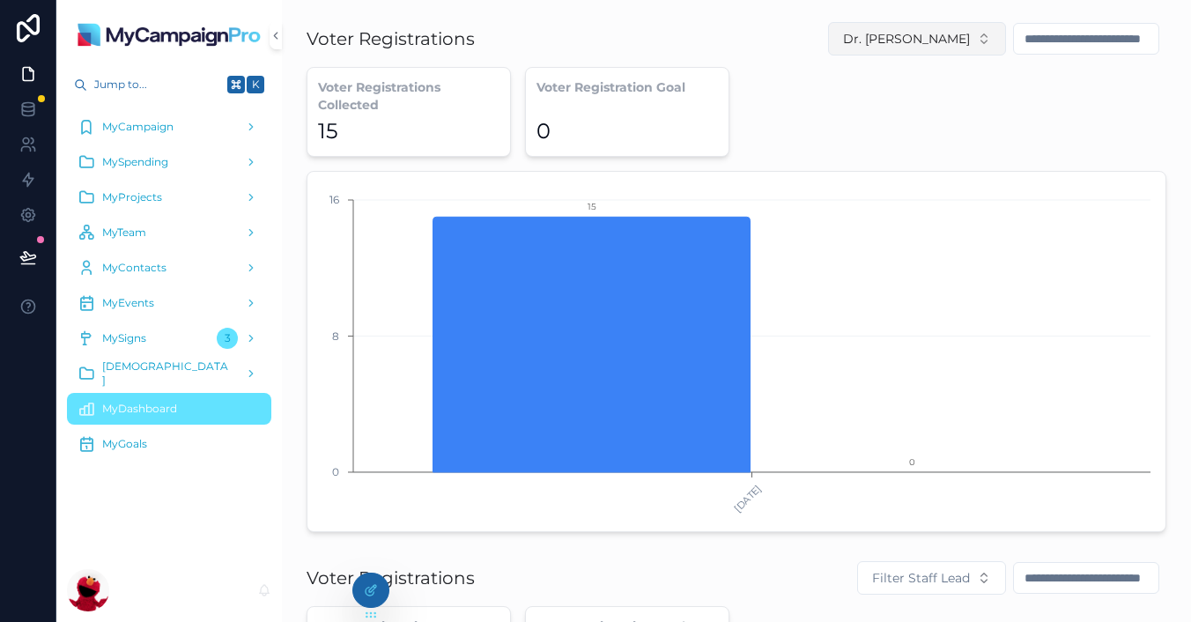
click at [936, 40] on span "Dr. [PERSON_NAME]" at bounding box center [906, 39] width 127 height 18
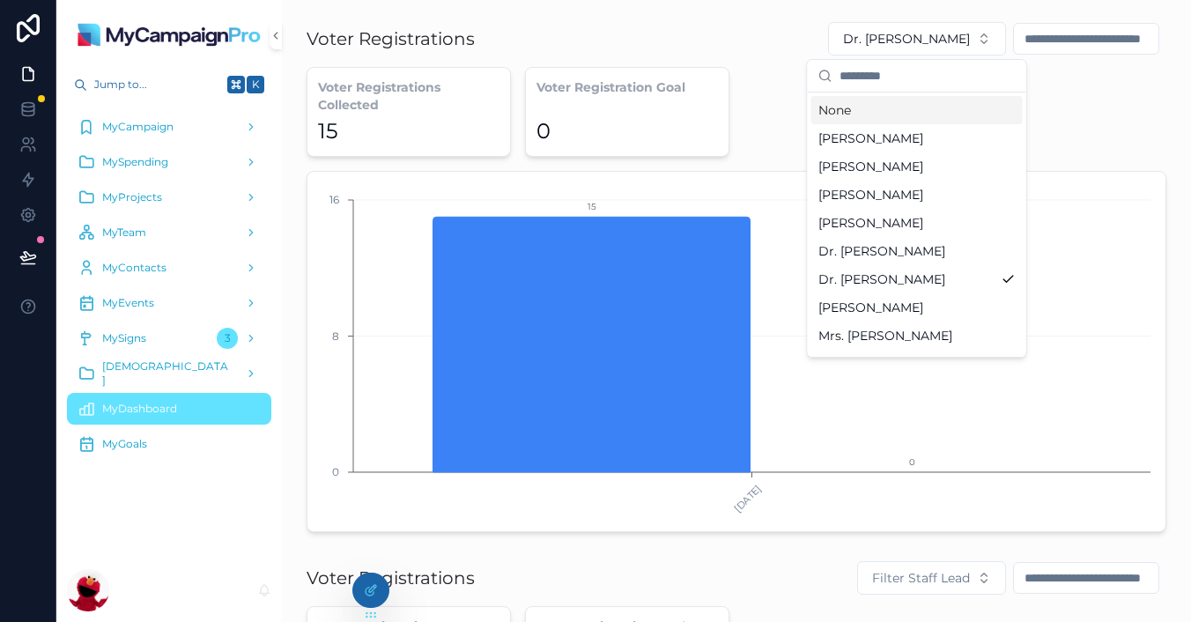
click at [846, 108] on div "None" at bounding box center [916, 110] width 211 height 28
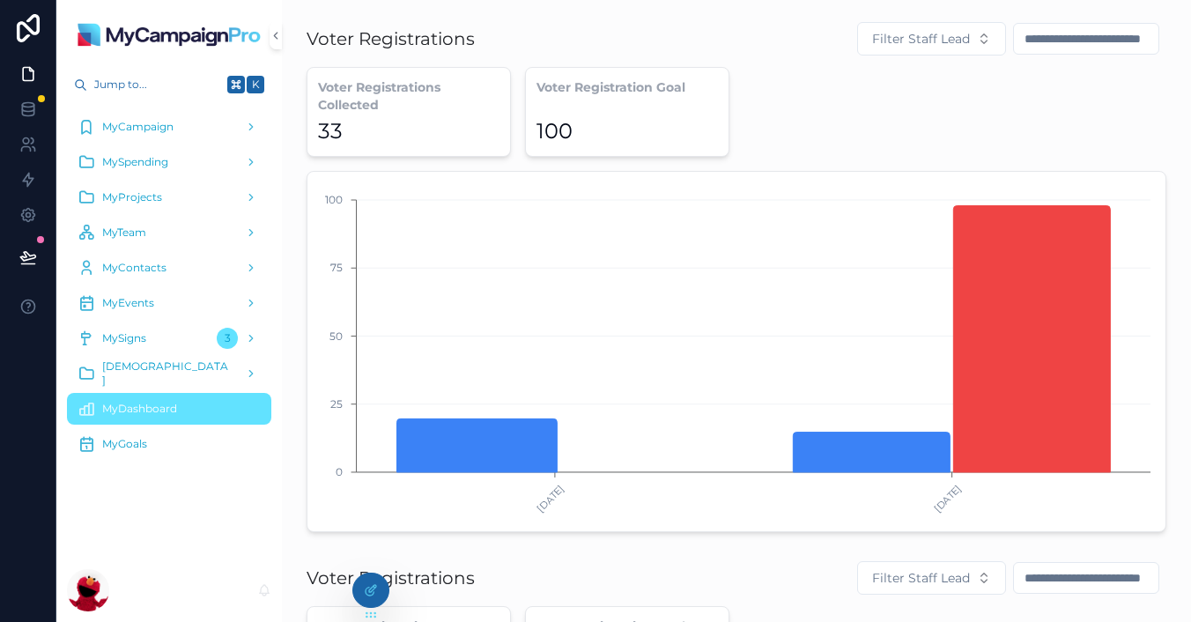
click at [872, 105] on div "Voter Registrations Collected 33 Voter Registration Goal 100 [DATE] [DATE] 0 25…" at bounding box center [737, 299] width 860 height 465
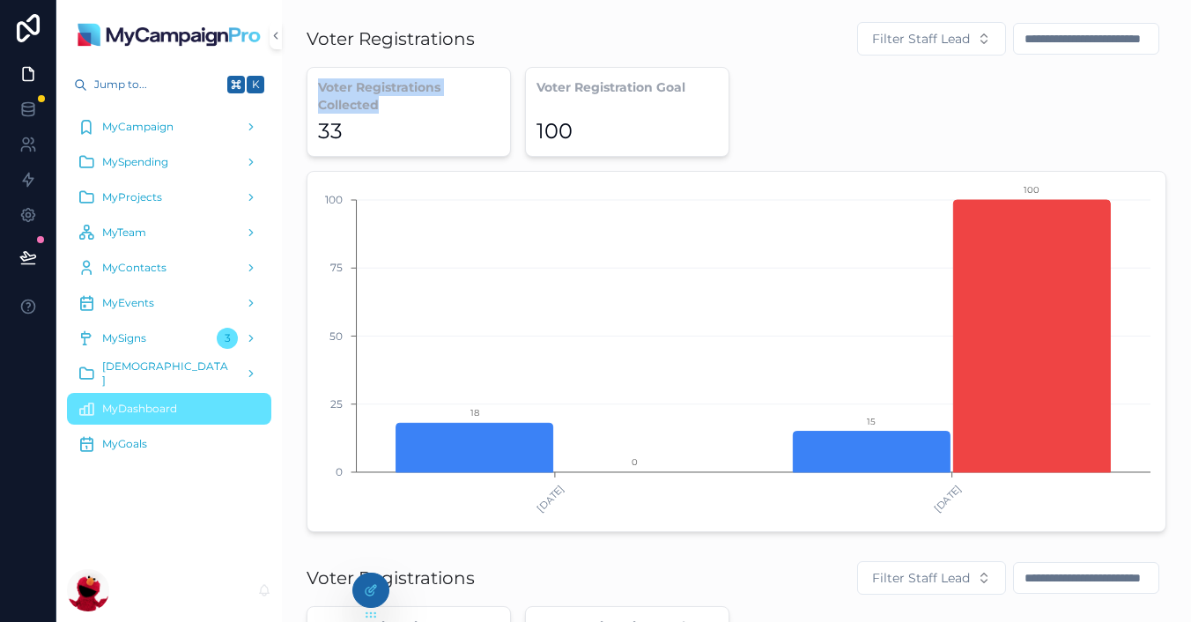
drag, startPoint x: 411, startPoint y: 115, endPoint x: 305, endPoint y: 83, distance: 111.2
click at [305, 83] on div "Voter Registrations Filter Staff Lead Voter Registrations Collected 33 Voter Re…" at bounding box center [736, 276] width 881 height 525
click at [390, 114] on div "Voter Registrations Collected 33" at bounding box center [409, 112] width 204 height 90
drag, startPoint x: 354, startPoint y: 137, endPoint x: 307, endPoint y: 71, distance: 80.9
click at [307, 71] on div "Voter Registrations Collected 33" at bounding box center [409, 112] width 204 height 90
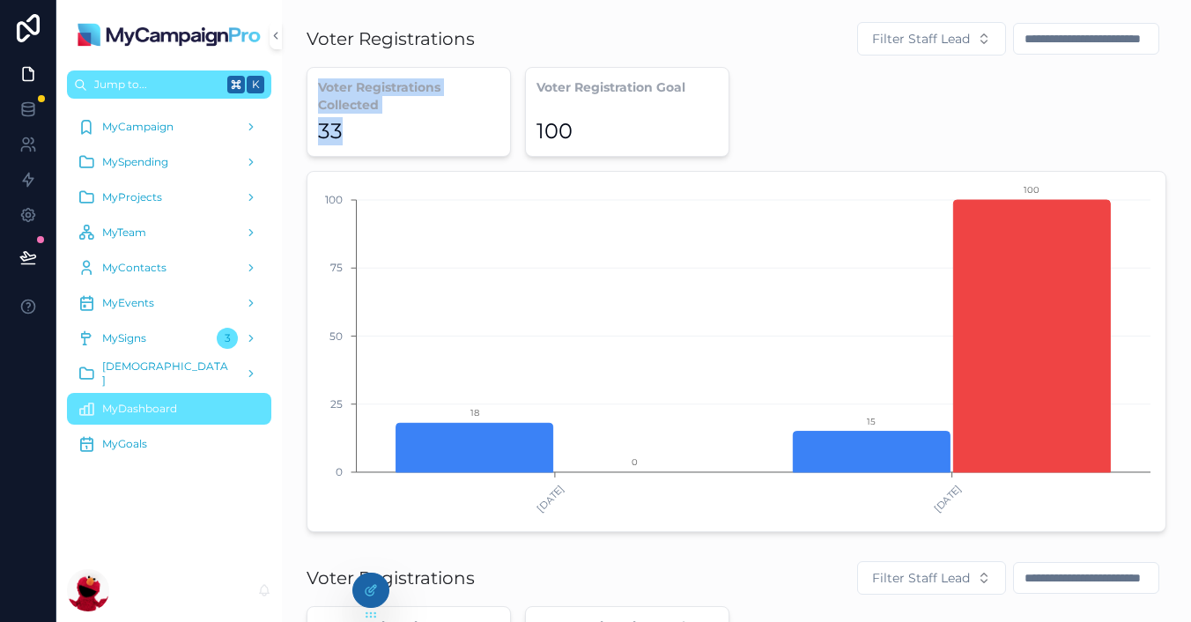
click at [157, 83] on span "Jump to..." at bounding box center [157, 85] width 126 height 14
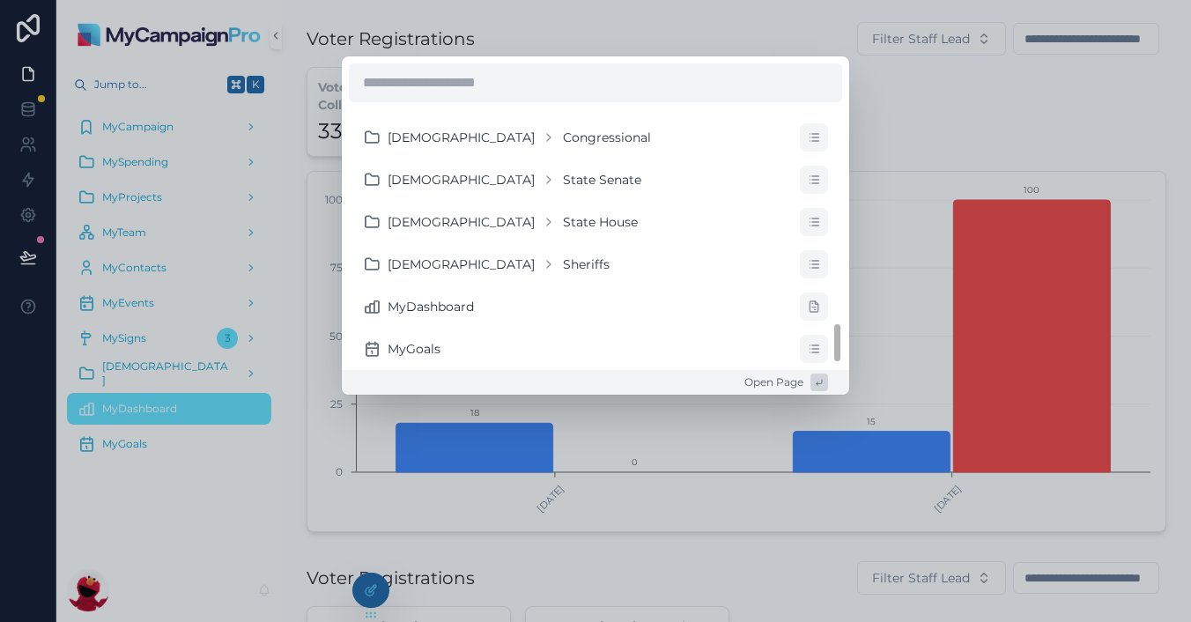
scroll to position [1311, 0]
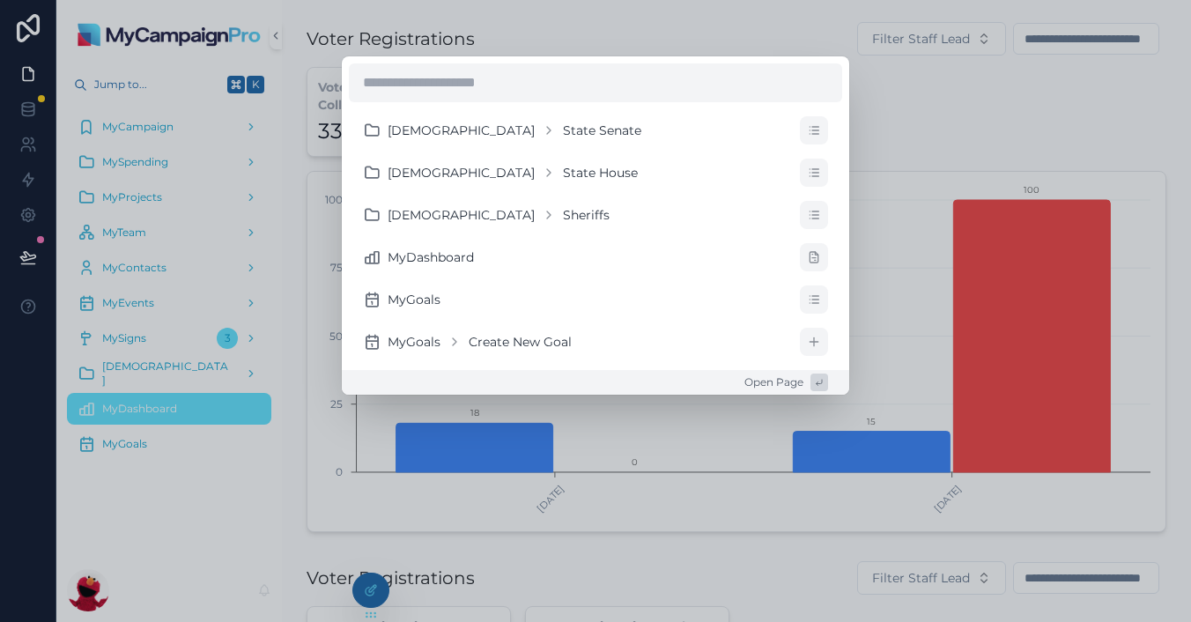
click at [950, 94] on div "MyCampaign MyCampaign Campaign Assets MySpending MySpending Invoices MySpending…" at bounding box center [595, 311] width 1191 height 622
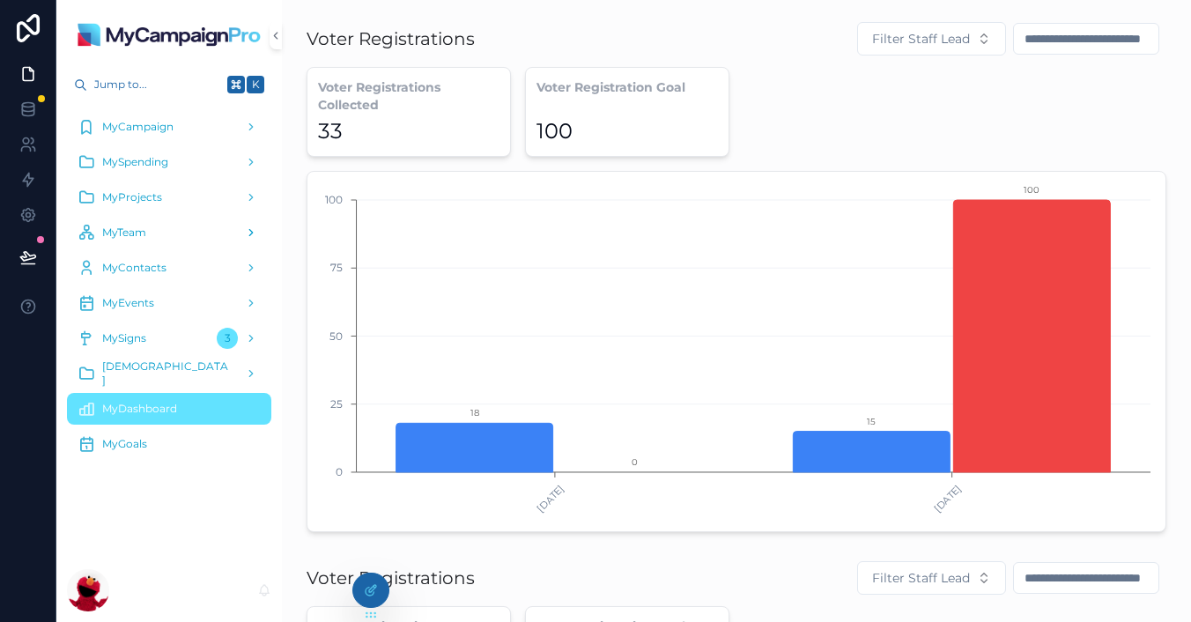
click at [118, 247] on link "MyTeam" at bounding box center [169, 233] width 204 height 32
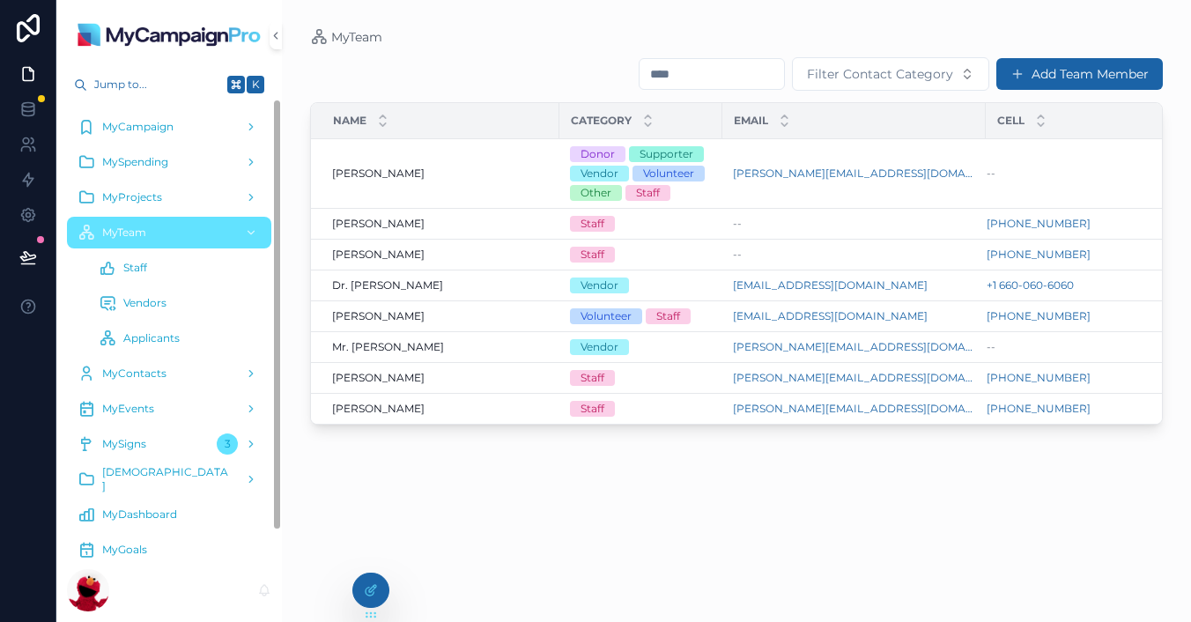
click at [127, 520] on span "MyDashboard" at bounding box center [139, 514] width 75 height 14
